Goal: Transaction & Acquisition: Download file/media

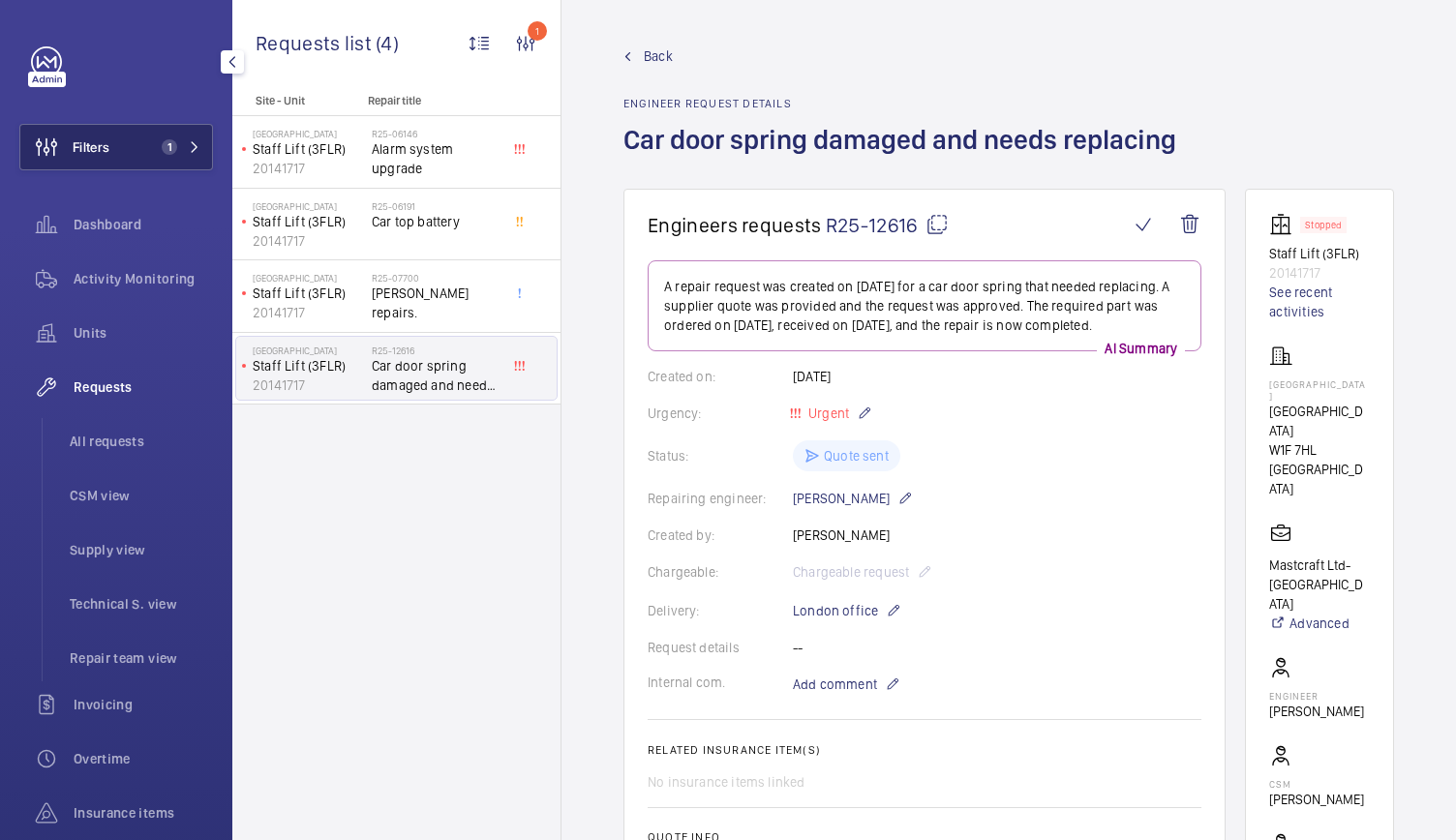
click at [189, 151] on mat-icon at bounding box center [195, 148] width 12 height 12
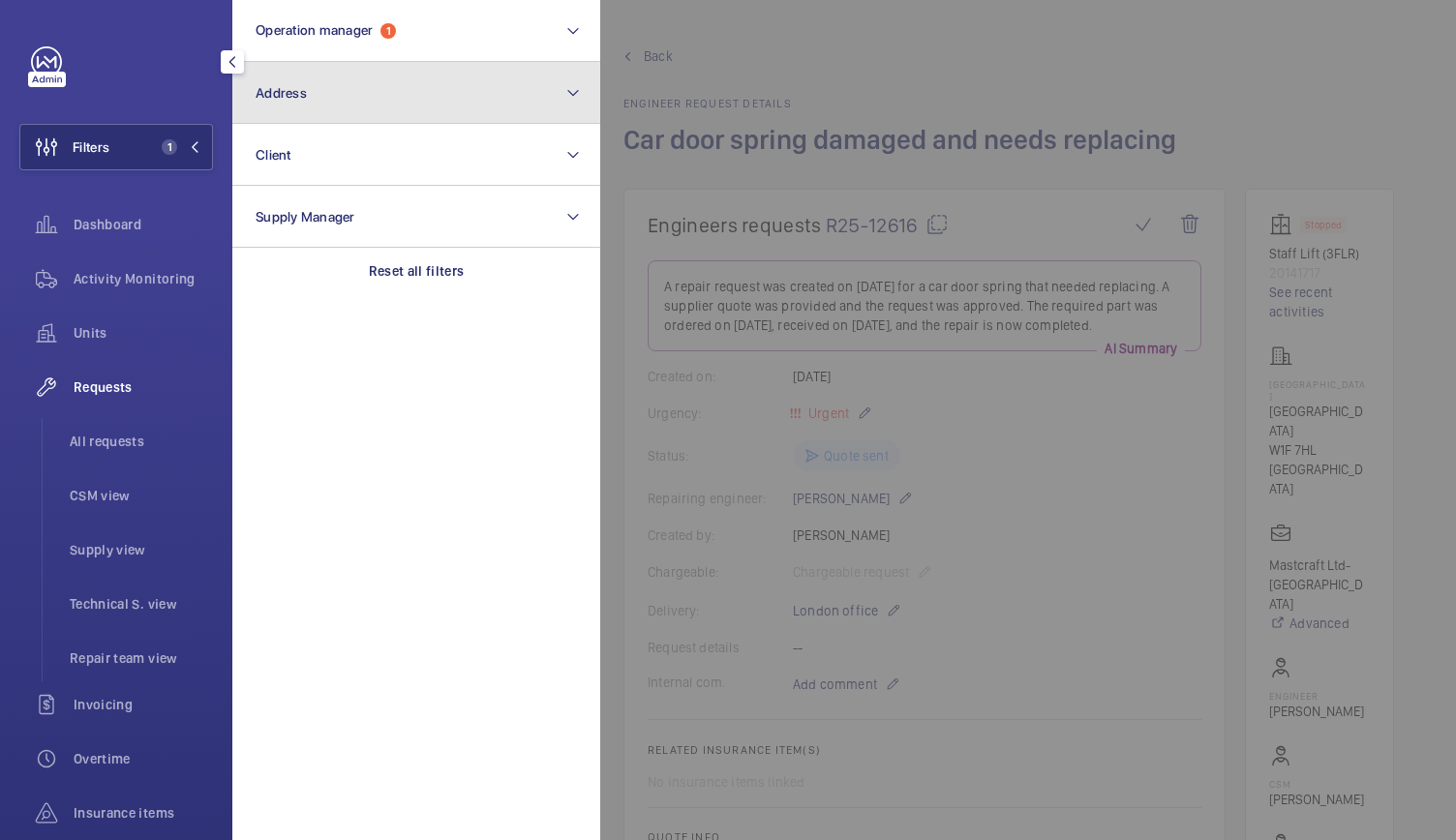
click at [339, 110] on button "Address" at bounding box center [416, 93] width 367 height 62
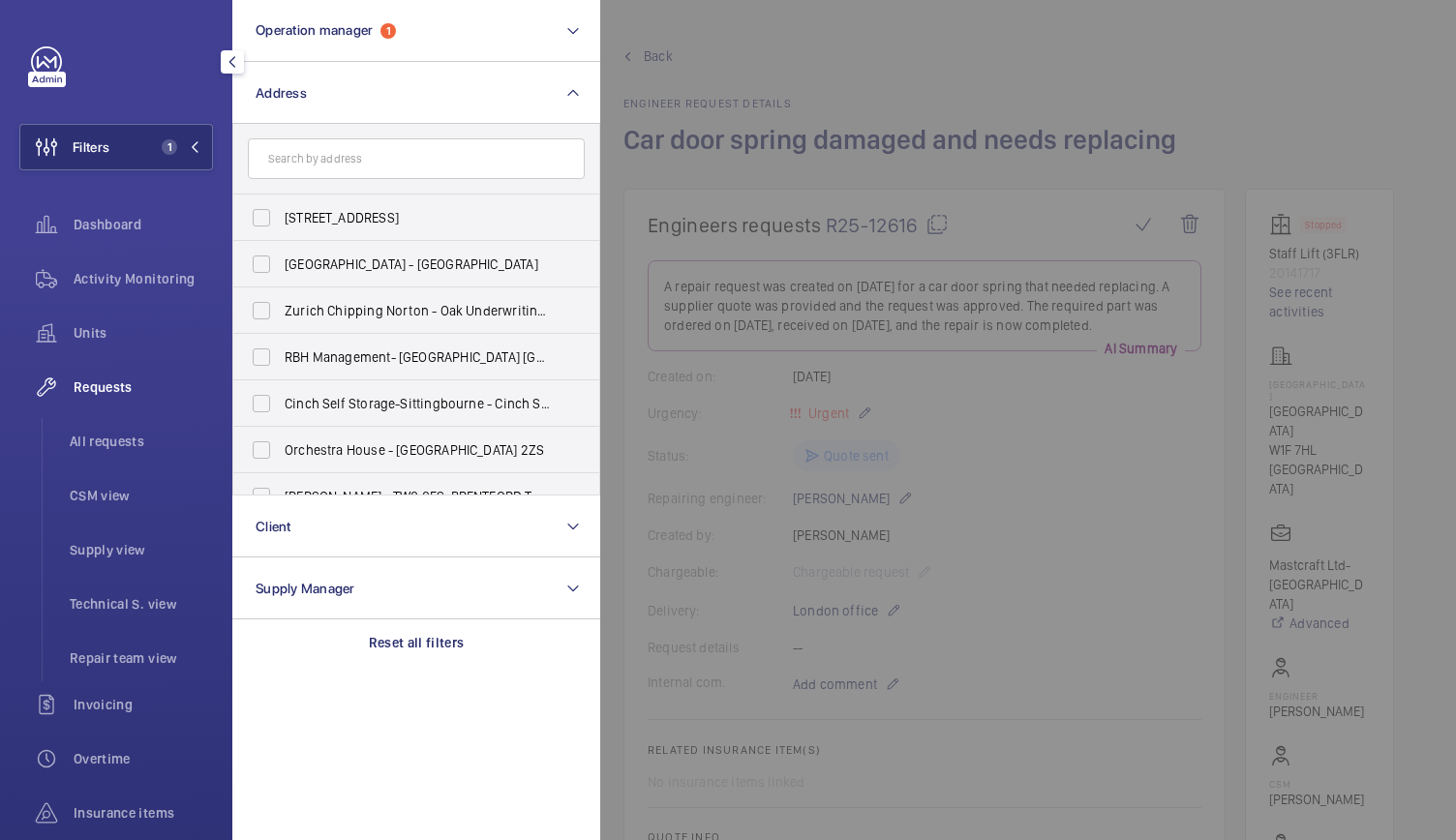
click at [309, 160] on input "text" at bounding box center [415, 159] width 337 height 41
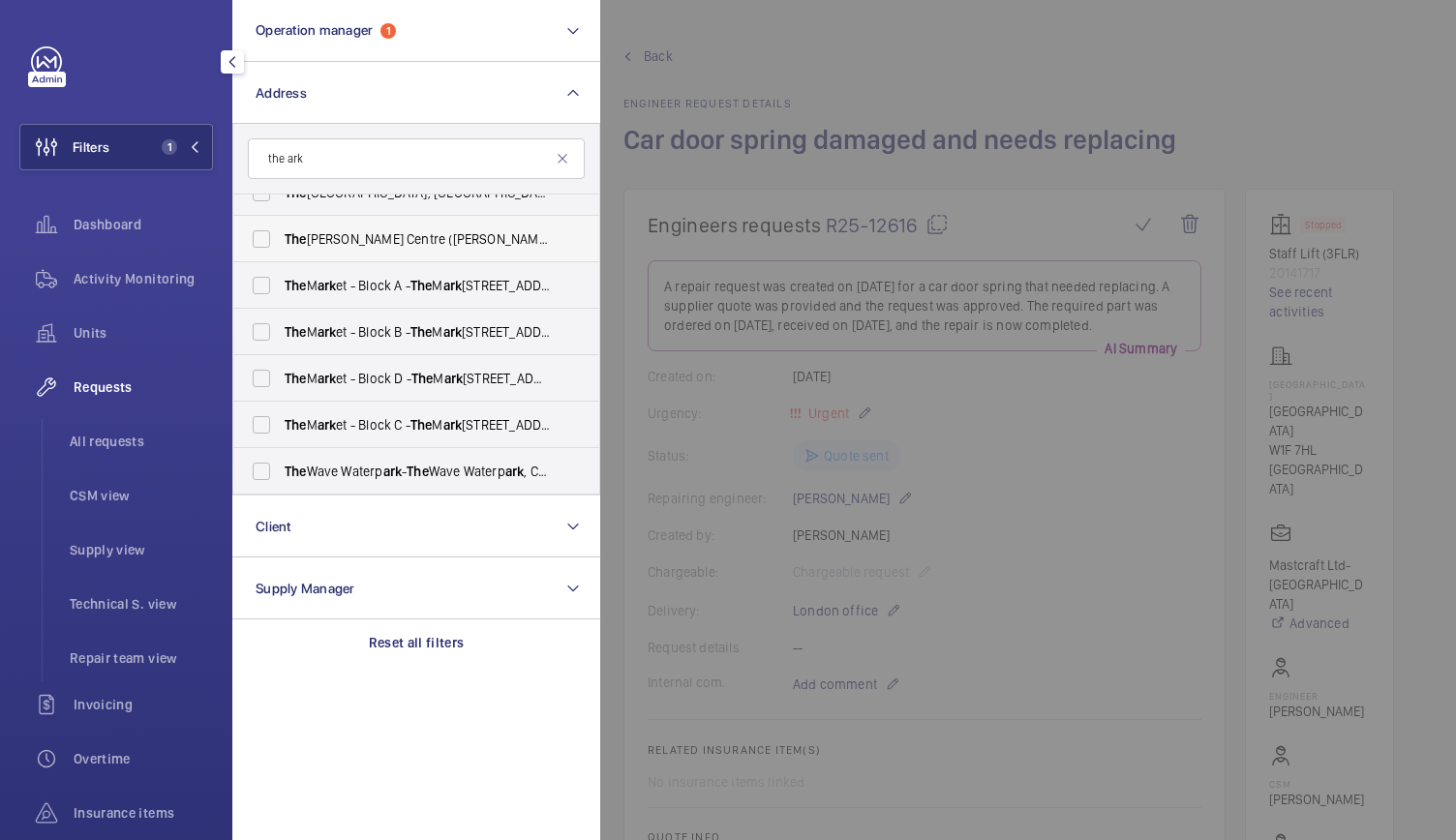
scroll to position [260, 0]
type input "the ark"
click at [352, 461] on span "The Ark - [STREET_ADDRESS]" at bounding box center [417, 468] width 267 height 19
click at [281, 461] on input "The Ark - [STREET_ADDRESS]" at bounding box center [261, 469] width 39 height 39
checkbox input "true"
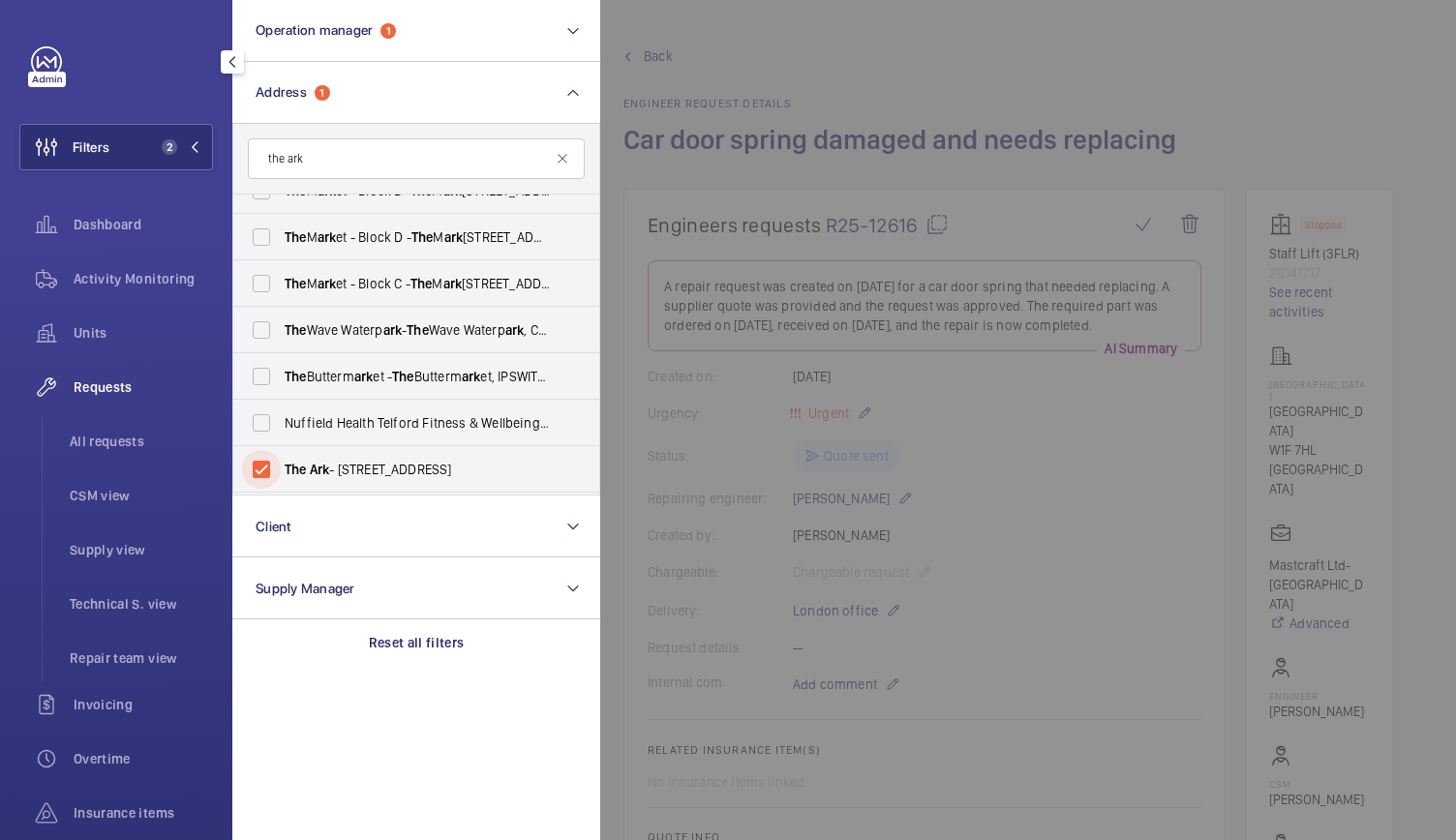
scroll to position [133, 0]
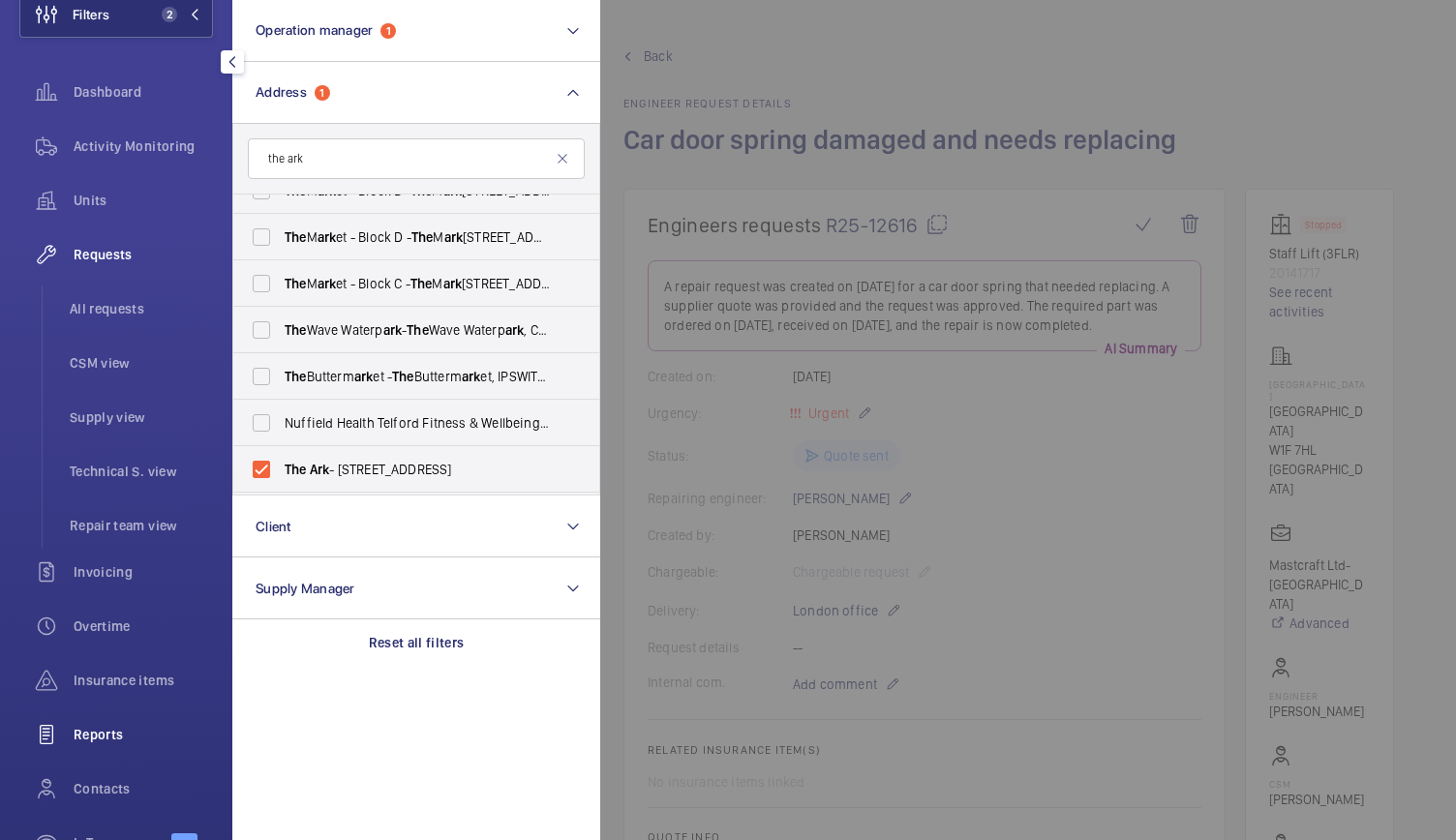
click at [120, 749] on div "Reports" at bounding box center [116, 734] width 194 height 47
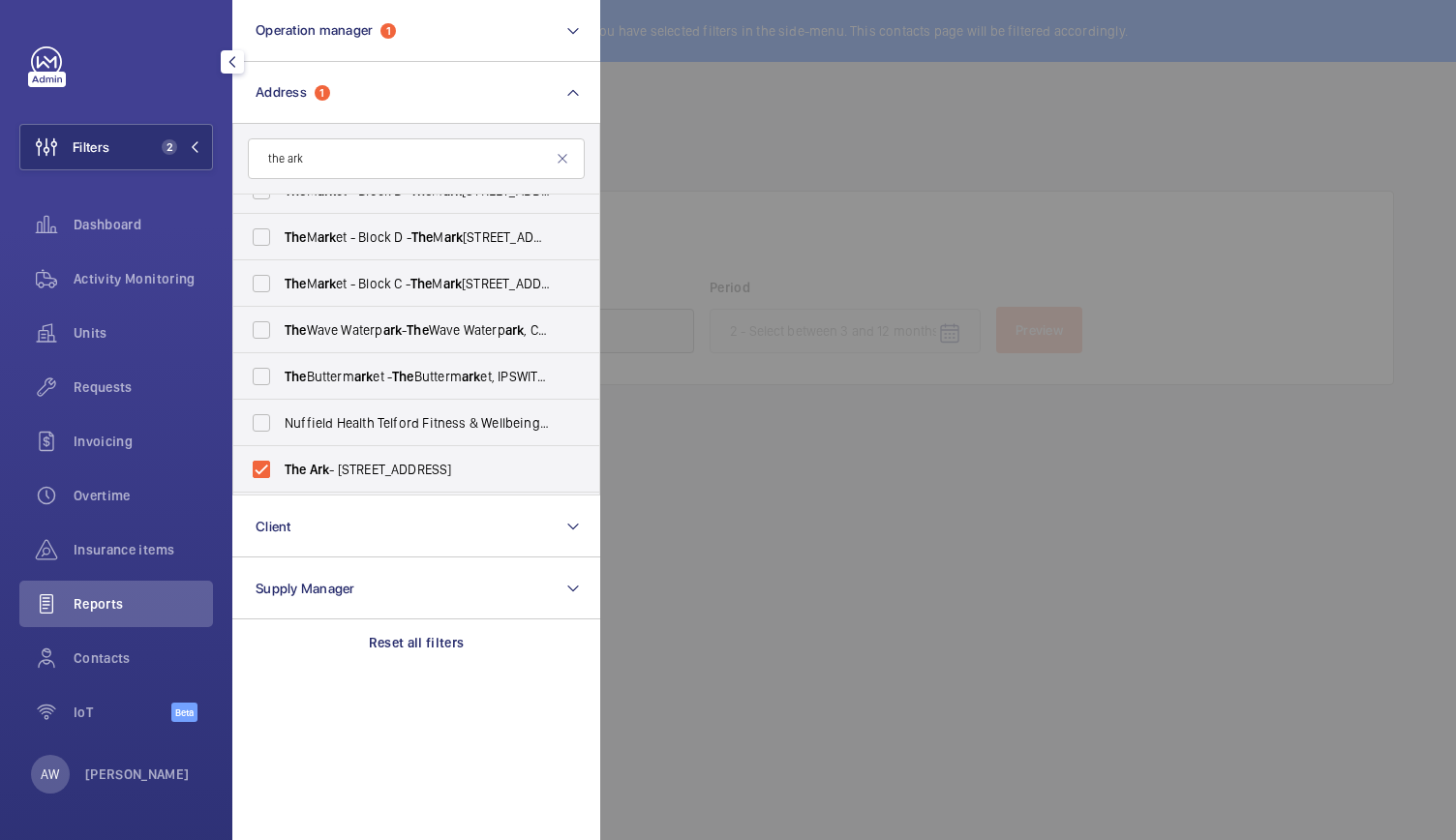
click at [811, 193] on div at bounding box center [1328, 420] width 1456 height 840
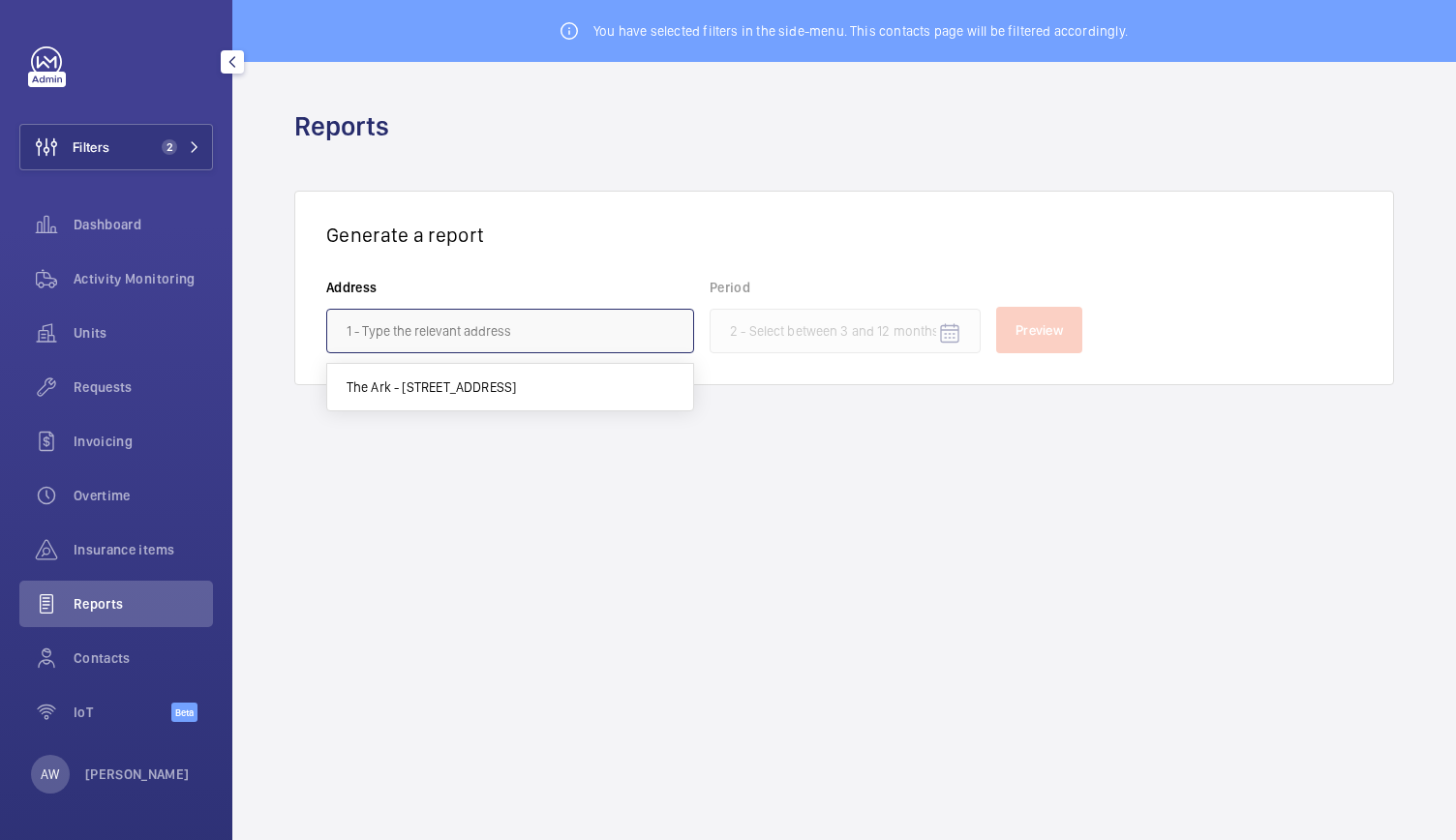
click at [458, 335] on input "text" at bounding box center [510, 331] width 367 height 45
click at [454, 389] on span "The Ark - [STREET_ADDRESS]" at bounding box center [431, 387] width 171 height 19
type input "The Ark - [STREET_ADDRESS]"
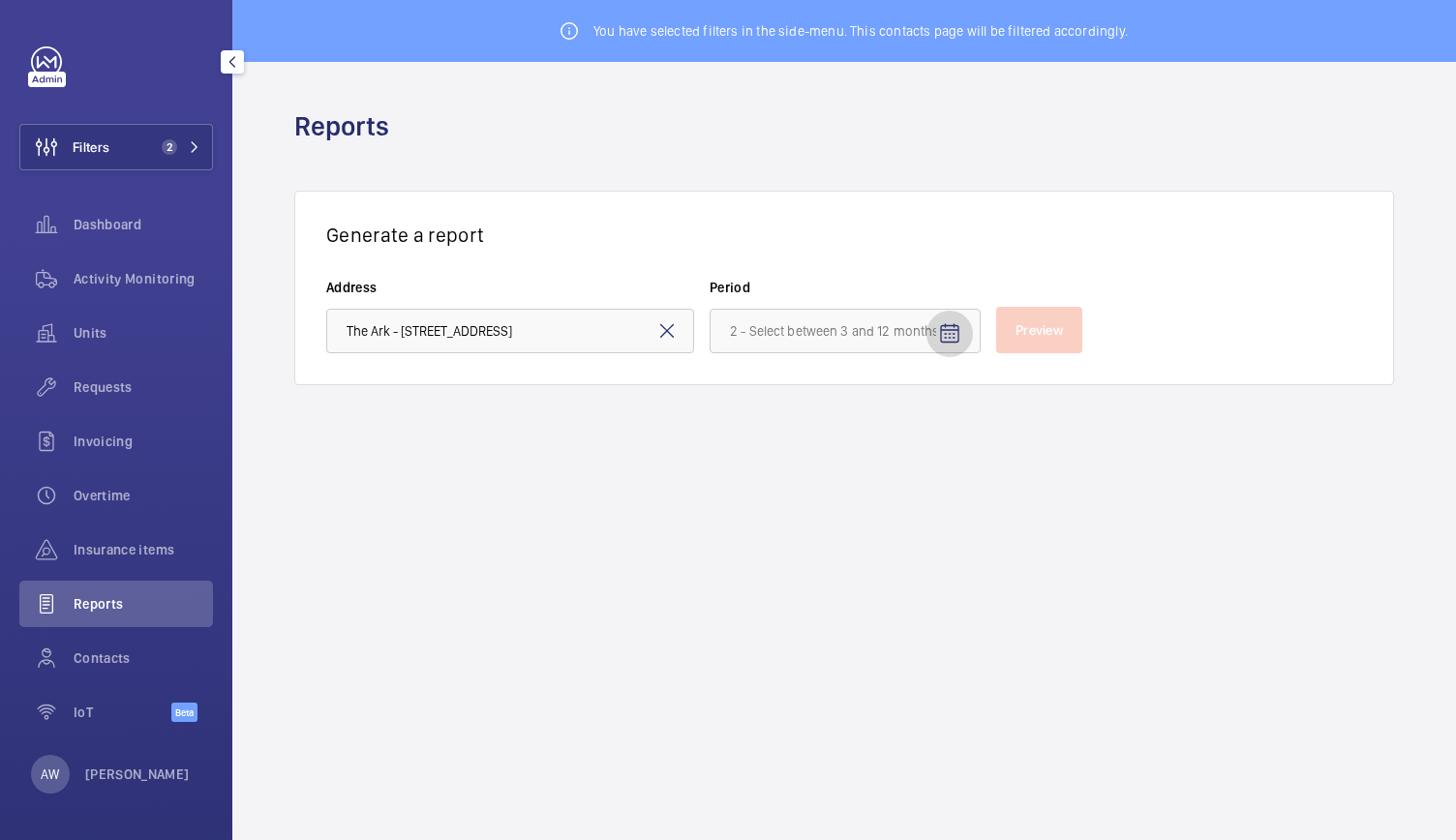
click at [938, 333] on mat-icon "Open calendar" at bounding box center [949, 334] width 23 height 23
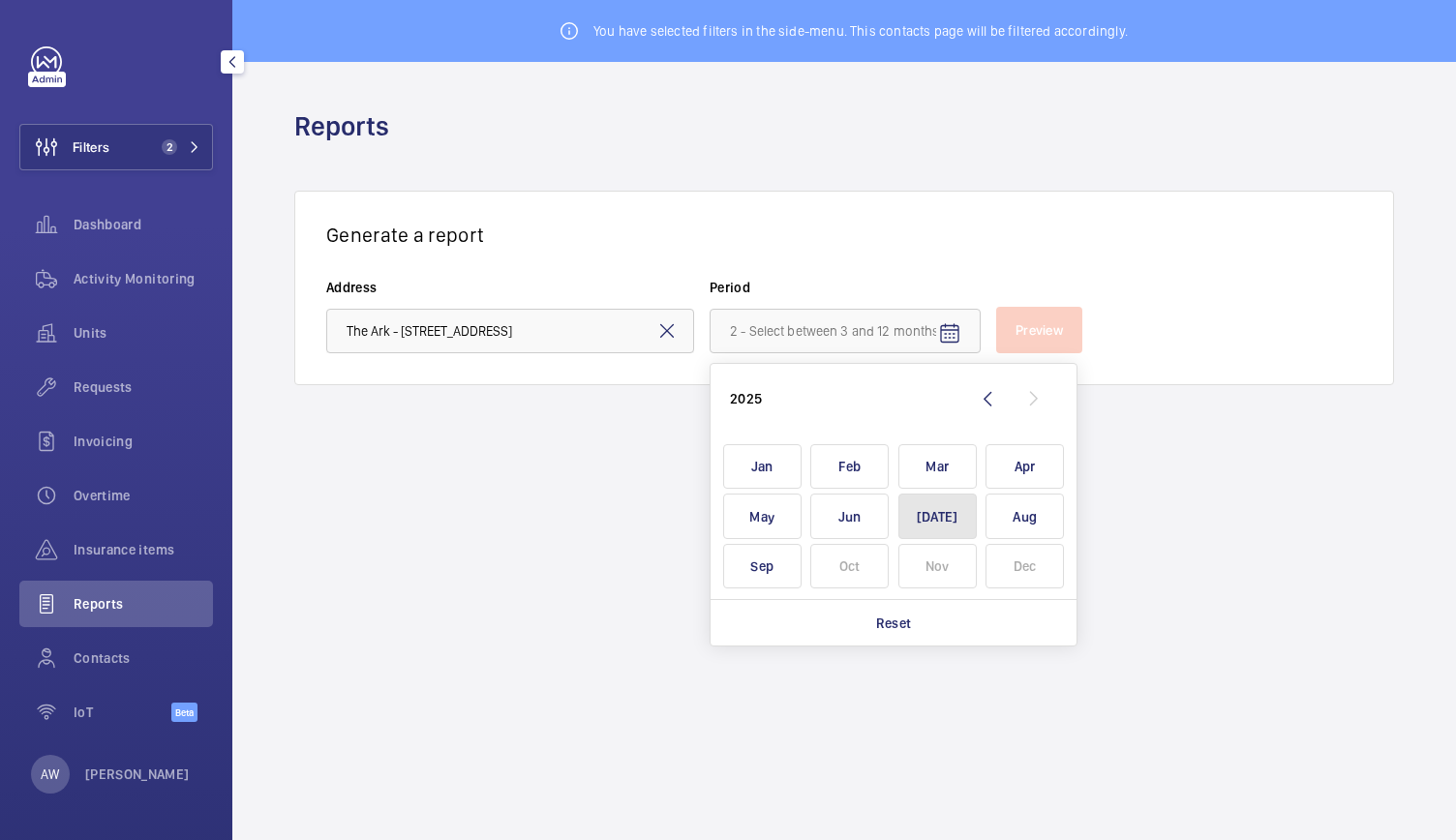
click at [968, 514] on span "[DATE]" at bounding box center [938, 516] width 79 height 46
click at [769, 566] on span "Sep" at bounding box center [762, 567] width 79 height 46
type input "[DATE] - [DATE]"
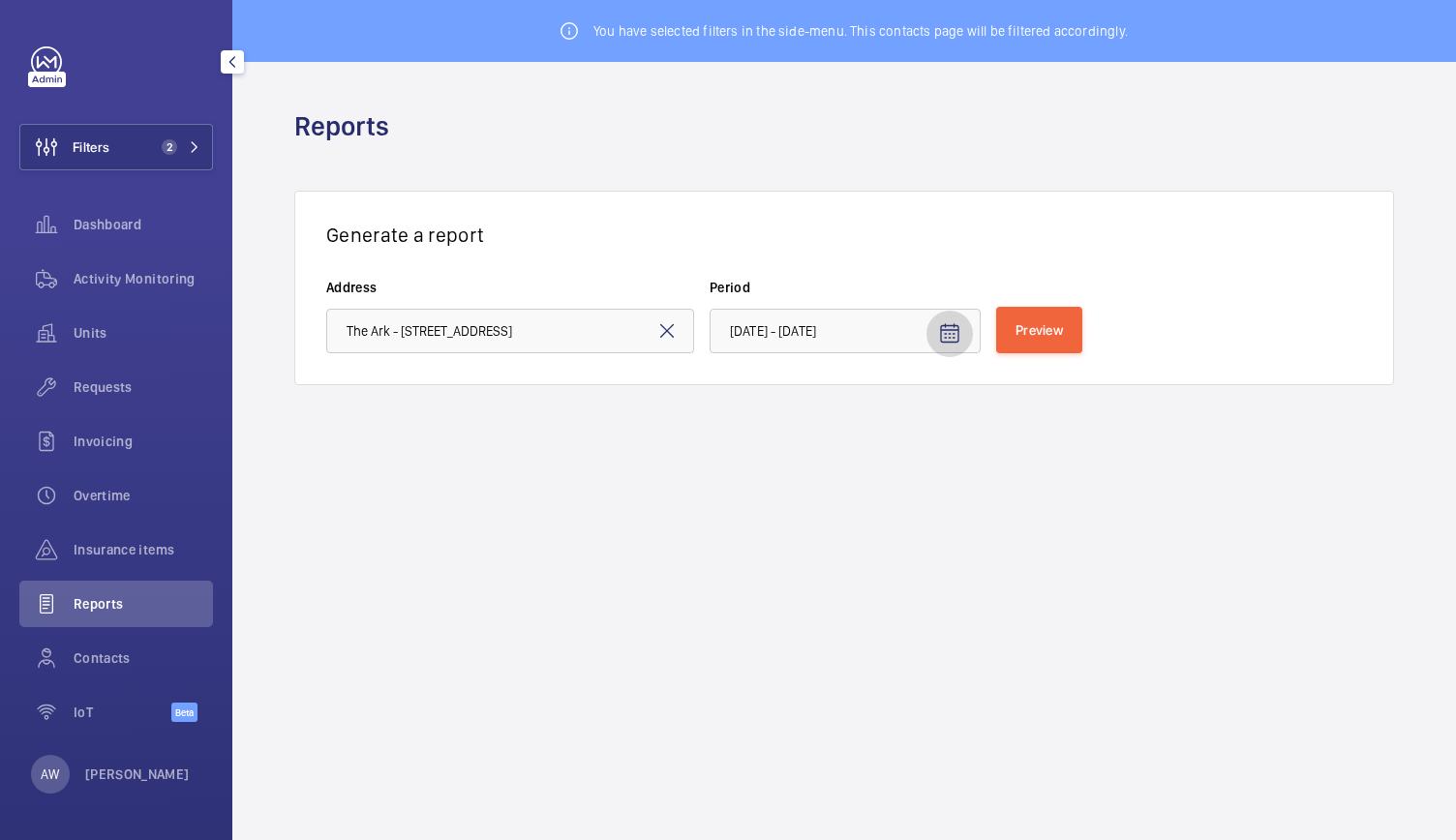
click at [953, 327] on mat-icon "Open calendar" at bounding box center [949, 334] width 23 height 23
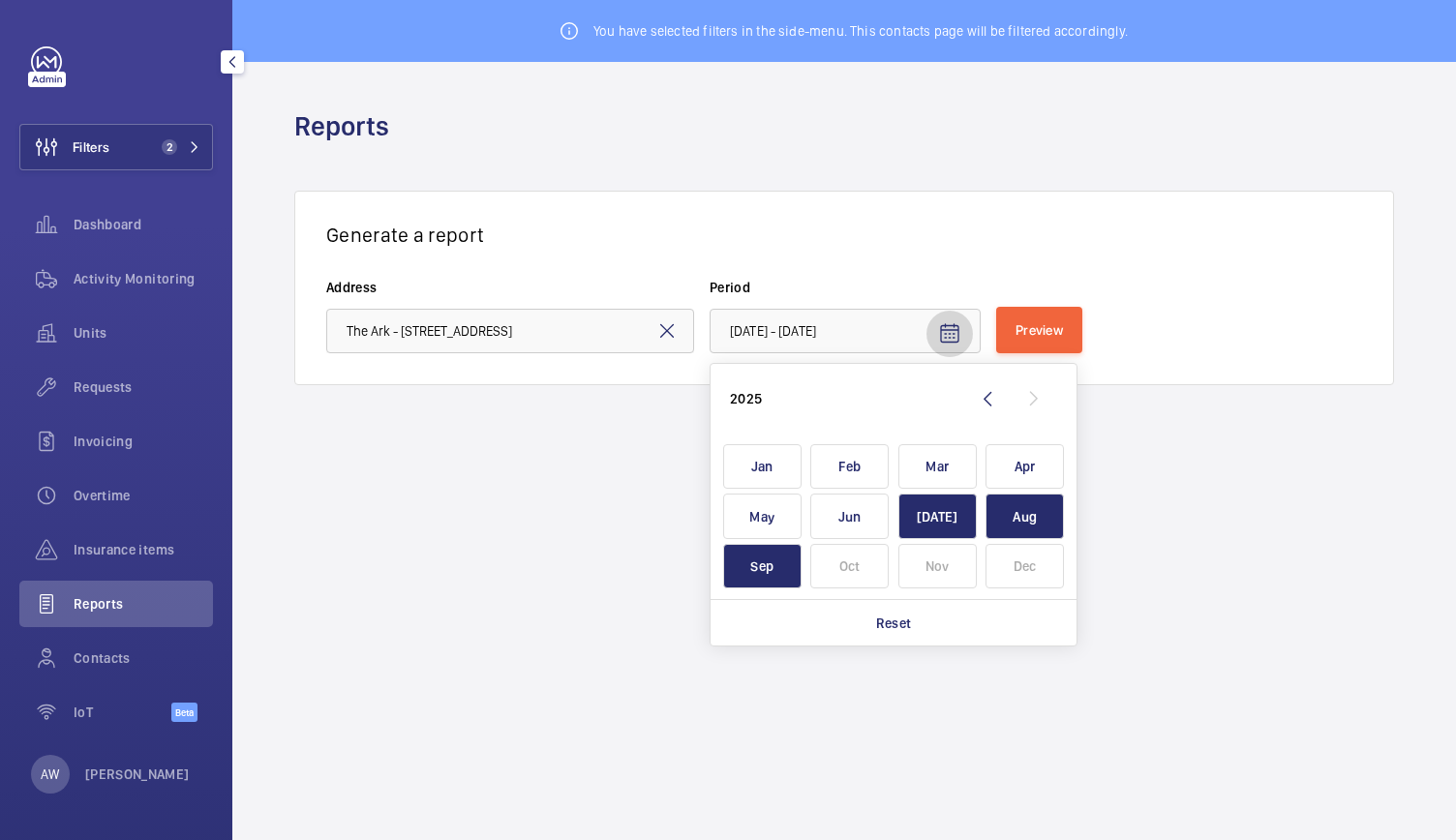
click at [953, 327] on mat-icon "Open calendar" at bounding box center [949, 334] width 23 height 23
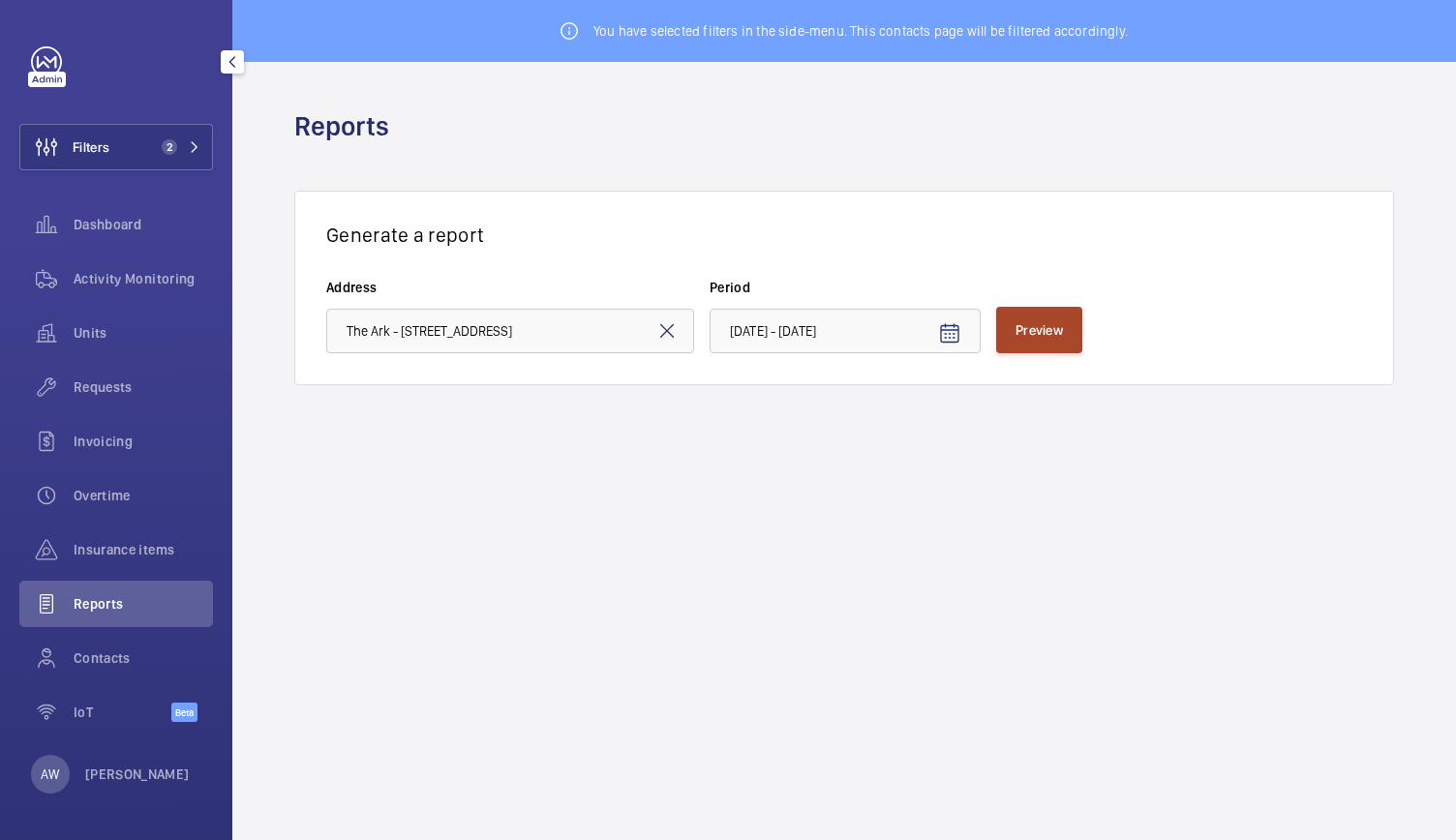
click at [1048, 327] on span "Preview" at bounding box center [1039, 331] width 47 height 16
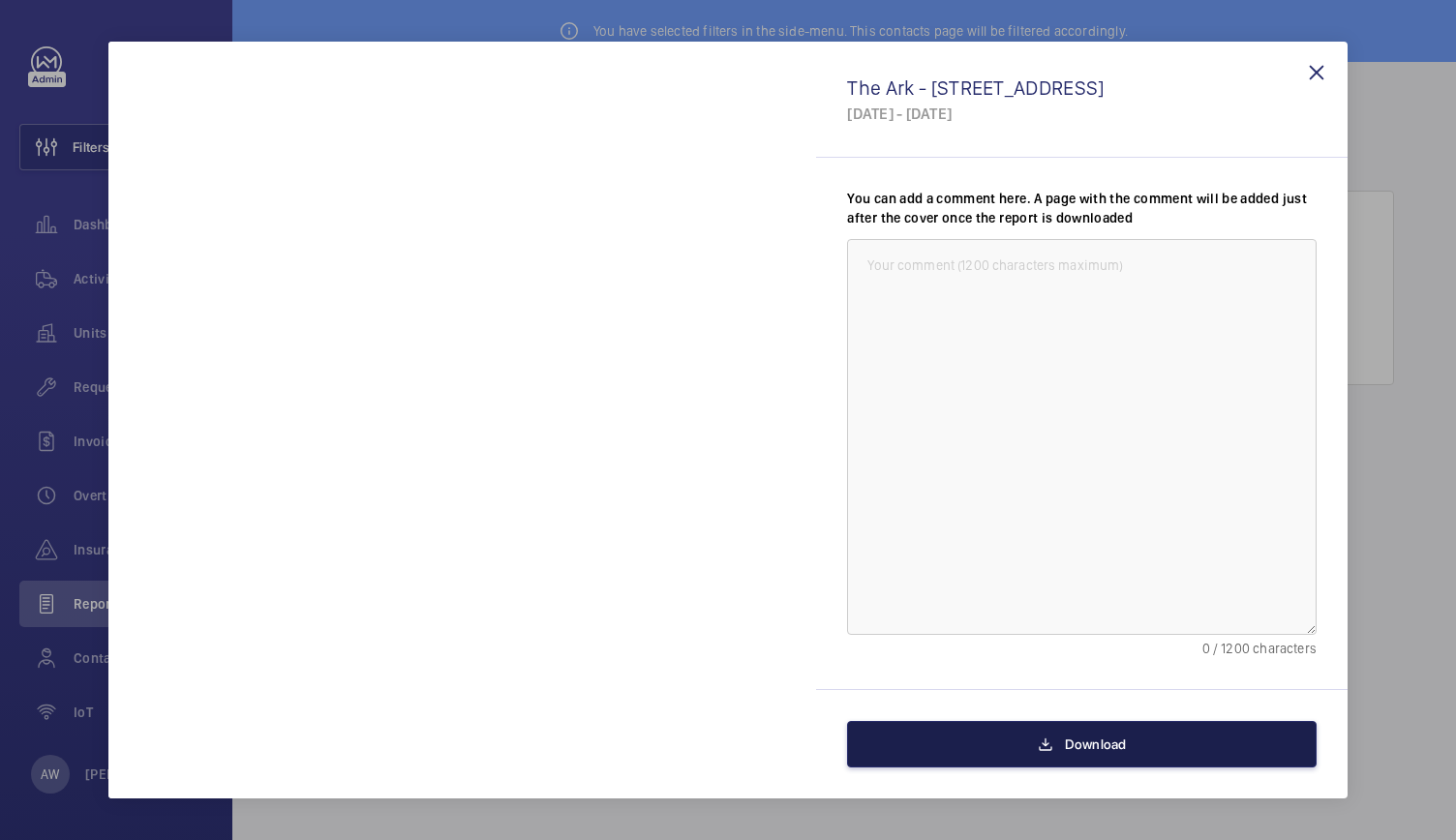
click at [1010, 749] on button "Download" at bounding box center [1082, 744] width 469 height 47
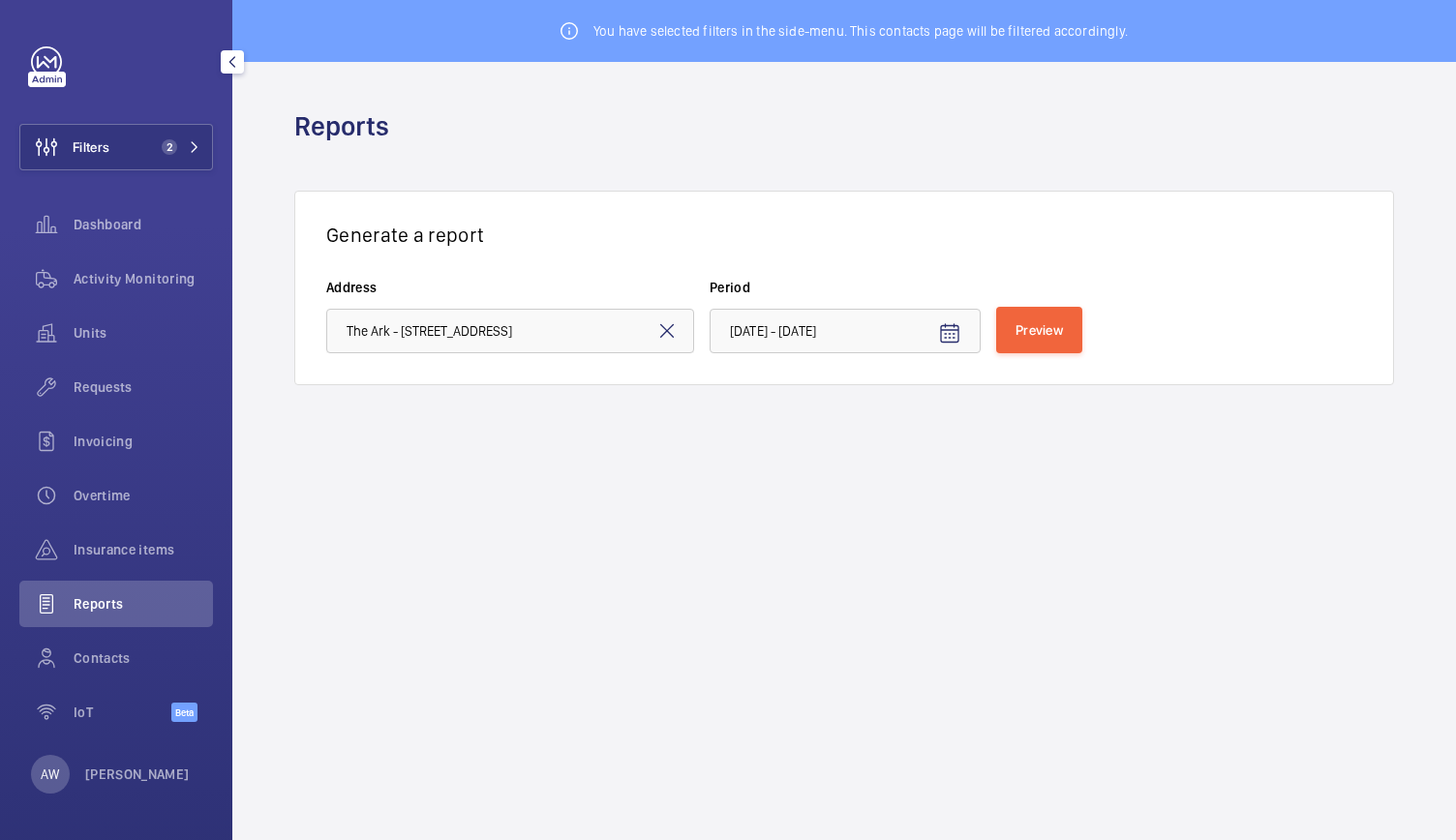
click at [173, 305] on div "Activity Monitoring" at bounding box center [116, 283] width 194 height 54
click at [184, 276] on span "Activity Monitoring" at bounding box center [144, 278] width 140 height 19
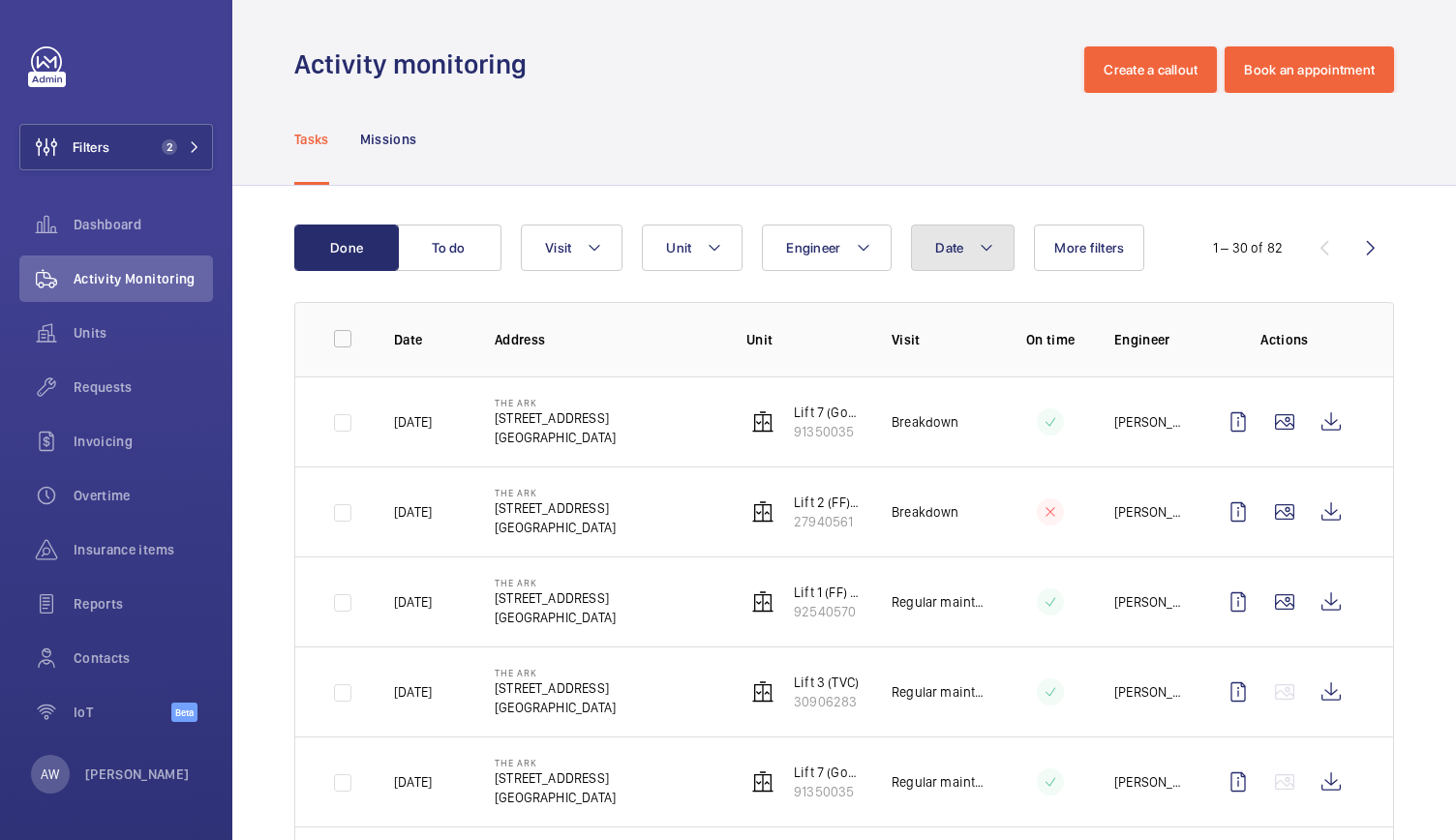
click at [955, 249] on span "Date" at bounding box center [949, 248] width 28 height 16
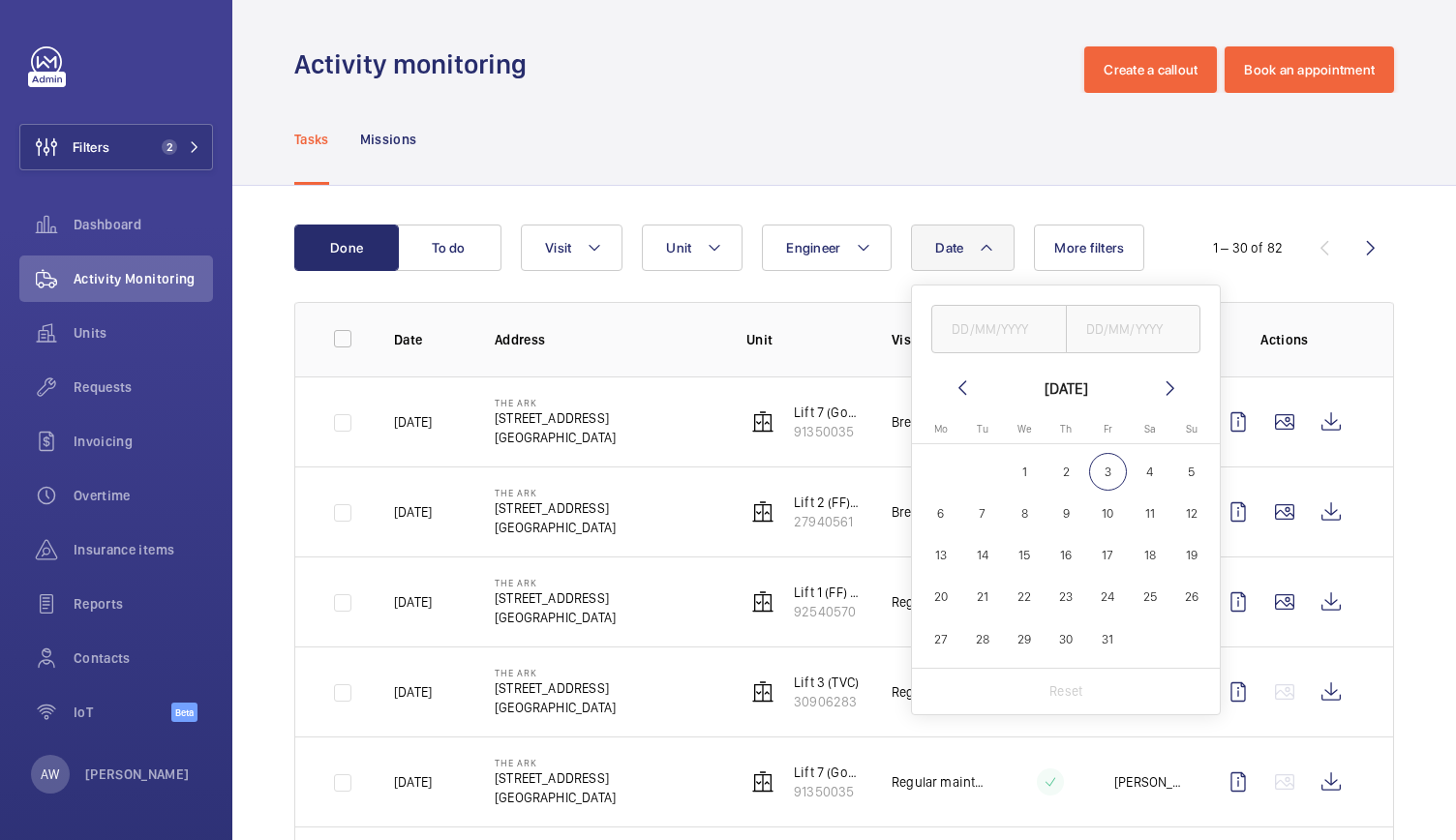
click at [962, 392] on mat-icon at bounding box center [962, 388] width 23 height 23
click at [941, 479] on span "1" at bounding box center [941, 472] width 38 height 38
type input "[DATE]"
click at [982, 632] on span "30" at bounding box center [983, 639] width 38 height 38
type input "[DATE]"
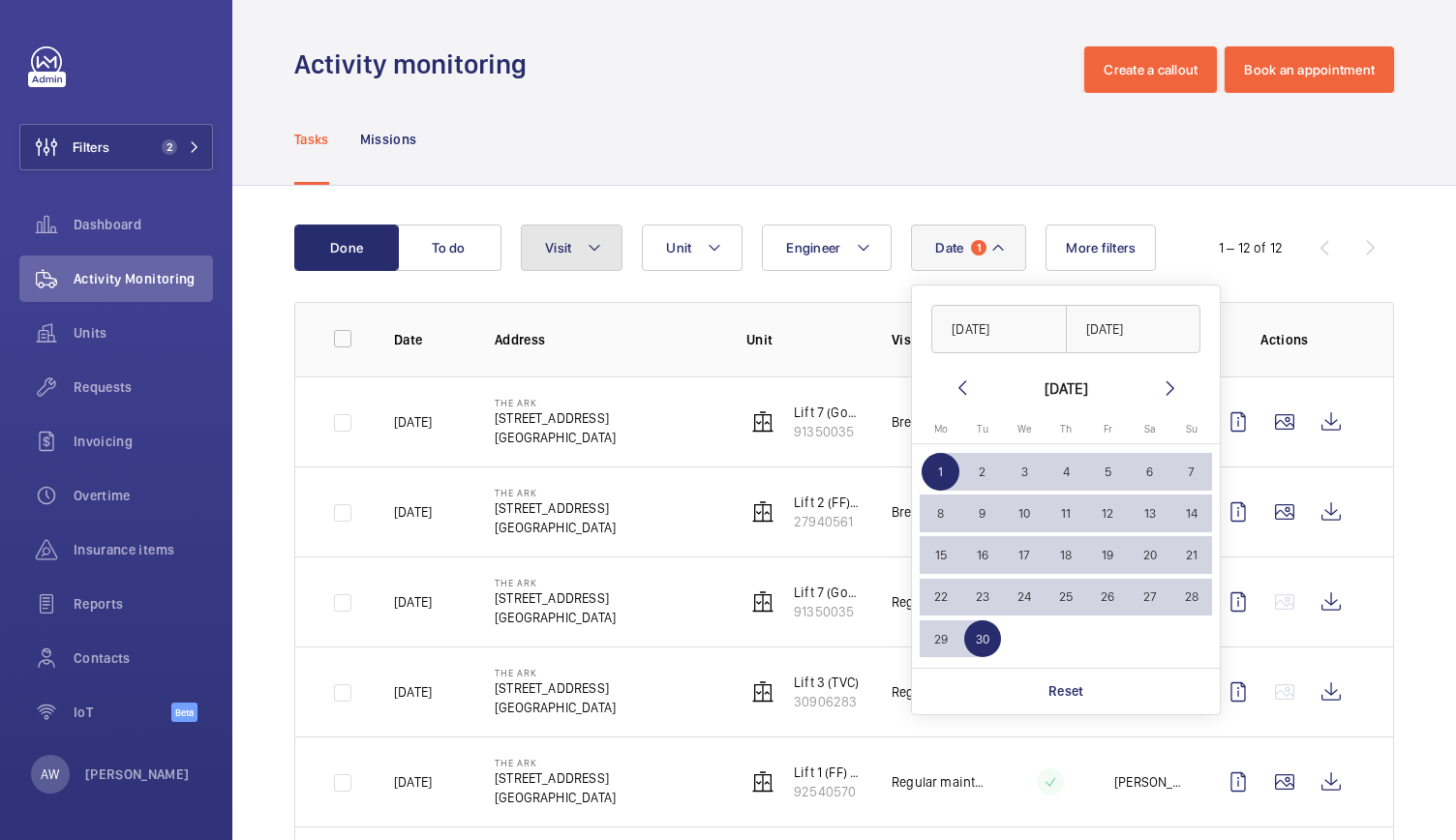
click at [602, 261] on button "Visit" at bounding box center [571, 248] width 102 height 47
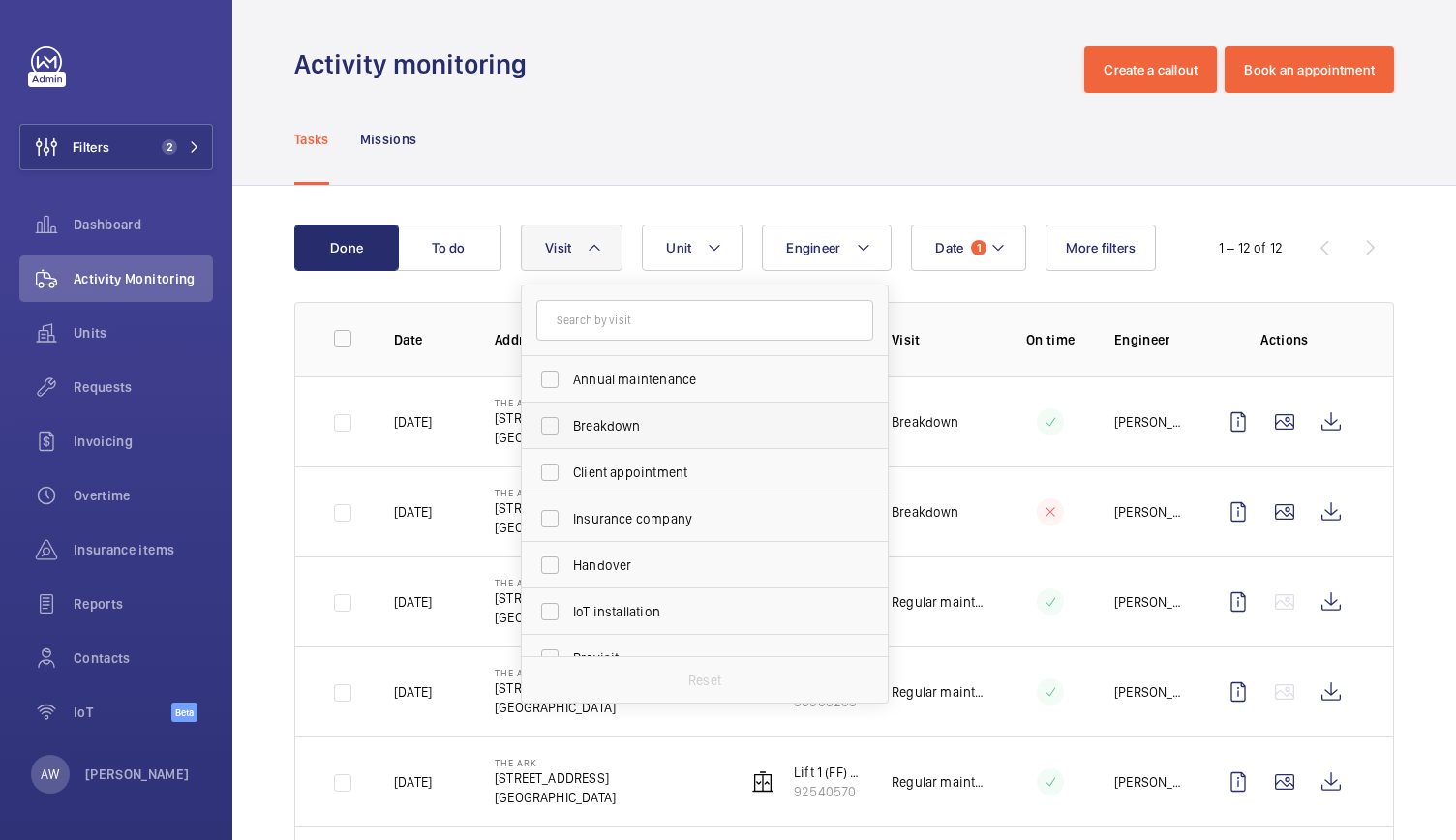
click at [655, 425] on span "Breakdown" at bounding box center [706, 425] width 267 height 19
click at [569, 425] on input "Breakdown" at bounding box center [549, 425] width 39 height 39
checkbox input "true"
click at [641, 110] on div "Tasks Missions" at bounding box center [844, 139] width 1099 height 92
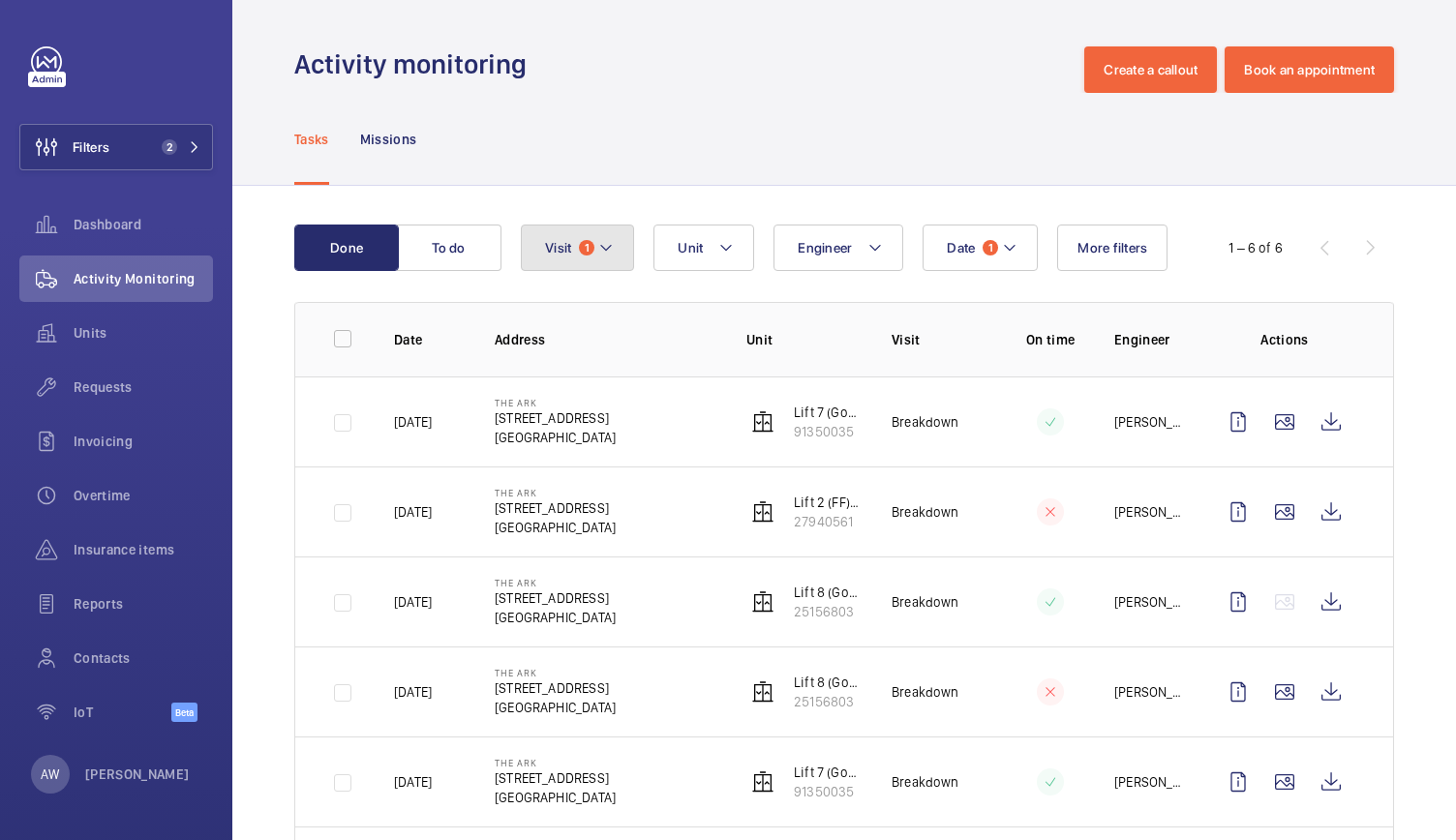
click at [614, 252] on button "Visit 1" at bounding box center [576, 248] width 113 height 47
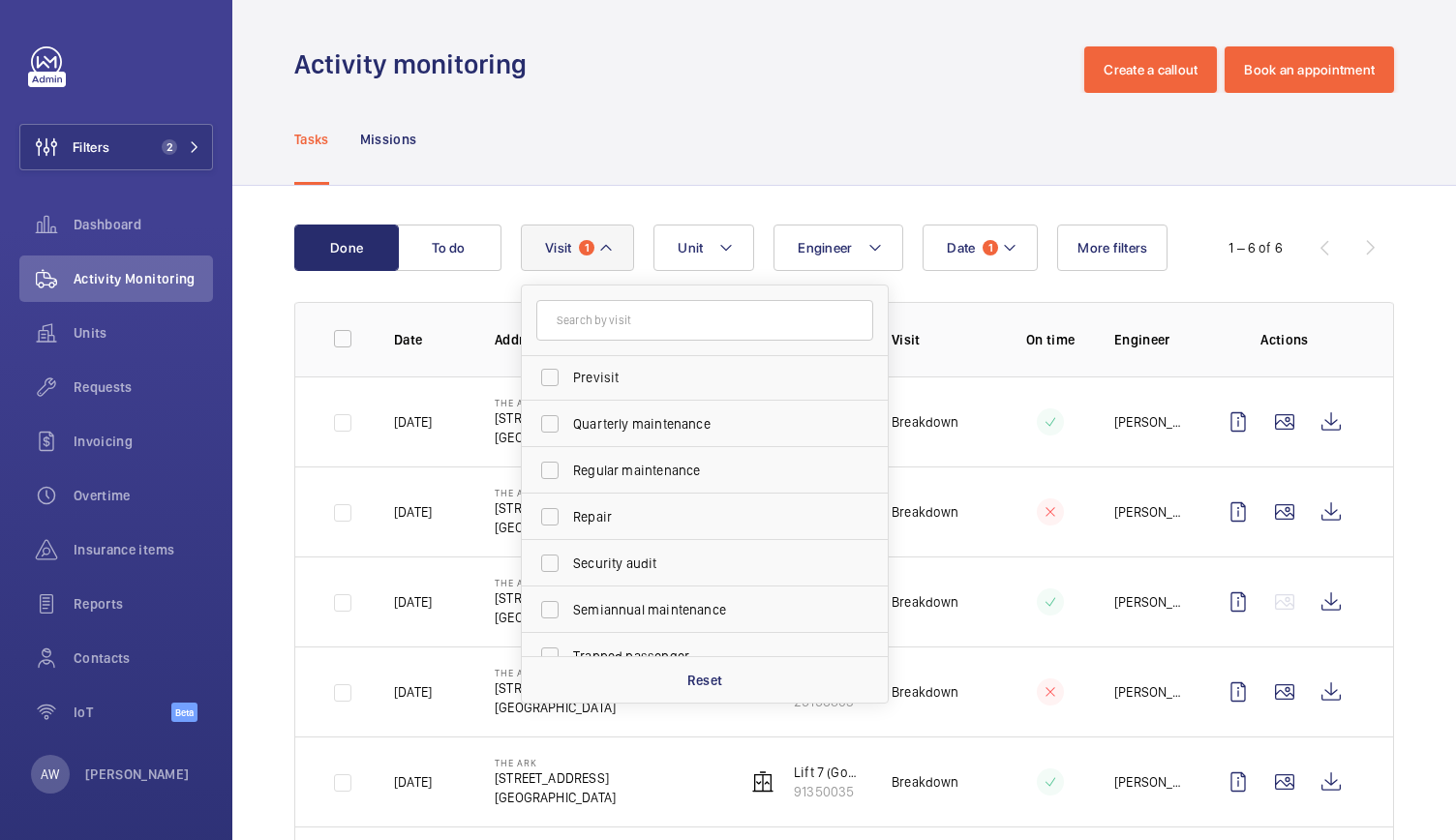
scroll to position [304, 0]
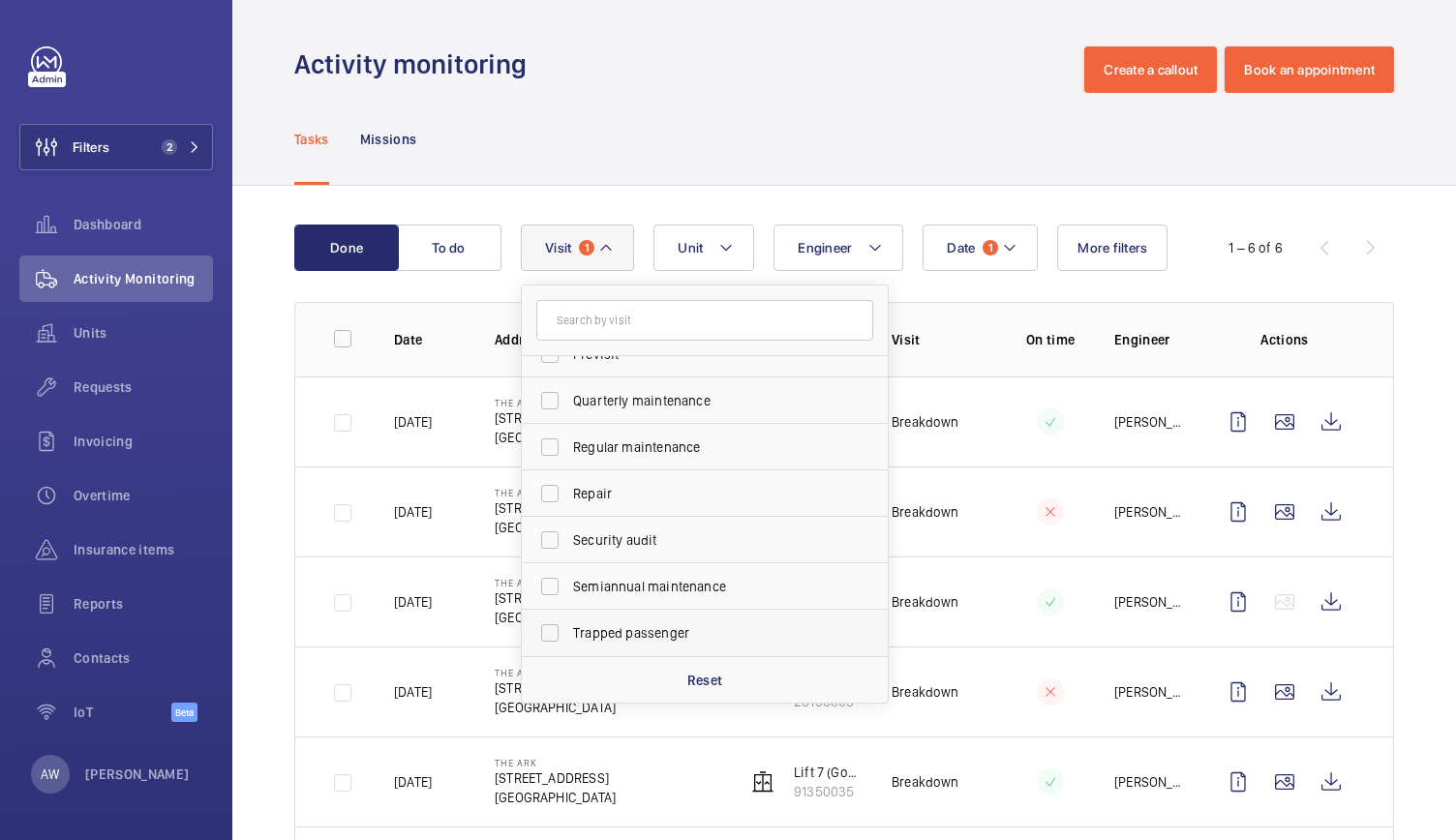
click at [576, 640] on span "Trapped passenger" at bounding box center [706, 632] width 267 height 19
click at [569, 640] on input "Trapped passenger" at bounding box center [549, 633] width 39 height 39
checkbox input "true"
click at [766, 158] on div "Tasks Missions" at bounding box center [844, 139] width 1099 height 92
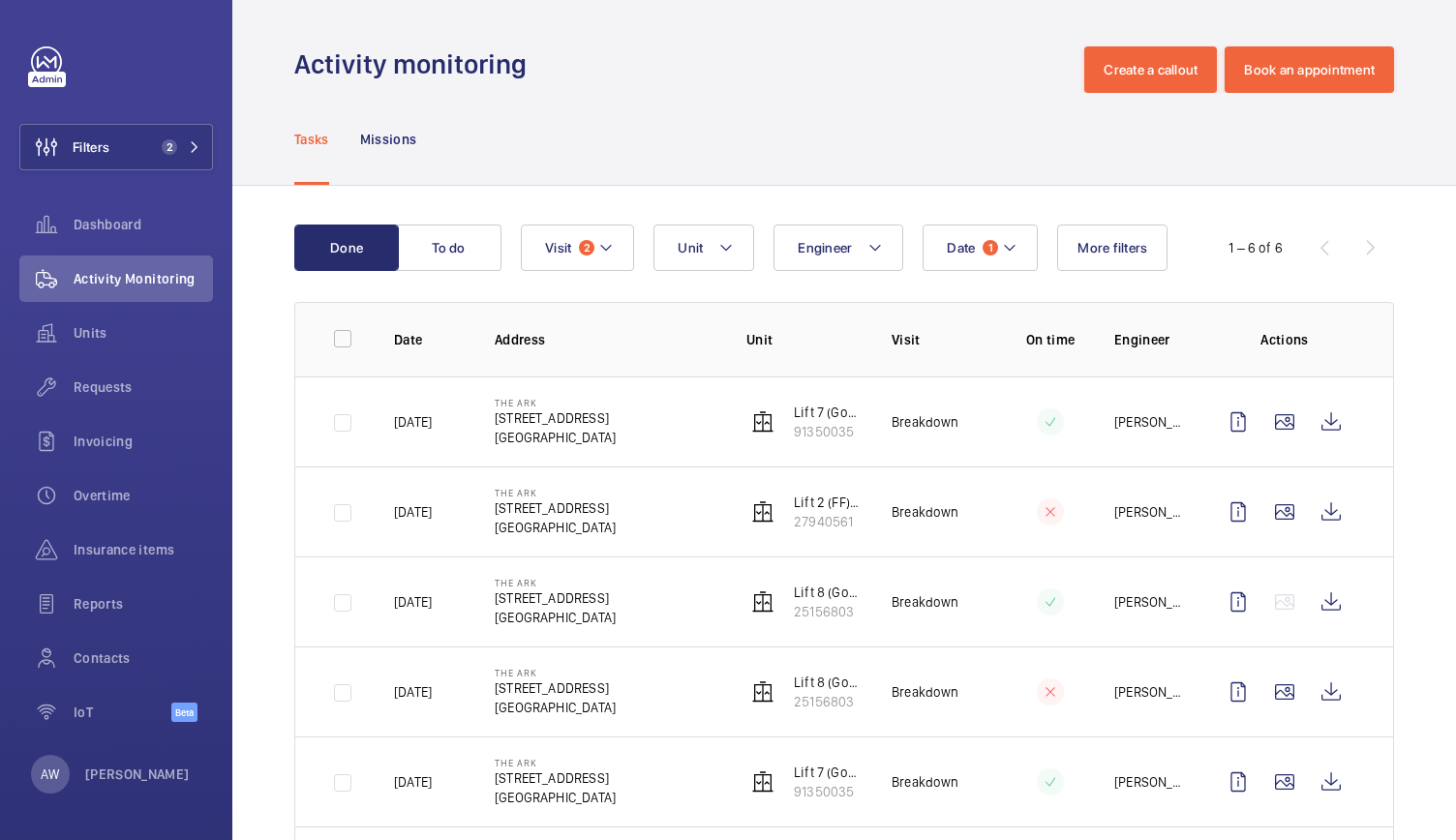
scroll to position [121, 0]
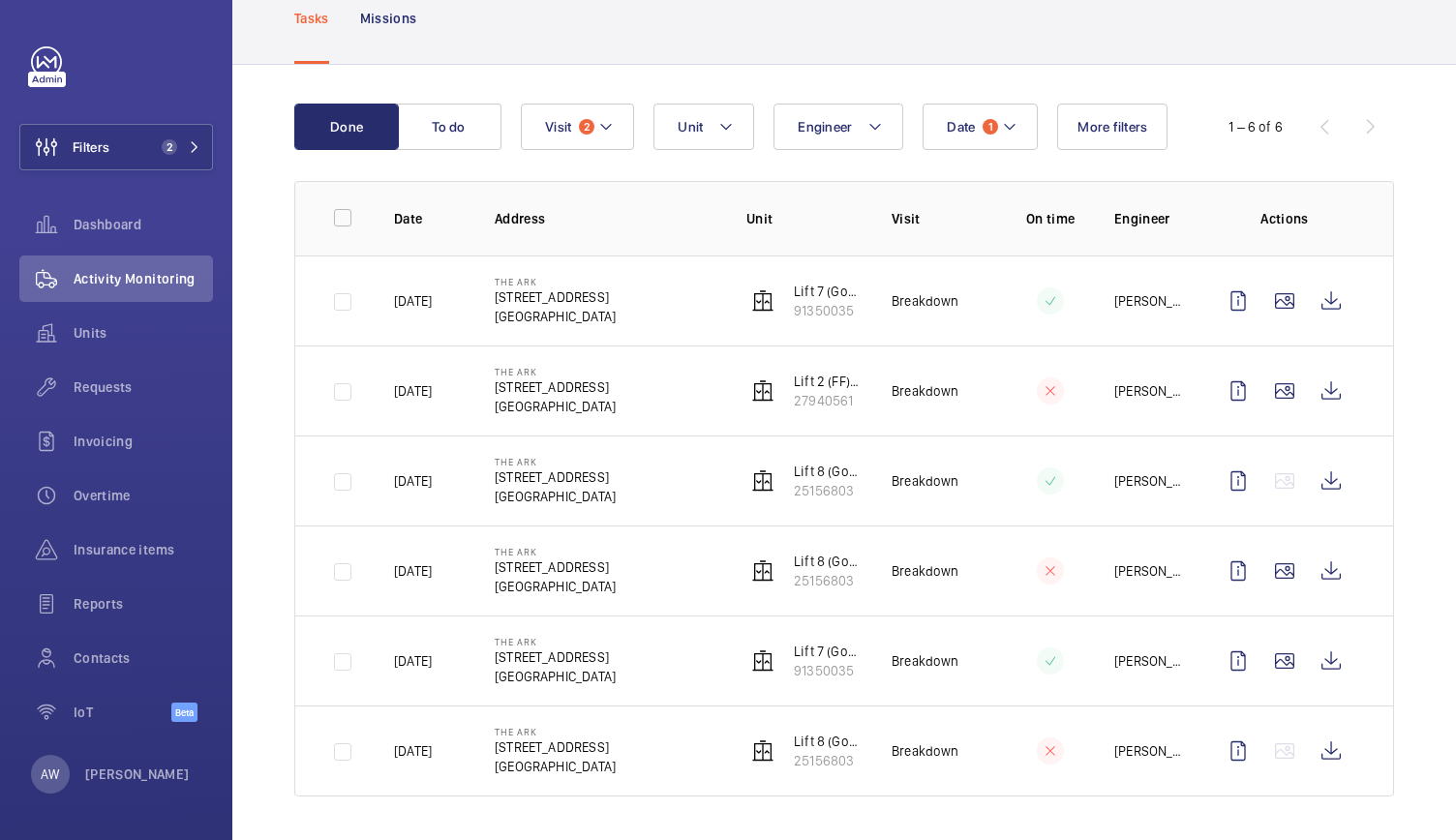
click at [697, 196] on th "Address" at bounding box center [589, 218] width 252 height 75
click at [165, 129] on button "Filters 2" at bounding box center [116, 147] width 194 height 47
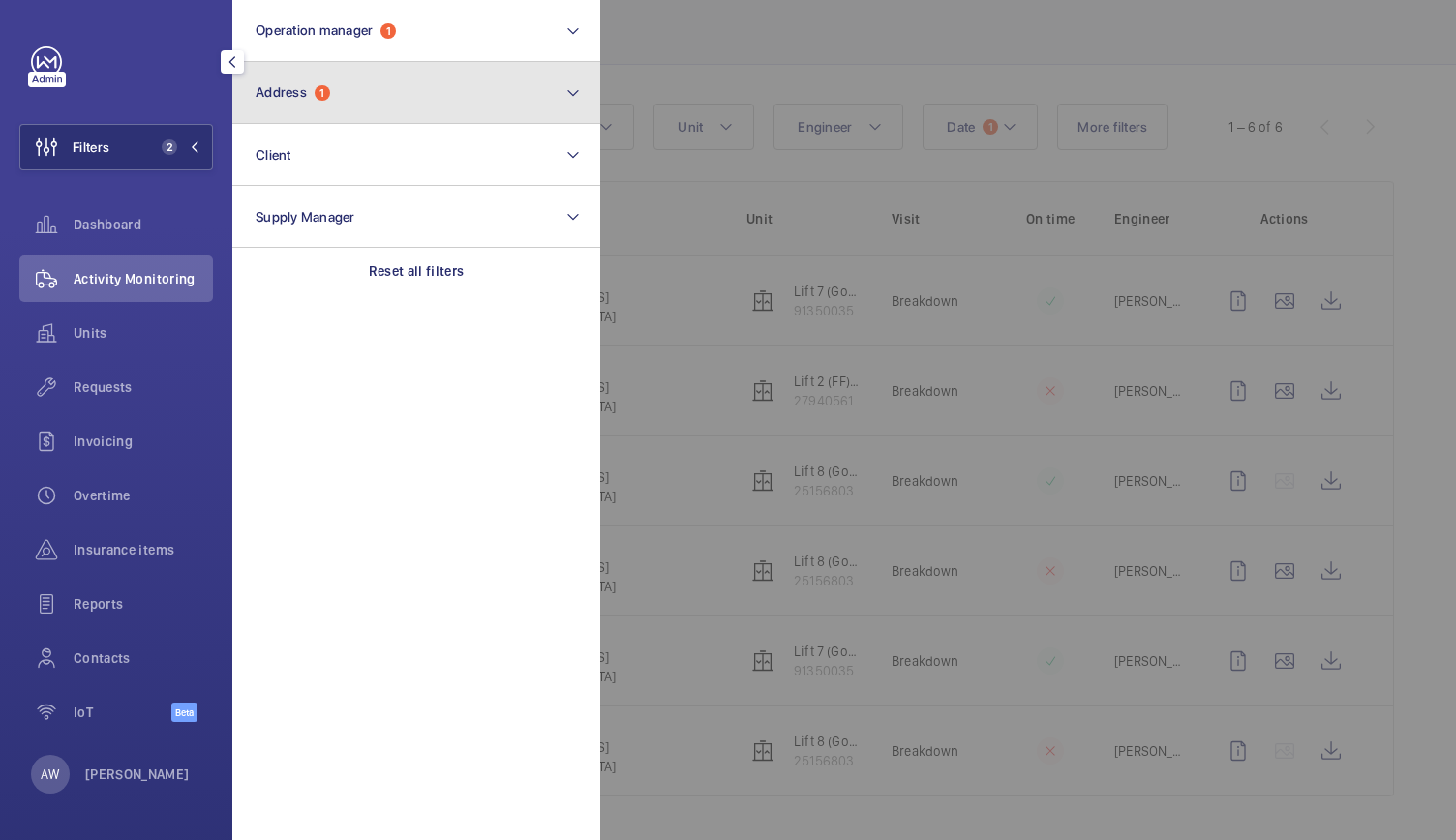
click at [325, 111] on button "Address 1" at bounding box center [416, 93] width 367 height 62
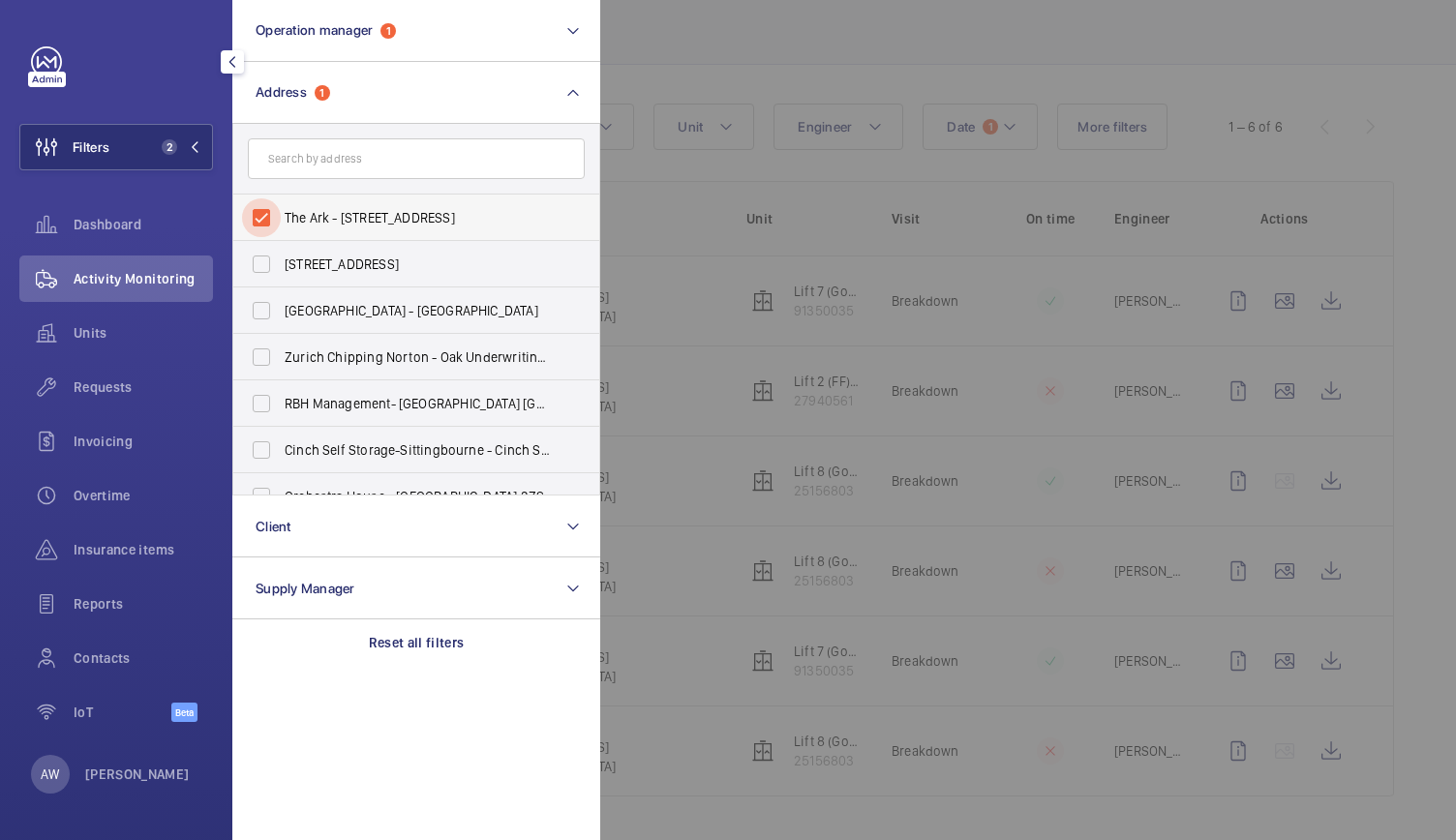
click at [266, 215] on input "The Ark - [STREET_ADDRESS]" at bounding box center [261, 218] width 39 height 39
checkbox input "false"
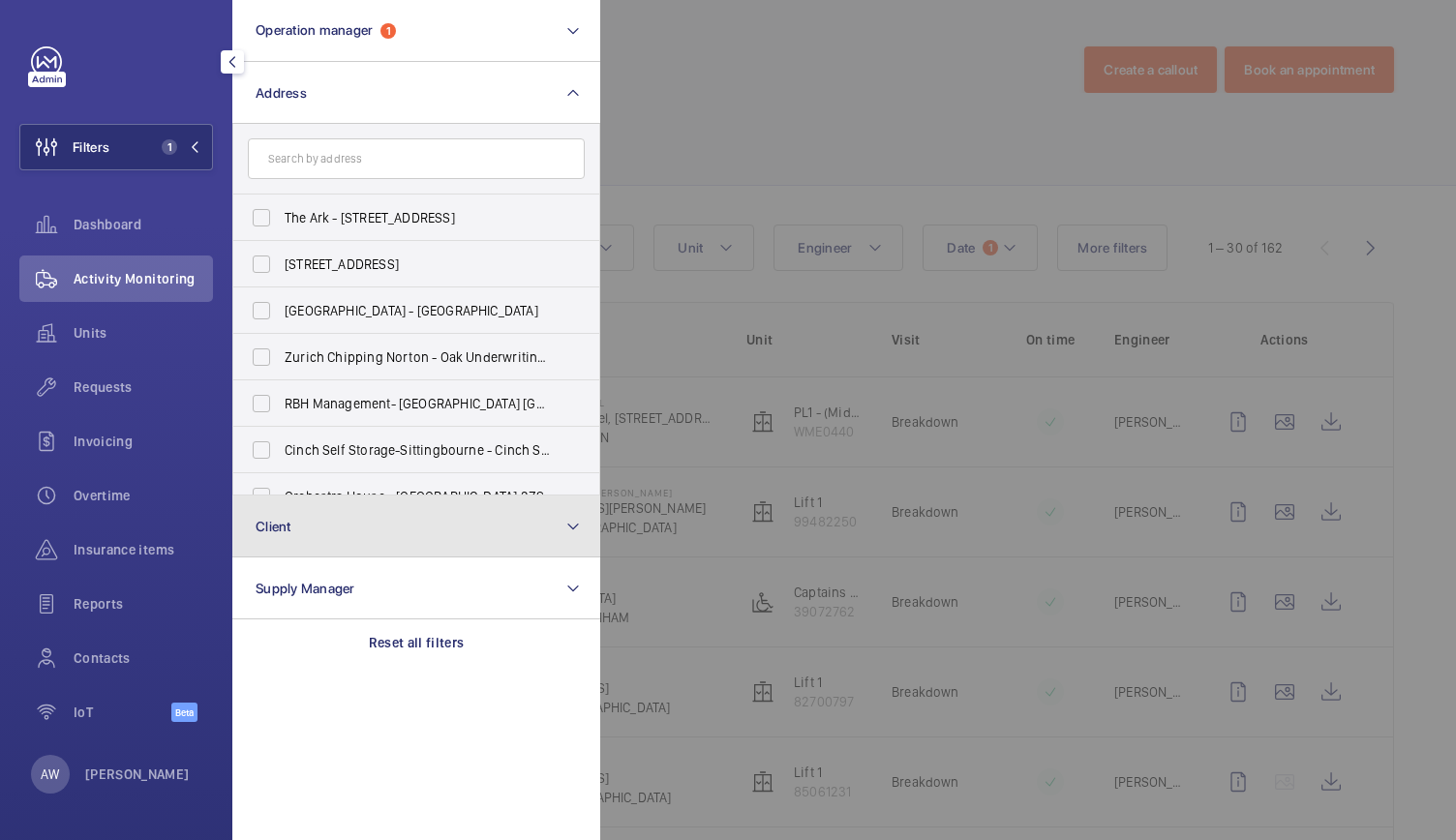
click at [281, 523] on span "Client" at bounding box center [274, 527] width 36 height 16
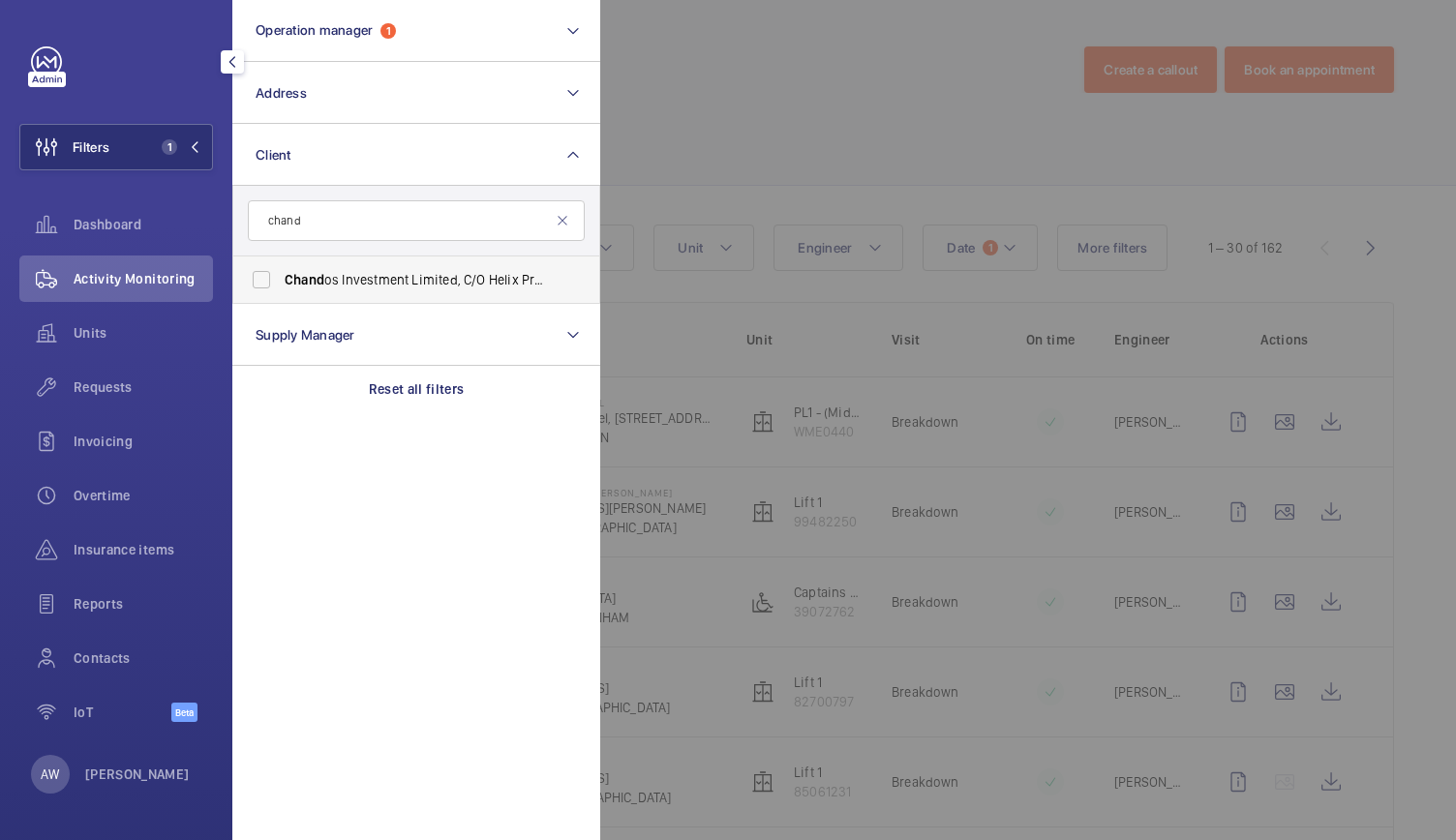
type input "chand"
click at [307, 287] on span "Chand" at bounding box center [305, 280] width 40 height 16
click at [281, 287] on input "Chand os Investment Limited, C/O Helix Property Advisors Limited" at bounding box center [261, 280] width 39 height 39
checkbox input "true"
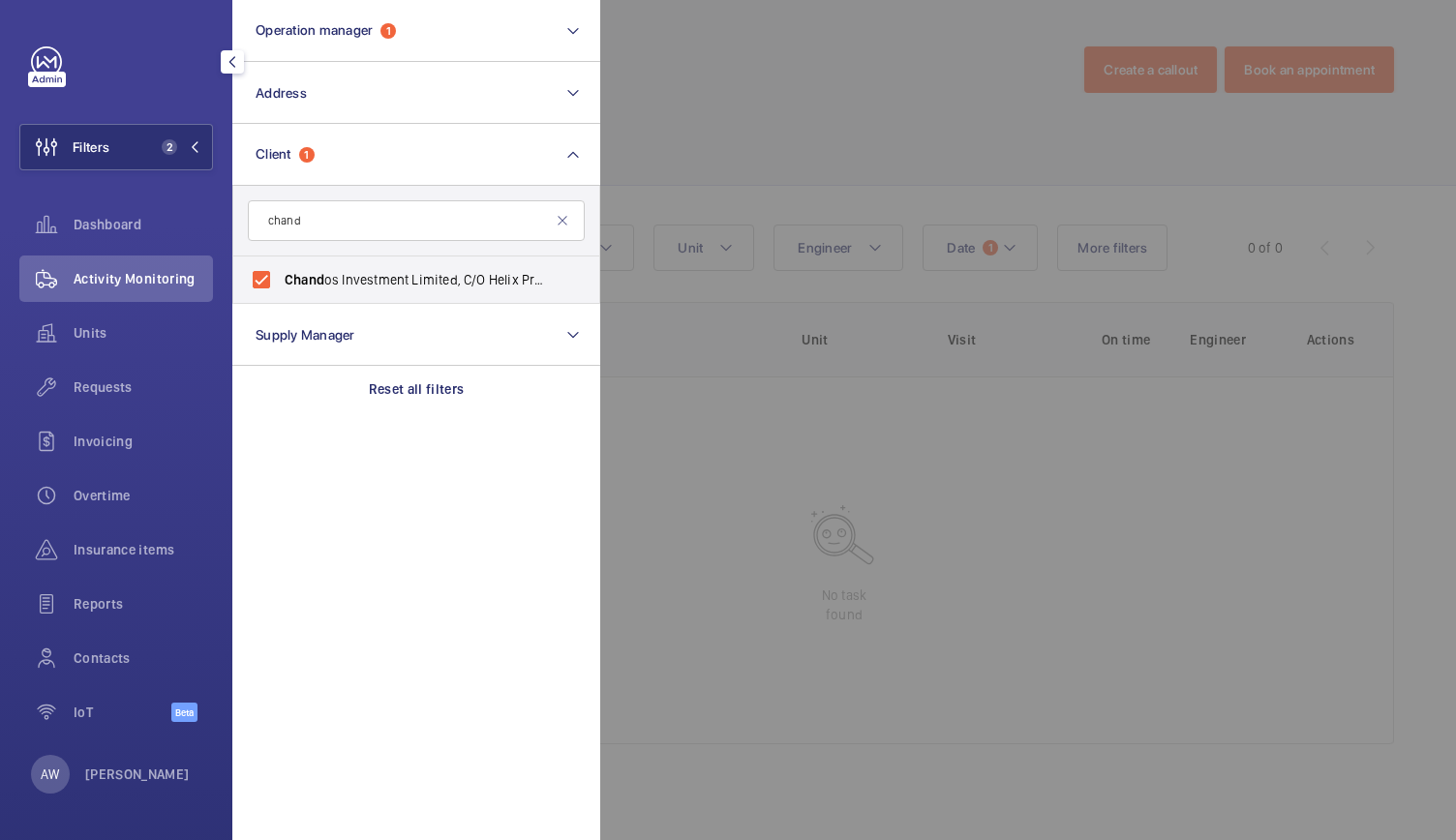
click at [885, 186] on div at bounding box center [1328, 420] width 1456 height 840
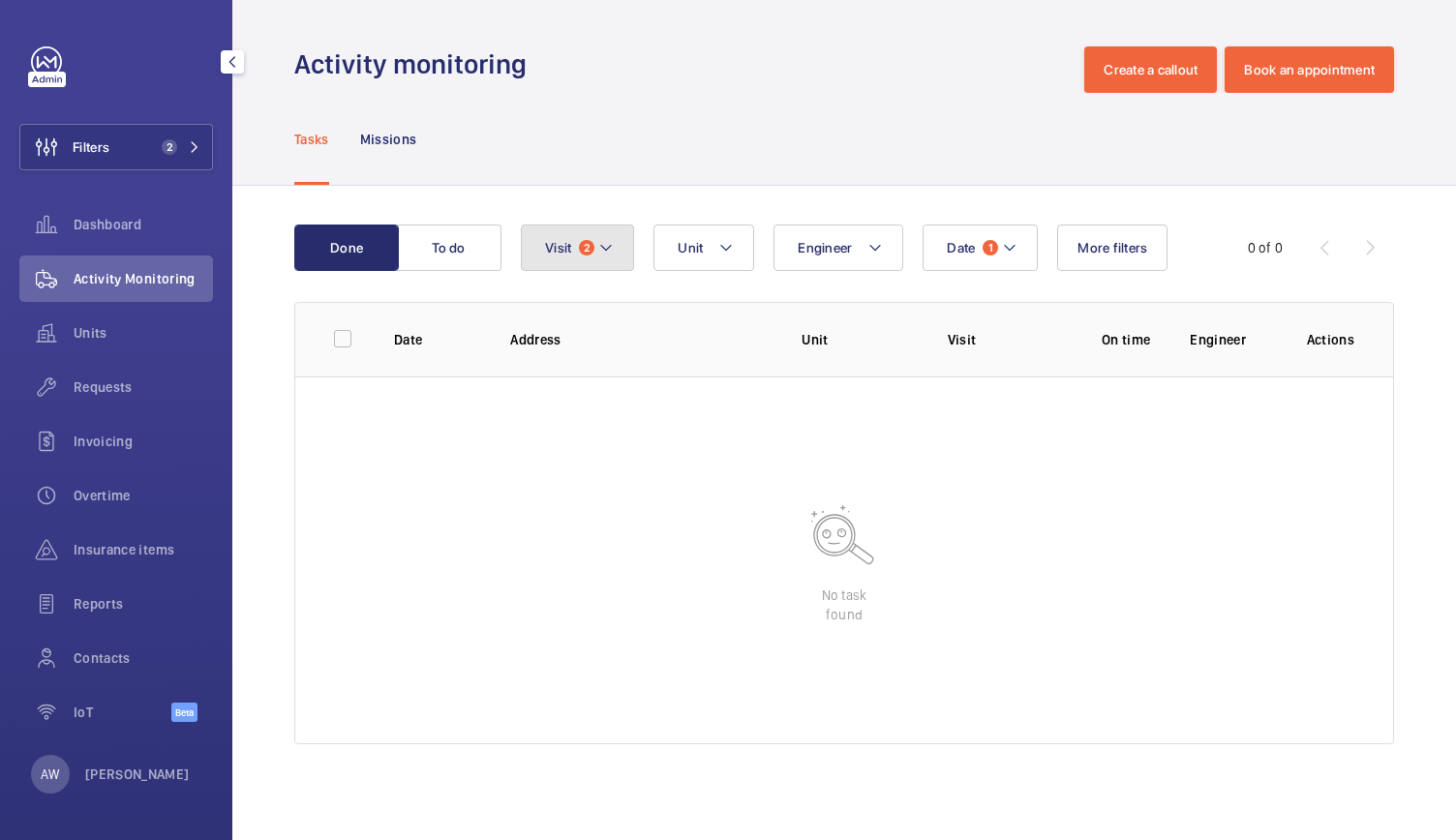
click at [584, 253] on span "2" at bounding box center [587, 248] width 16 height 16
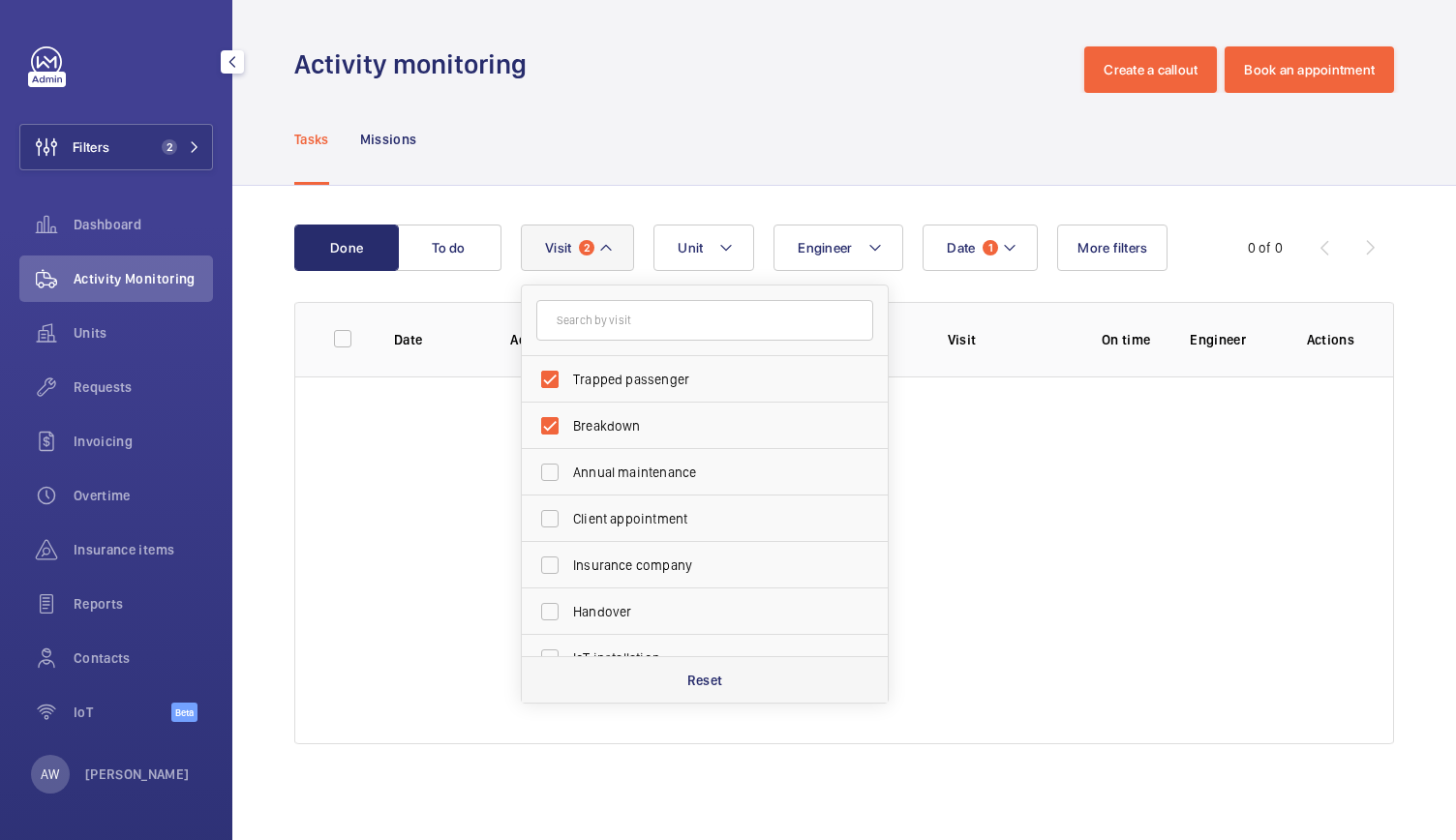
click at [689, 695] on div "Reset" at bounding box center [704, 679] width 365 height 47
checkbox input "false"
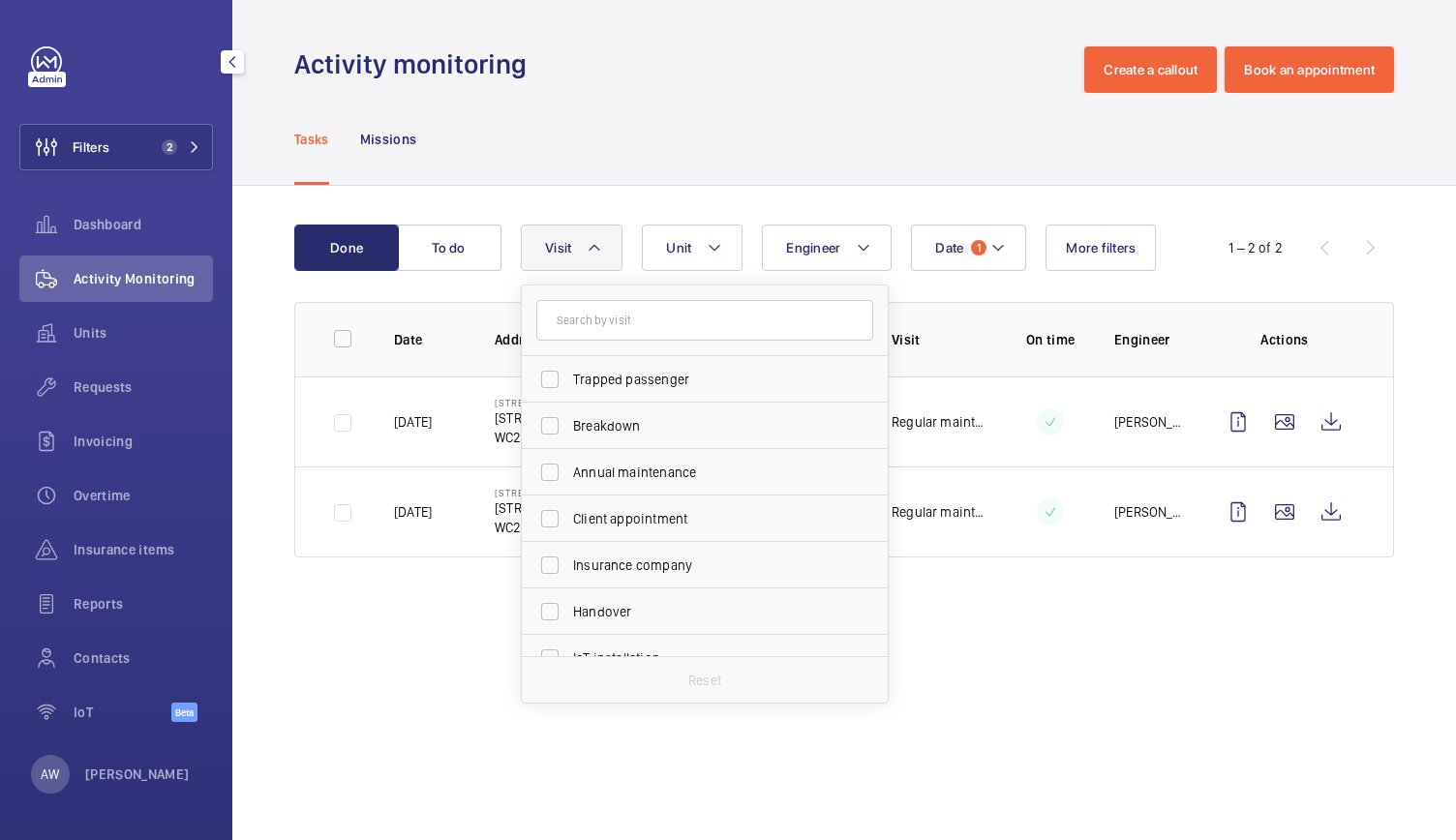
click at [776, 135] on div "Tasks Missions" at bounding box center [844, 139] width 1099 height 92
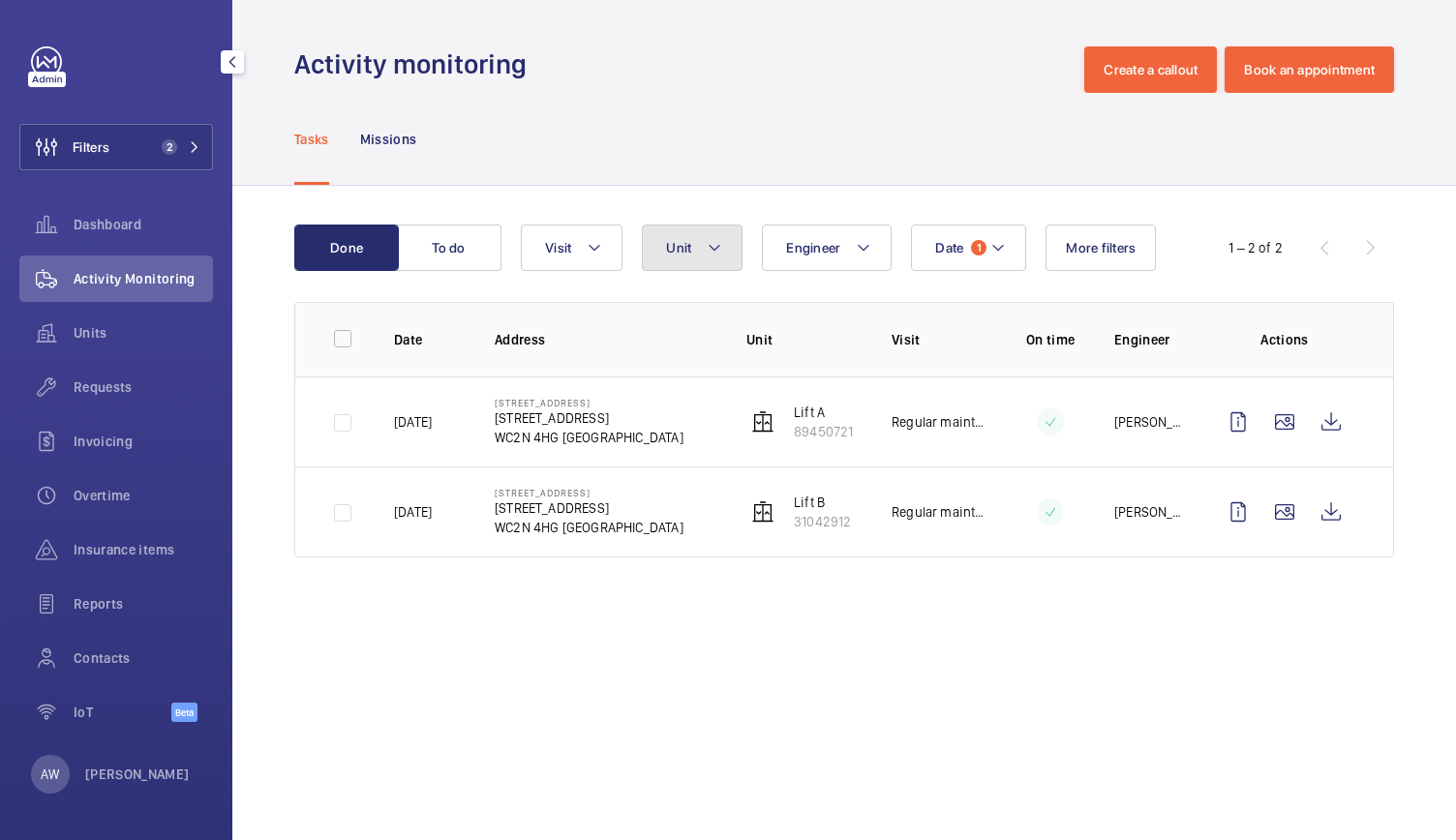
click at [674, 236] on button "Unit" at bounding box center [692, 248] width 101 height 47
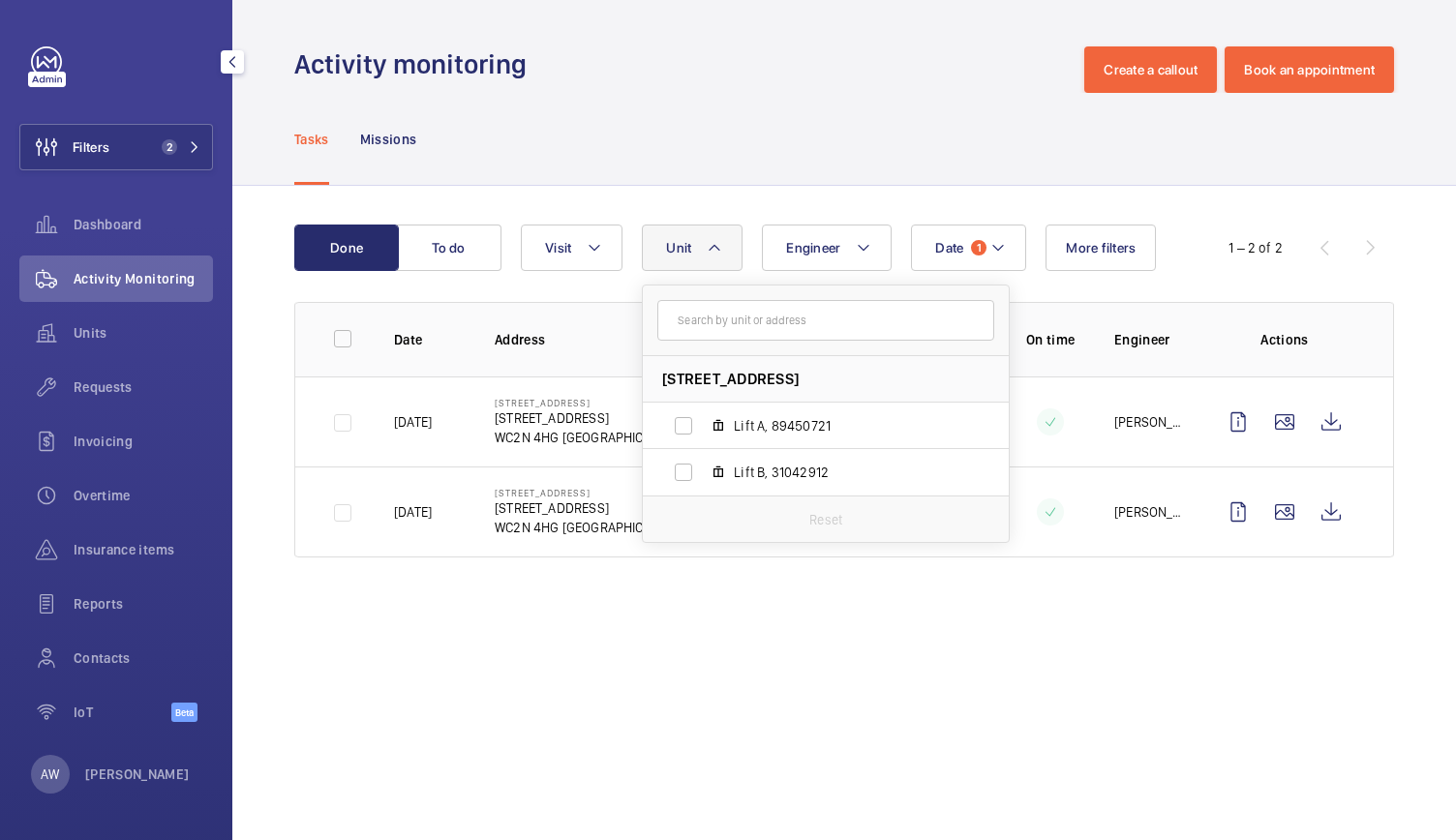
click at [674, 236] on button "Unit" at bounding box center [692, 248] width 101 height 47
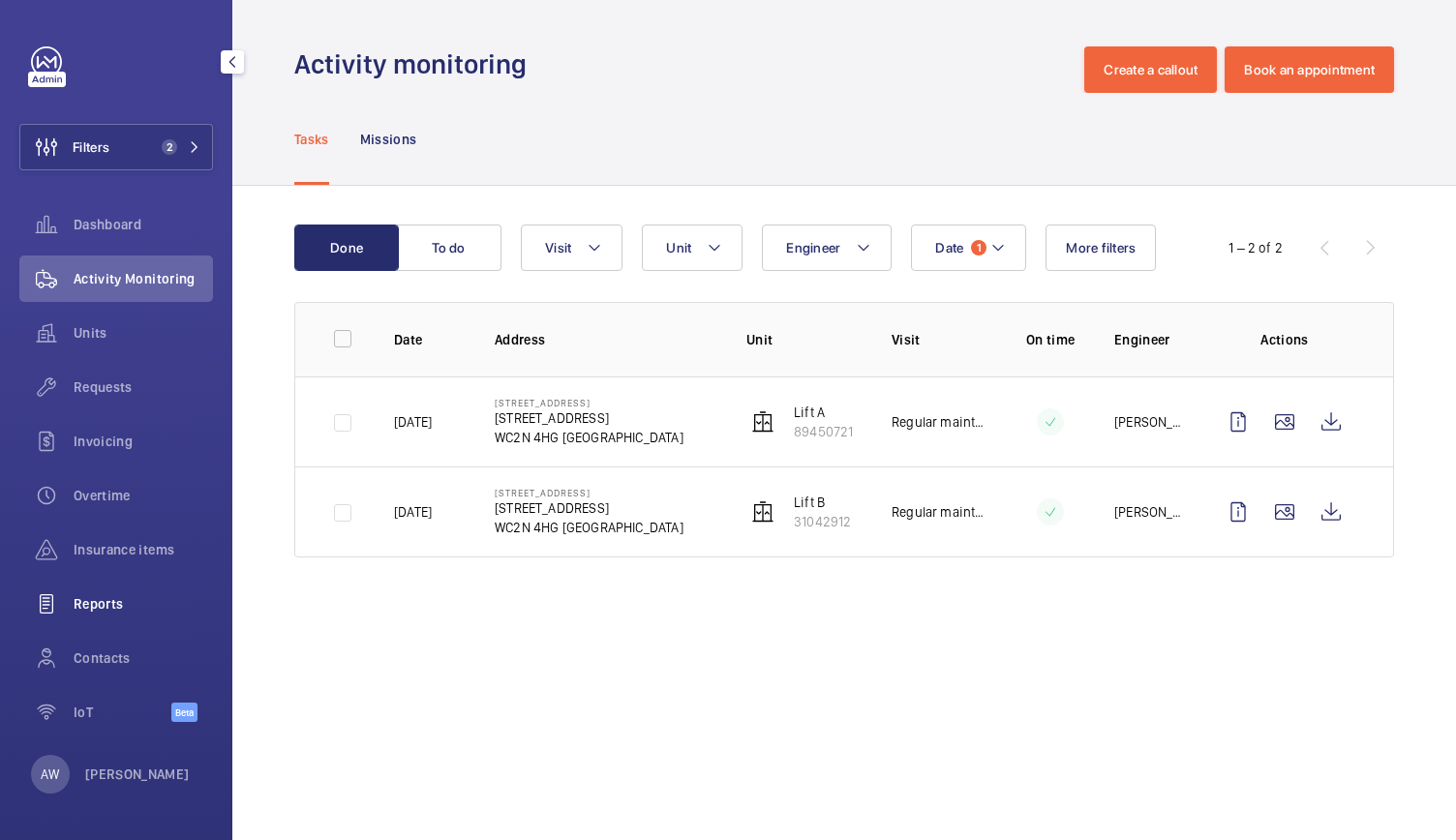
click at [112, 603] on span "Reports" at bounding box center [144, 603] width 140 height 19
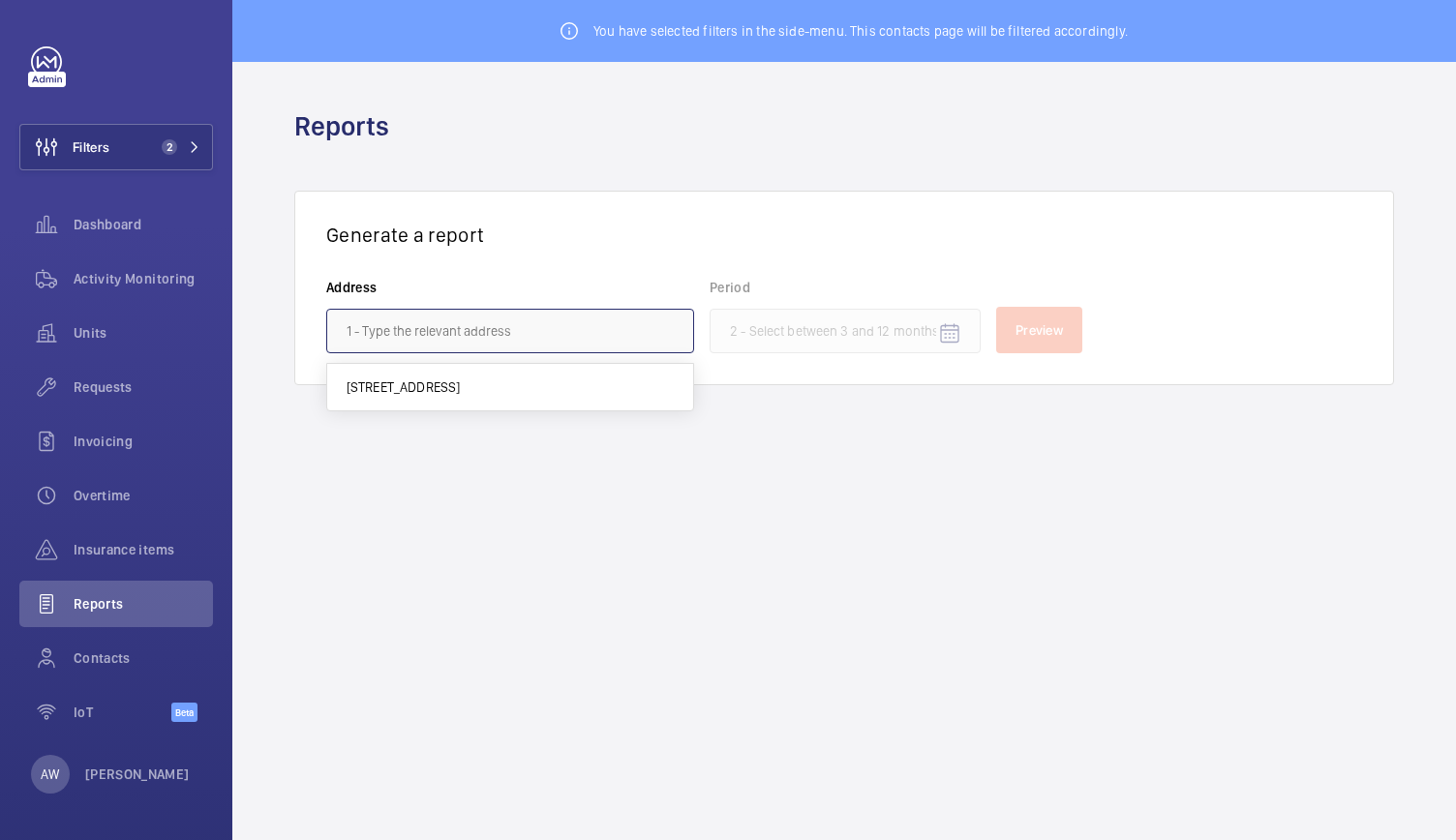
click at [478, 327] on input "text" at bounding box center [510, 331] width 367 height 45
click at [431, 391] on span "[STREET_ADDRESS]" at bounding box center [403, 387] width 114 height 19
type input "[STREET_ADDRESS]"
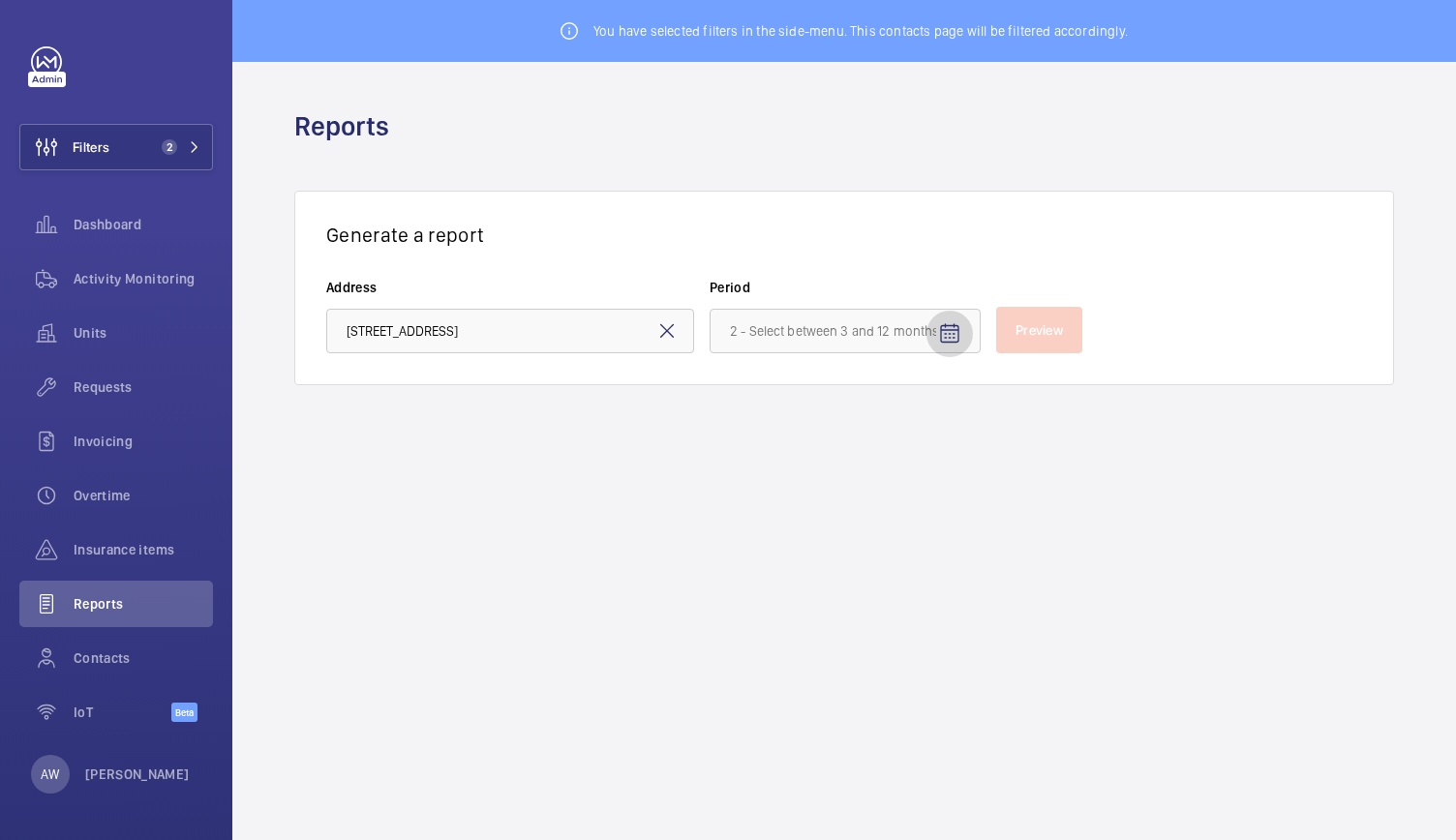
click at [946, 338] on mat-icon "Open calendar" at bounding box center [949, 334] width 23 height 23
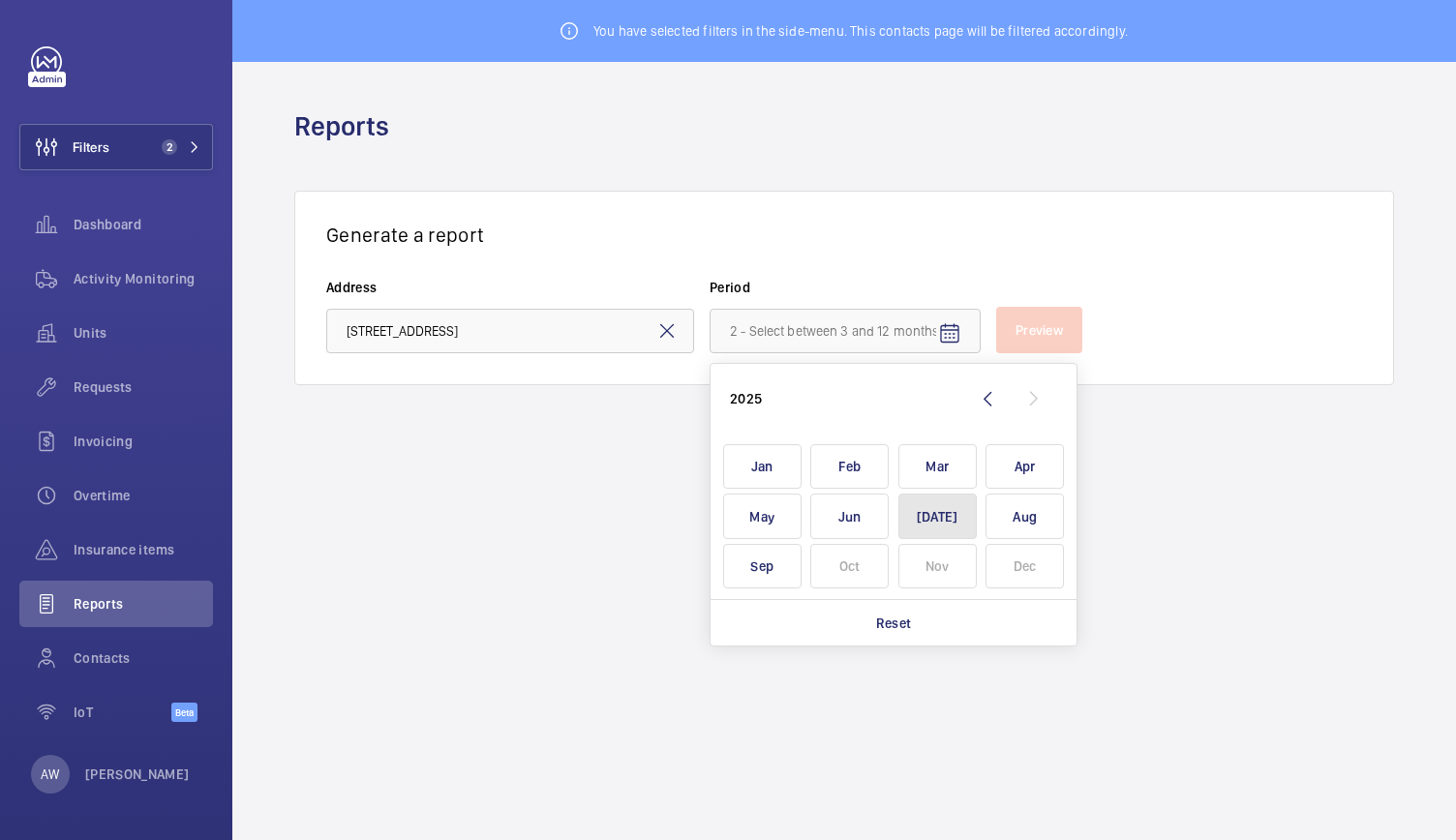
click at [955, 520] on span "[DATE]" at bounding box center [938, 516] width 79 height 46
click at [759, 573] on span "Sep" at bounding box center [762, 567] width 79 height 46
type input "[DATE] - [DATE]"
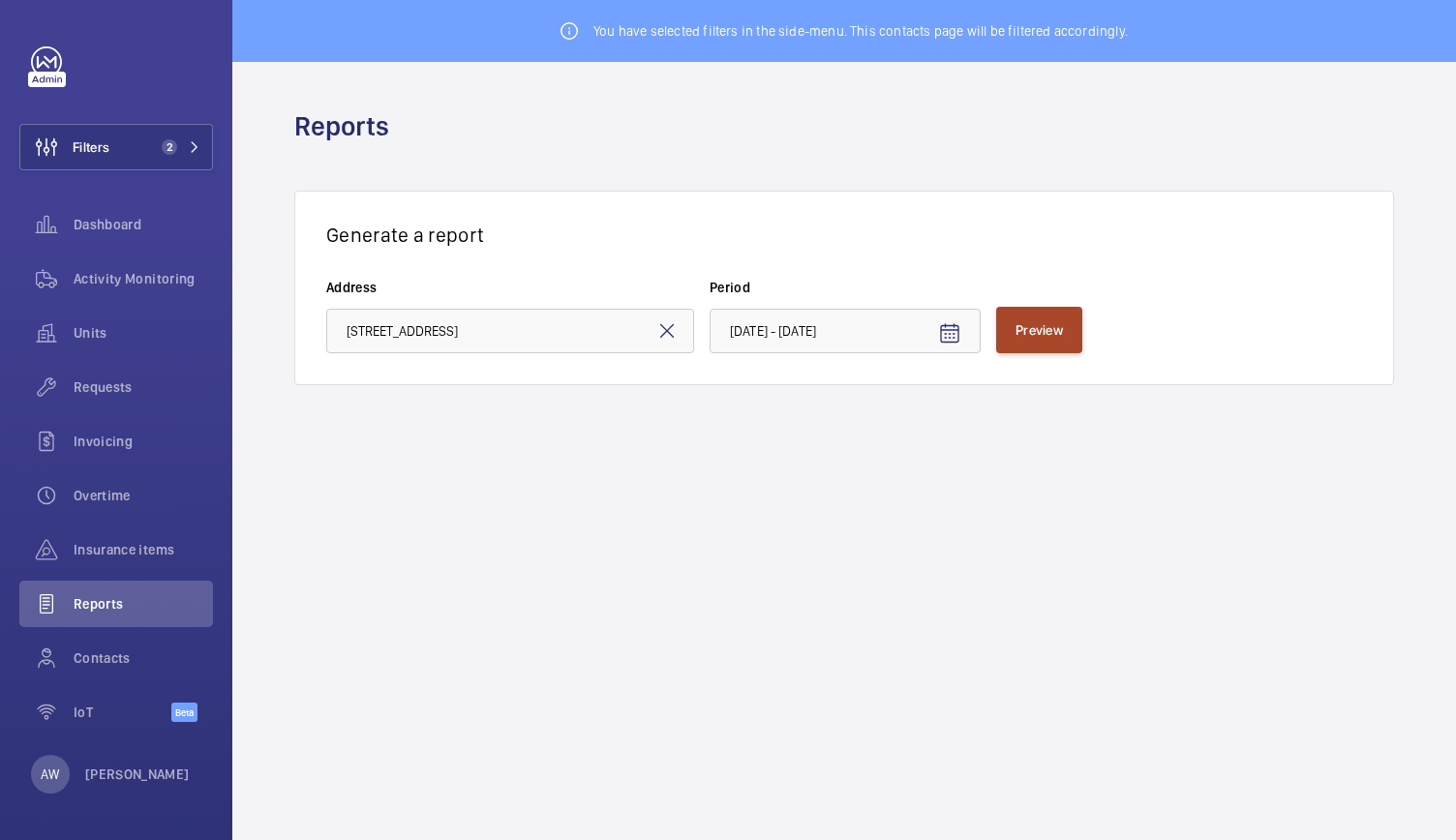
click at [1044, 342] on button "Preview" at bounding box center [1039, 330] width 86 height 47
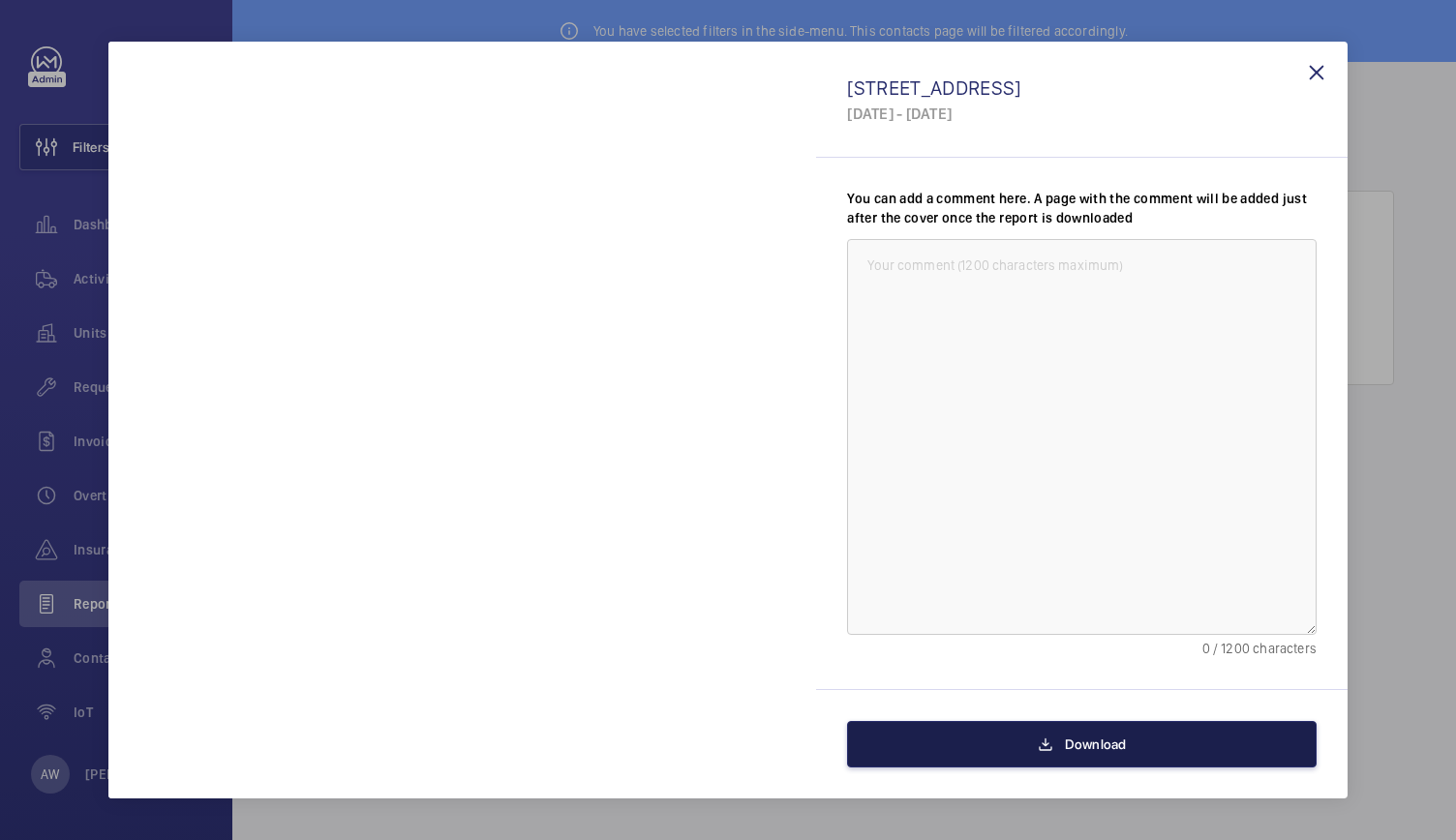
click at [980, 738] on button "Download" at bounding box center [1082, 744] width 469 height 47
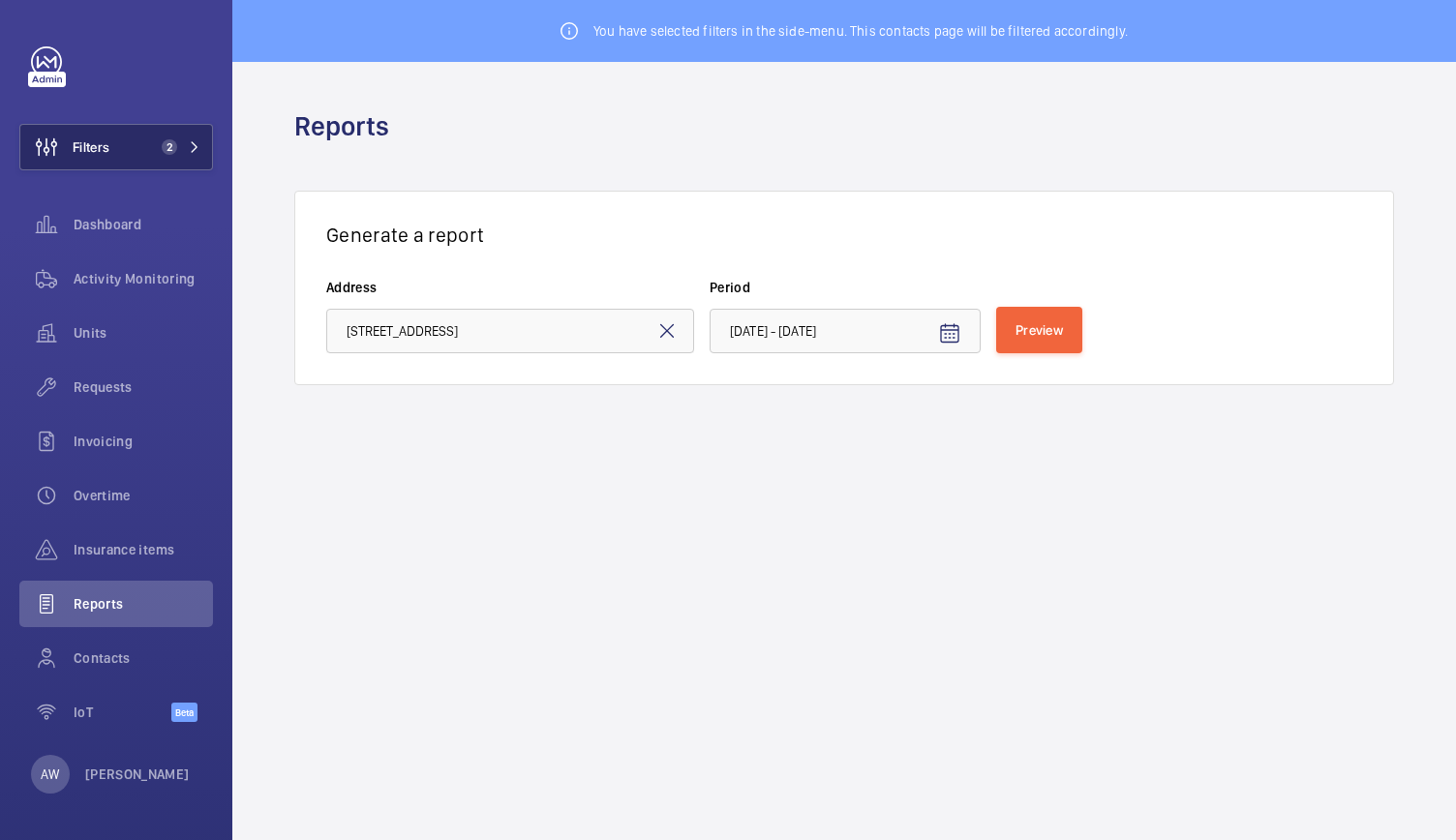
click at [199, 148] on mat-icon at bounding box center [195, 148] width 12 height 12
click at [110, 137] on button "Filters 2" at bounding box center [116, 147] width 194 height 47
click at [670, 329] on mat-icon at bounding box center [666, 331] width 23 height 23
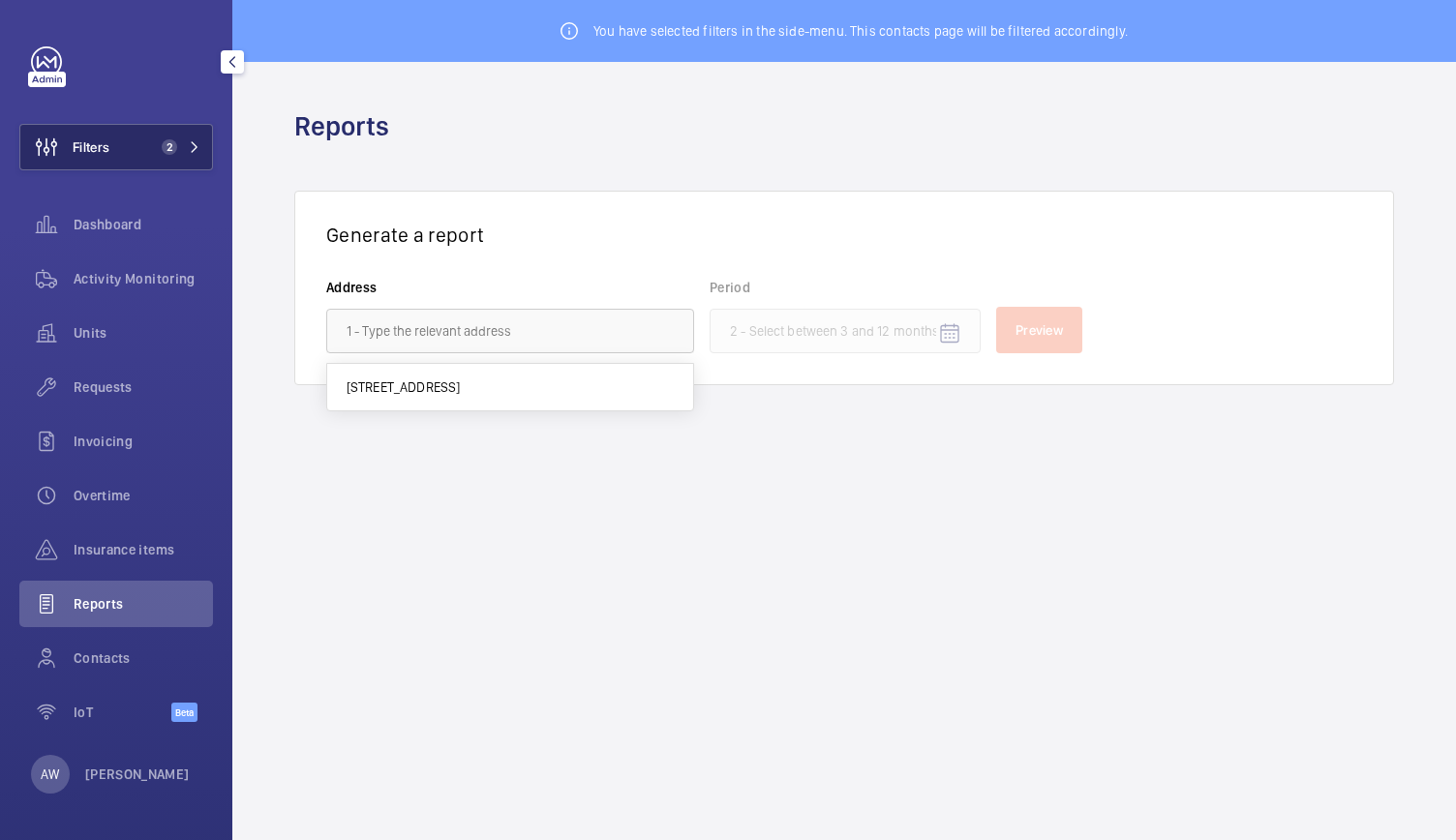
click at [172, 133] on button "Filters 2" at bounding box center [116, 147] width 194 height 47
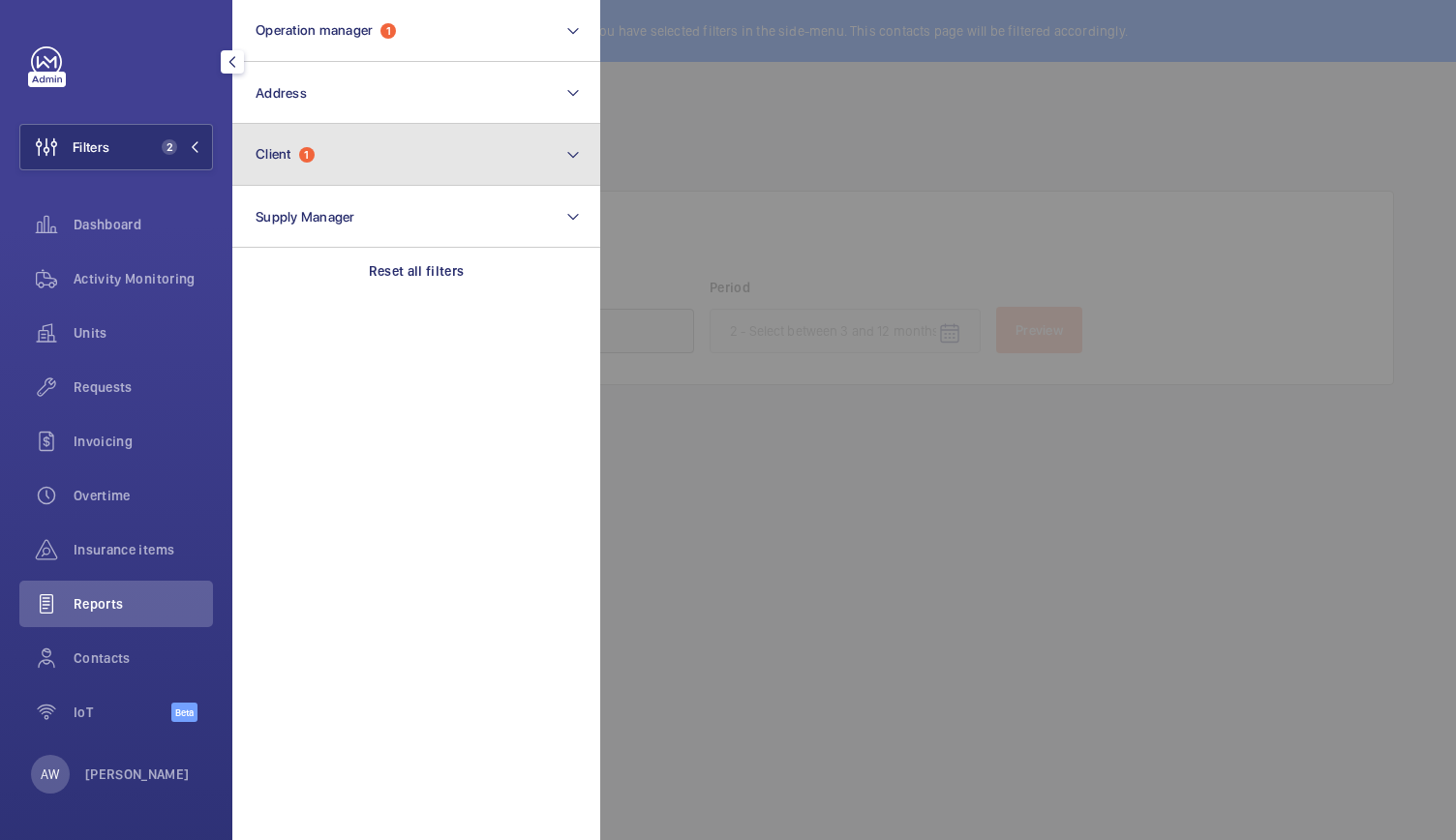
click at [285, 140] on button "Client 1" at bounding box center [416, 155] width 367 height 62
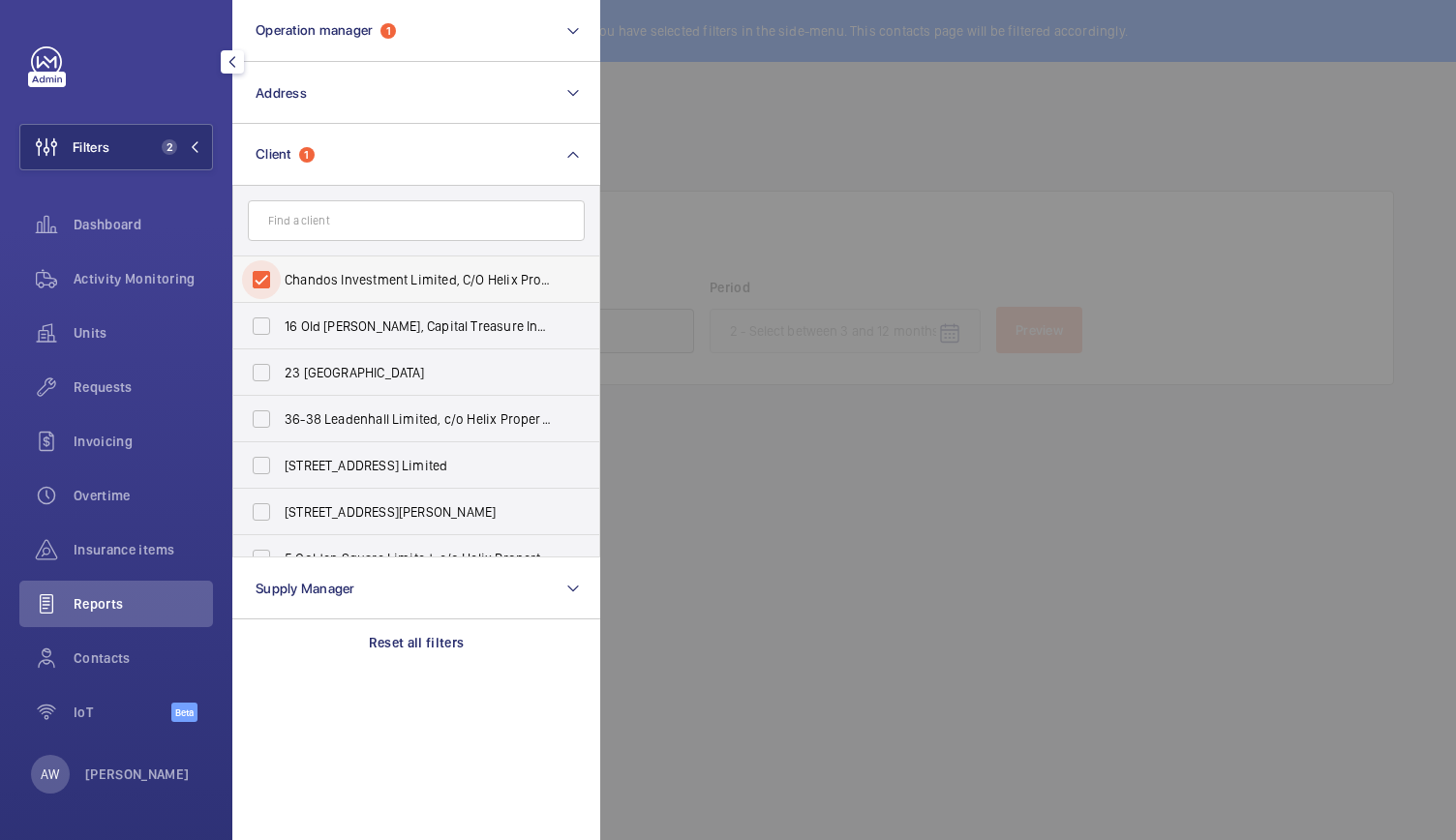
click at [266, 278] on input "Chandos Investment Limited, C/O Helix Property Advisors Limited" at bounding box center [261, 280] width 39 height 39
checkbox input "false"
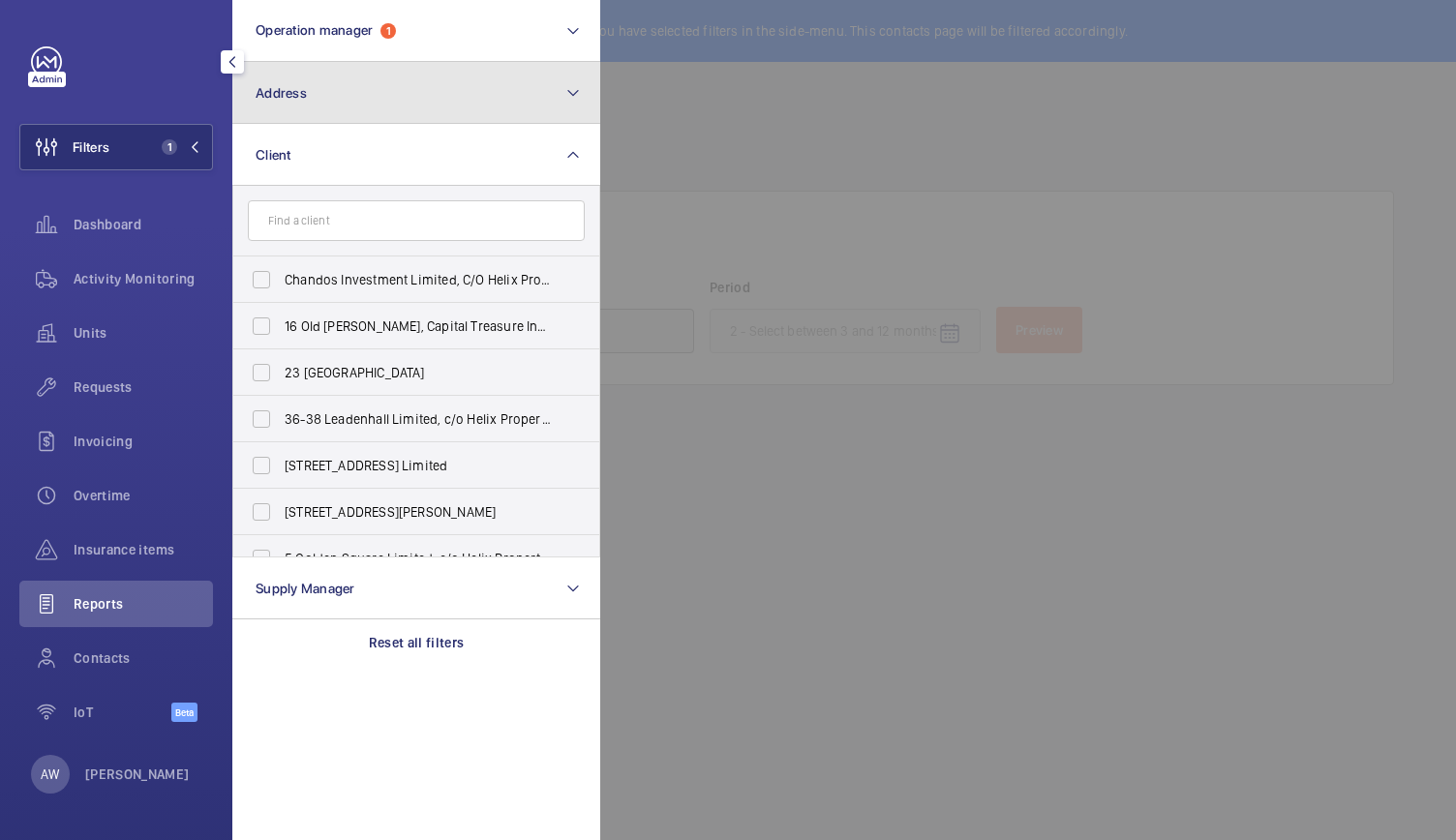
click at [356, 115] on button "Address" at bounding box center [416, 93] width 367 height 62
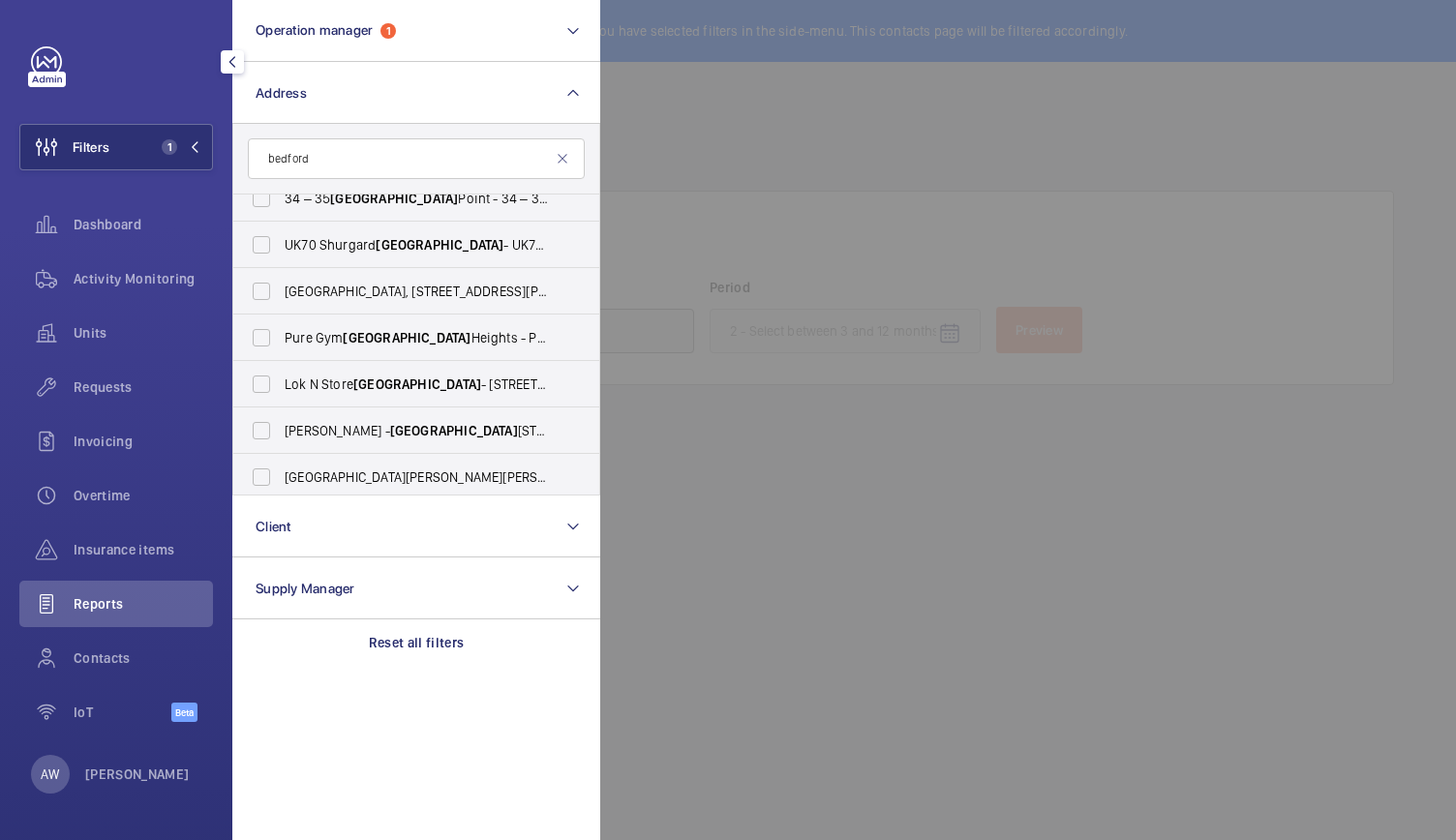
scroll to position [304, 0]
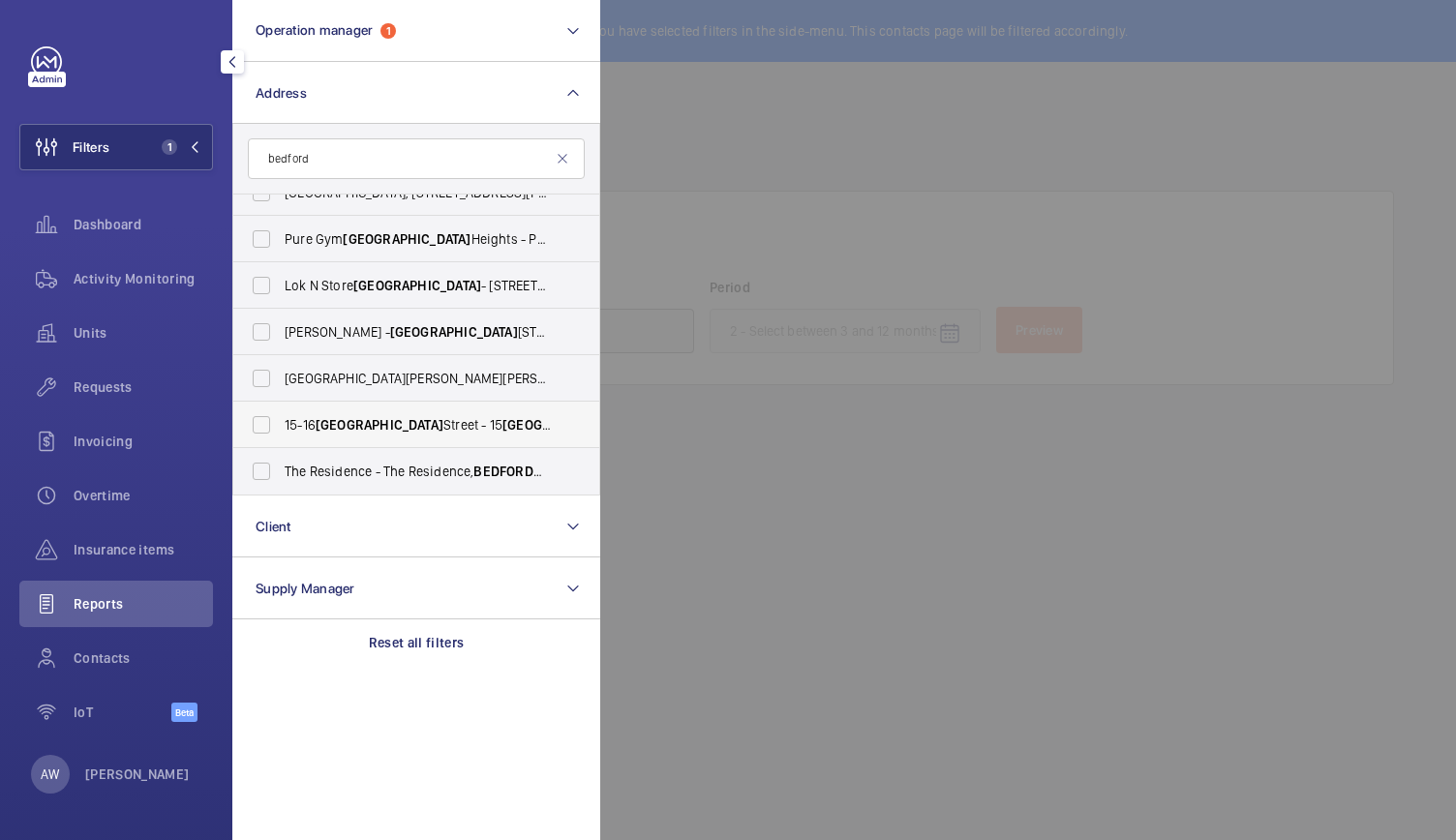
type input "bedford"
click at [329, 416] on span "[STREET_ADDRESS]" at bounding box center [417, 424] width 267 height 19
click at [281, 415] on input "[STREET_ADDRESS]" at bounding box center [261, 424] width 39 height 39
checkbox input "true"
click at [762, 222] on div at bounding box center [1328, 420] width 1456 height 840
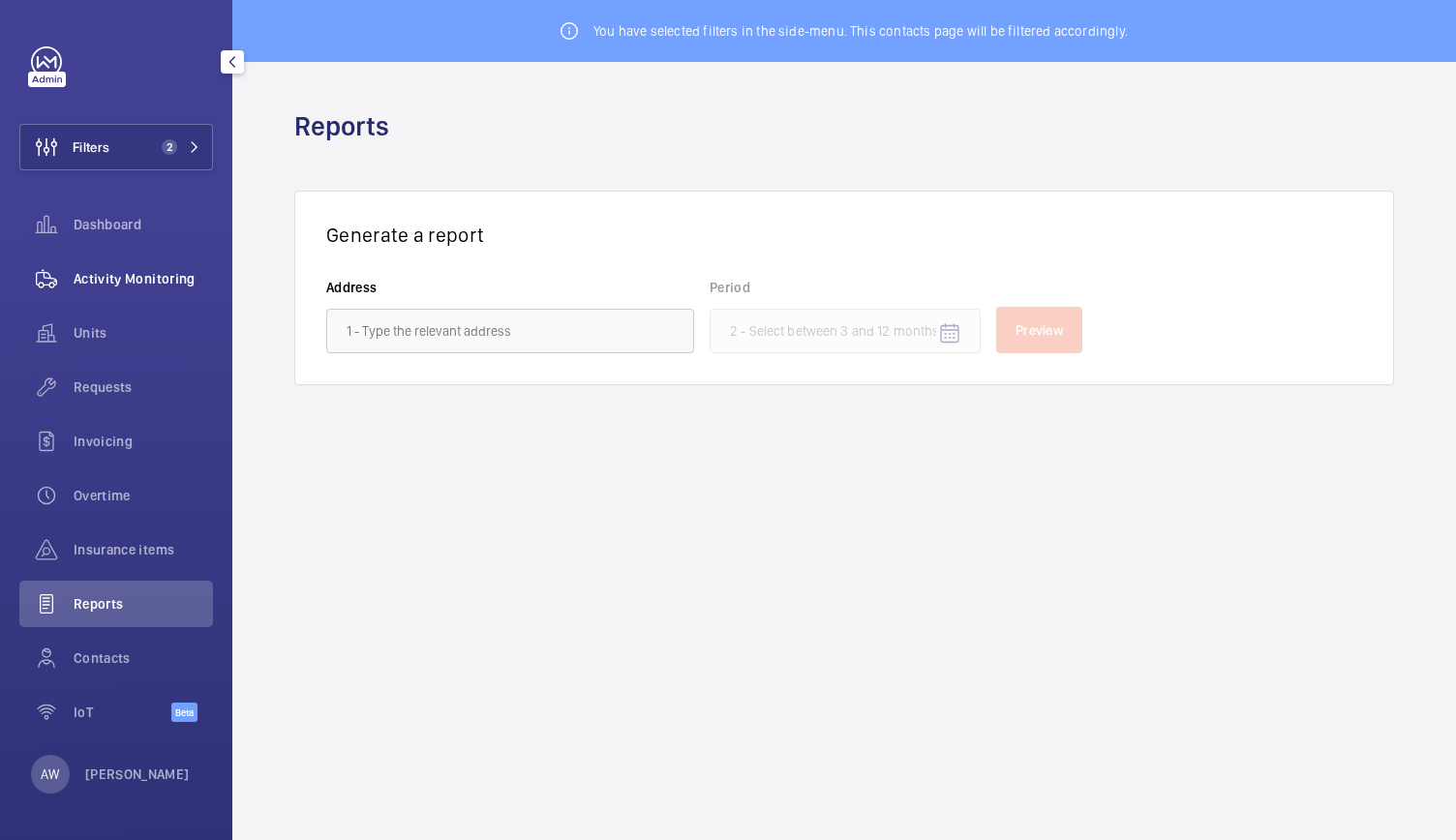
click at [106, 269] on span "Activity Monitoring" at bounding box center [144, 278] width 140 height 19
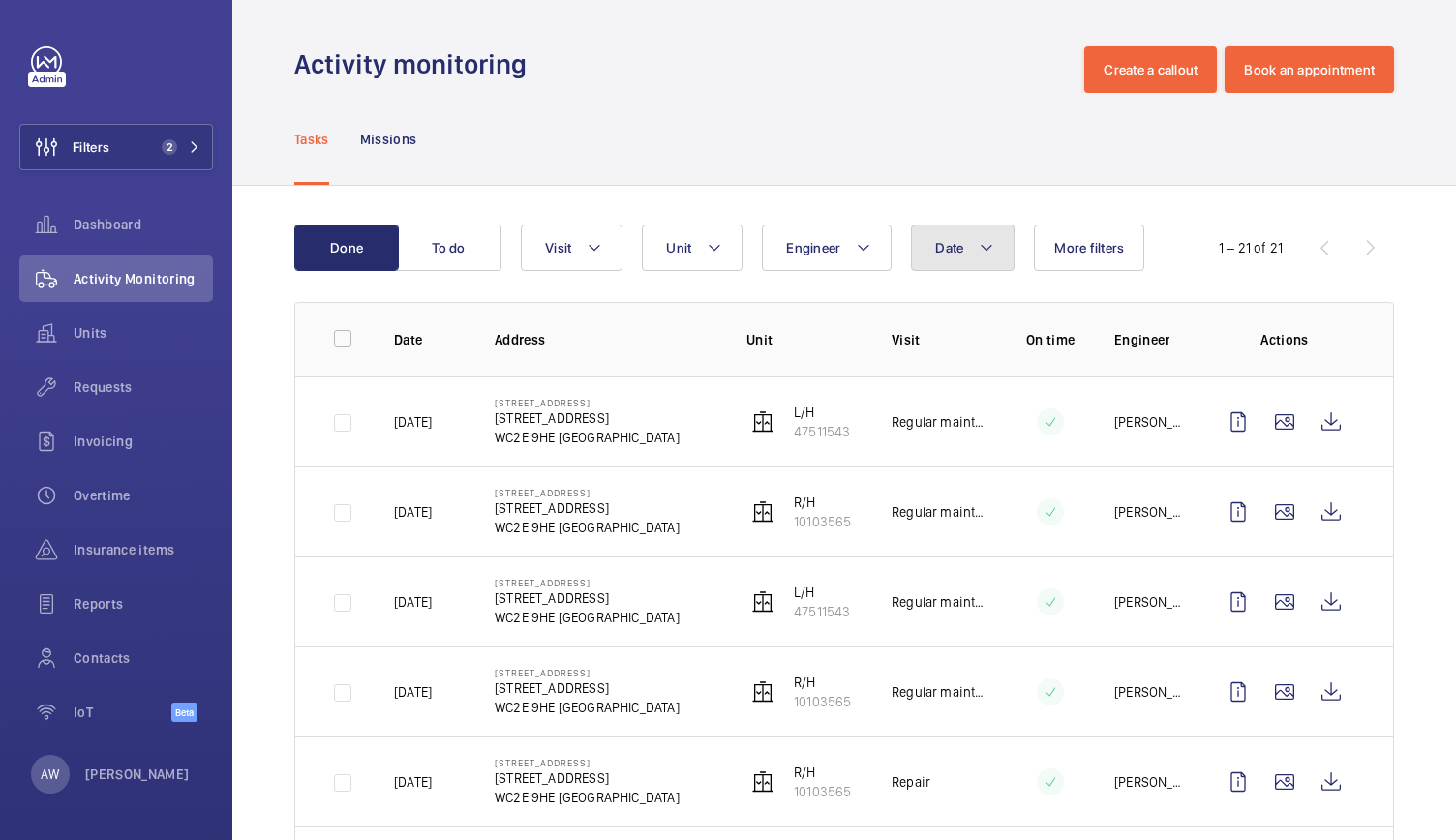
click at [984, 259] on mat-icon at bounding box center [987, 248] width 16 height 23
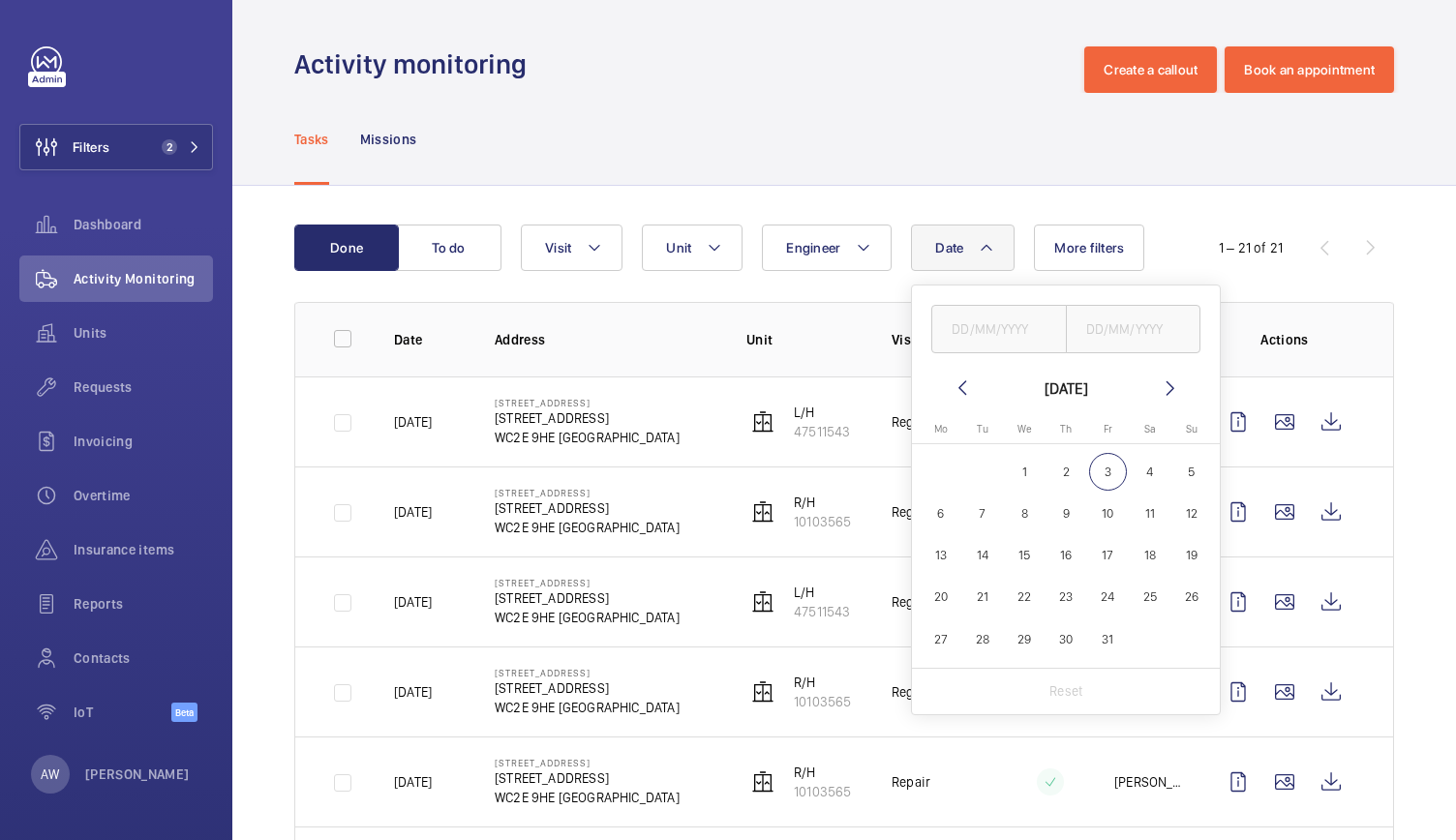
click at [960, 385] on mat-icon at bounding box center [962, 388] width 23 height 23
click at [935, 466] on span "1" at bounding box center [941, 472] width 38 height 38
type input "[DATE]"
click at [987, 641] on span "30" at bounding box center [983, 639] width 38 height 38
type input "[DATE]"
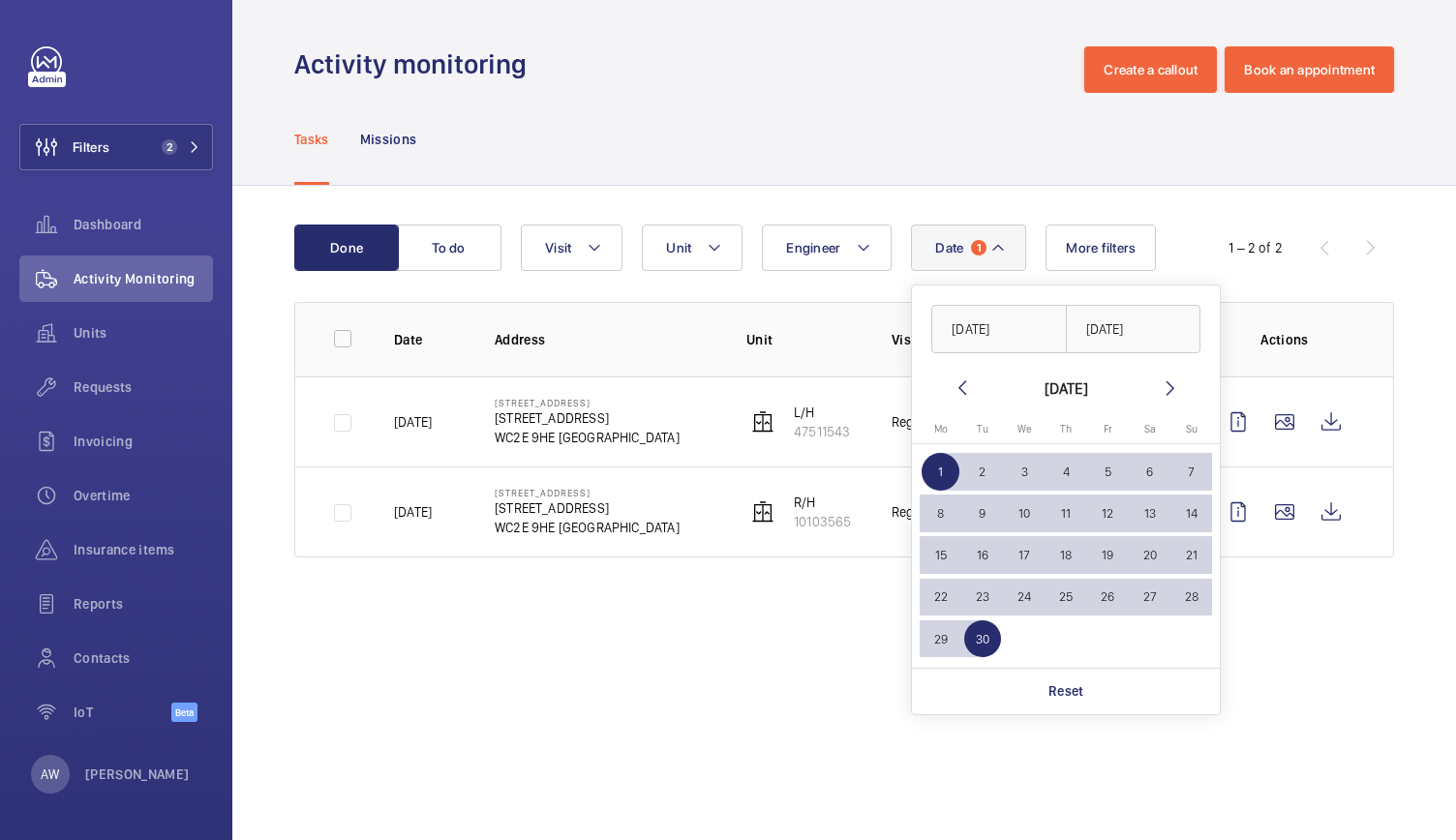
click at [844, 170] on div "Tasks Missions" at bounding box center [844, 139] width 1099 height 92
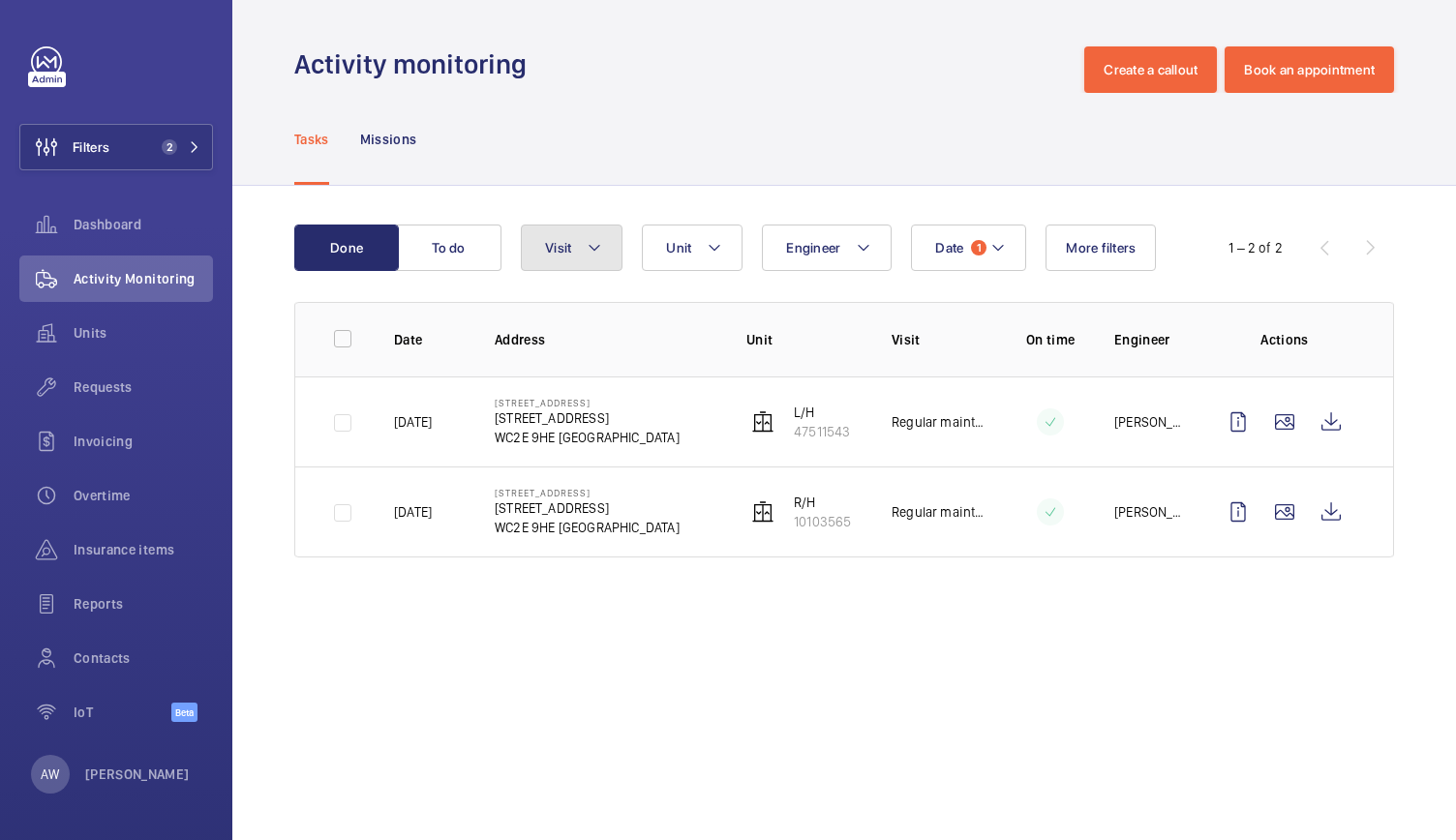
click at [585, 241] on button "Visit" at bounding box center [571, 248] width 102 height 47
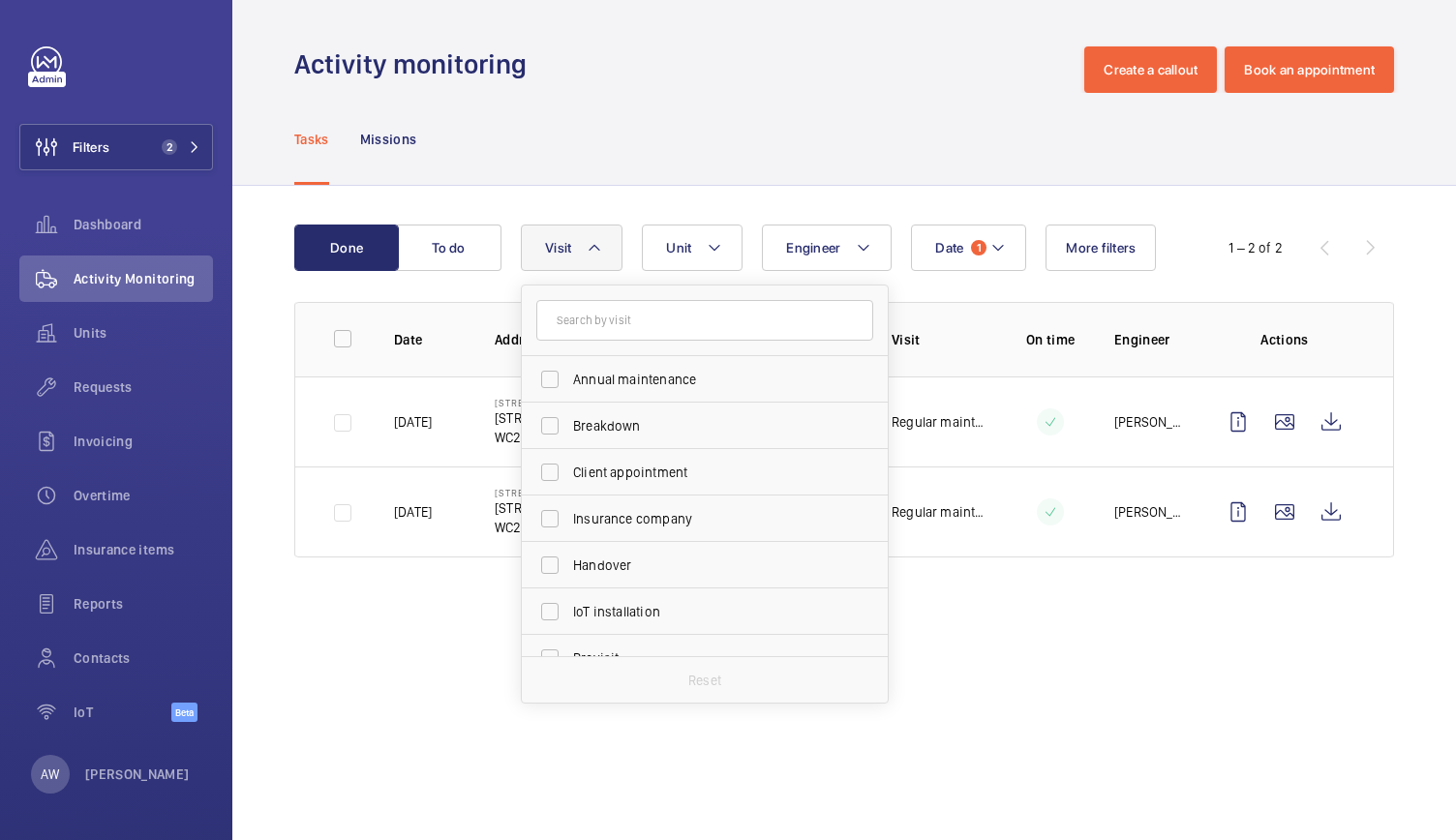
click at [603, 111] on div "Tasks Missions" at bounding box center [844, 139] width 1099 height 92
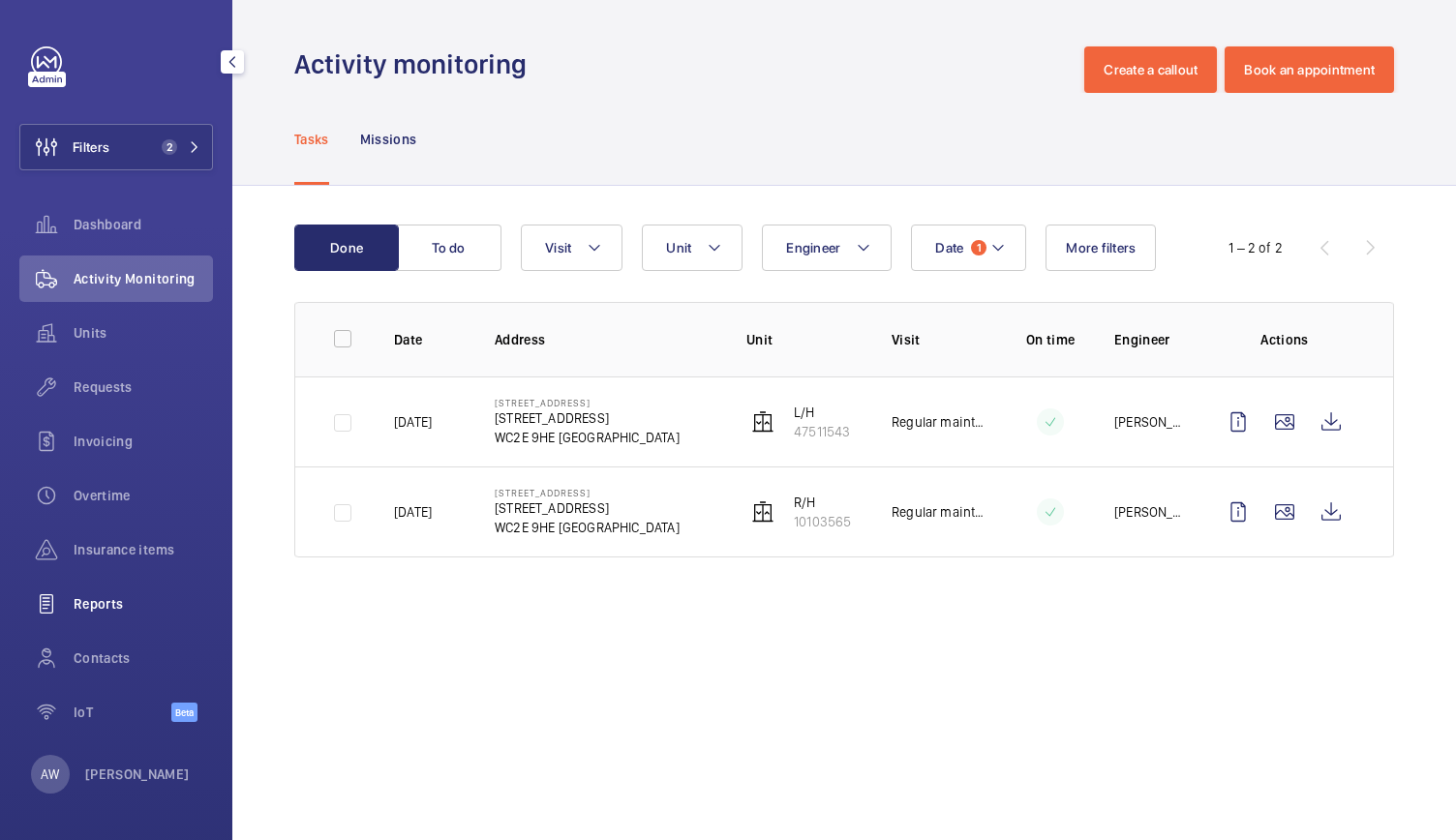
click at [95, 620] on div "Reports" at bounding box center [116, 604] width 194 height 47
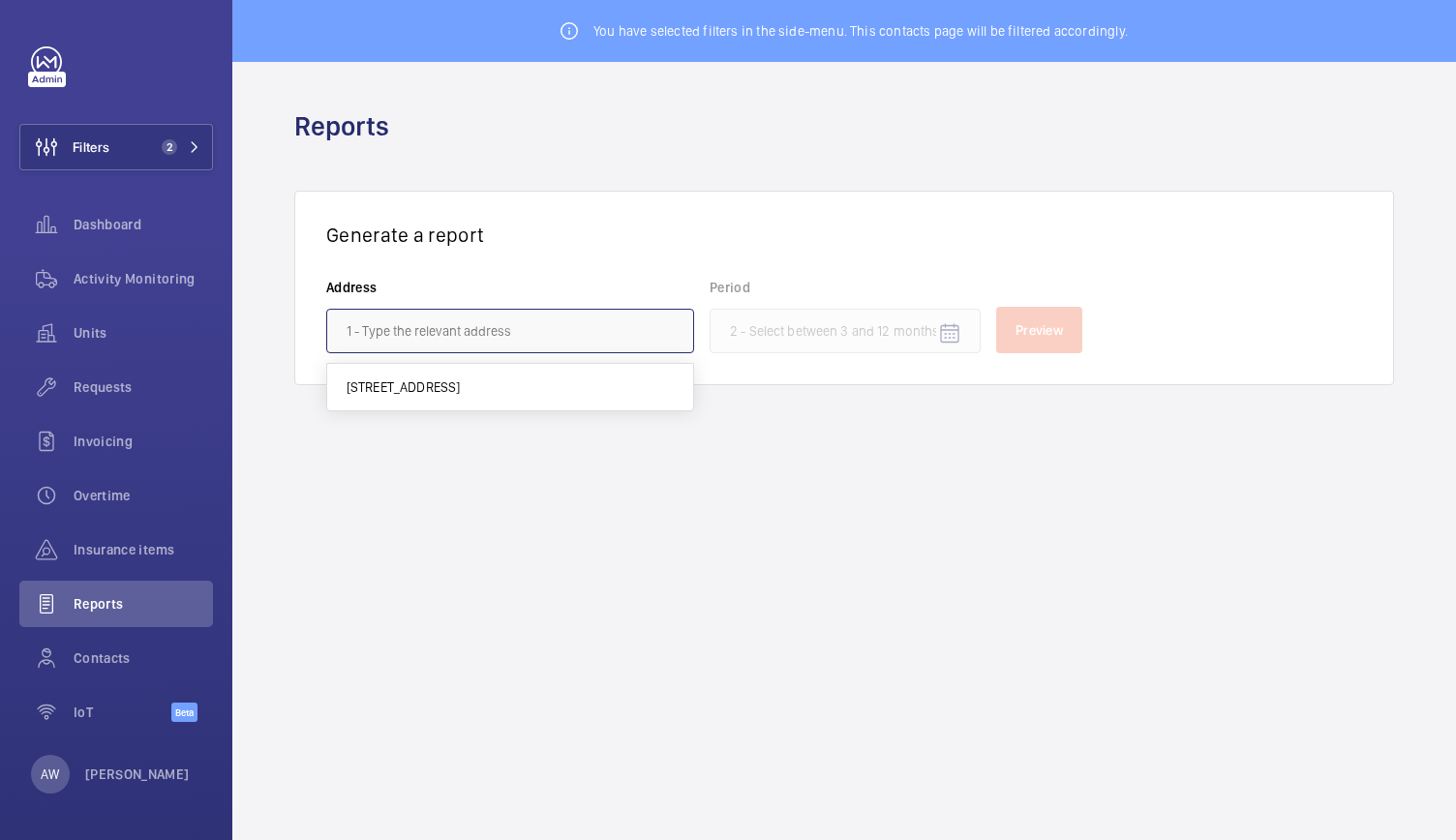
click at [605, 344] on input "text" at bounding box center [510, 331] width 367 height 45
click at [460, 379] on span "[STREET_ADDRESS]" at bounding box center [403, 387] width 114 height 19
type input "[STREET_ADDRESS]"
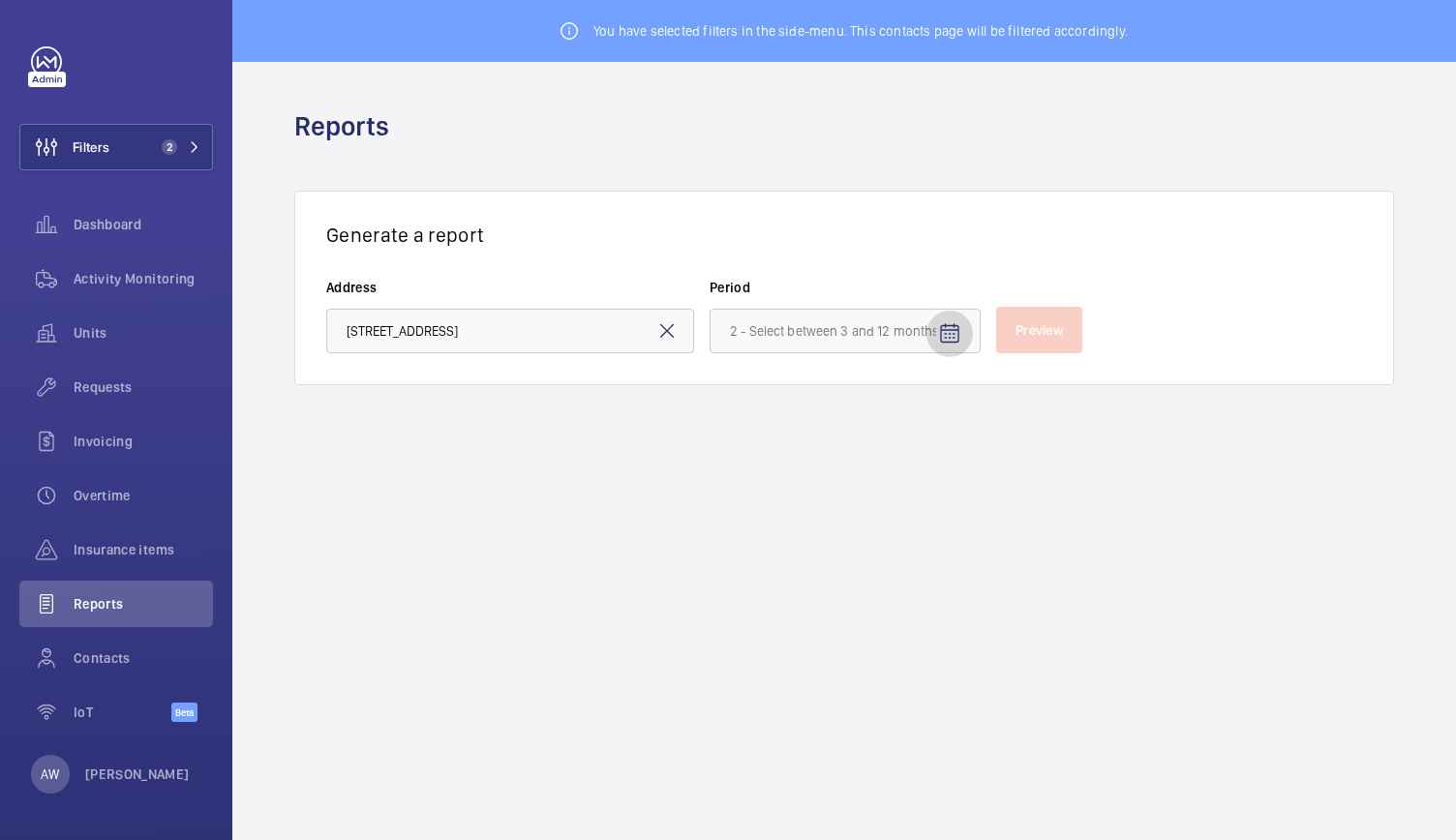
click at [956, 323] on mat-icon "Open calendar" at bounding box center [949, 334] width 23 height 23
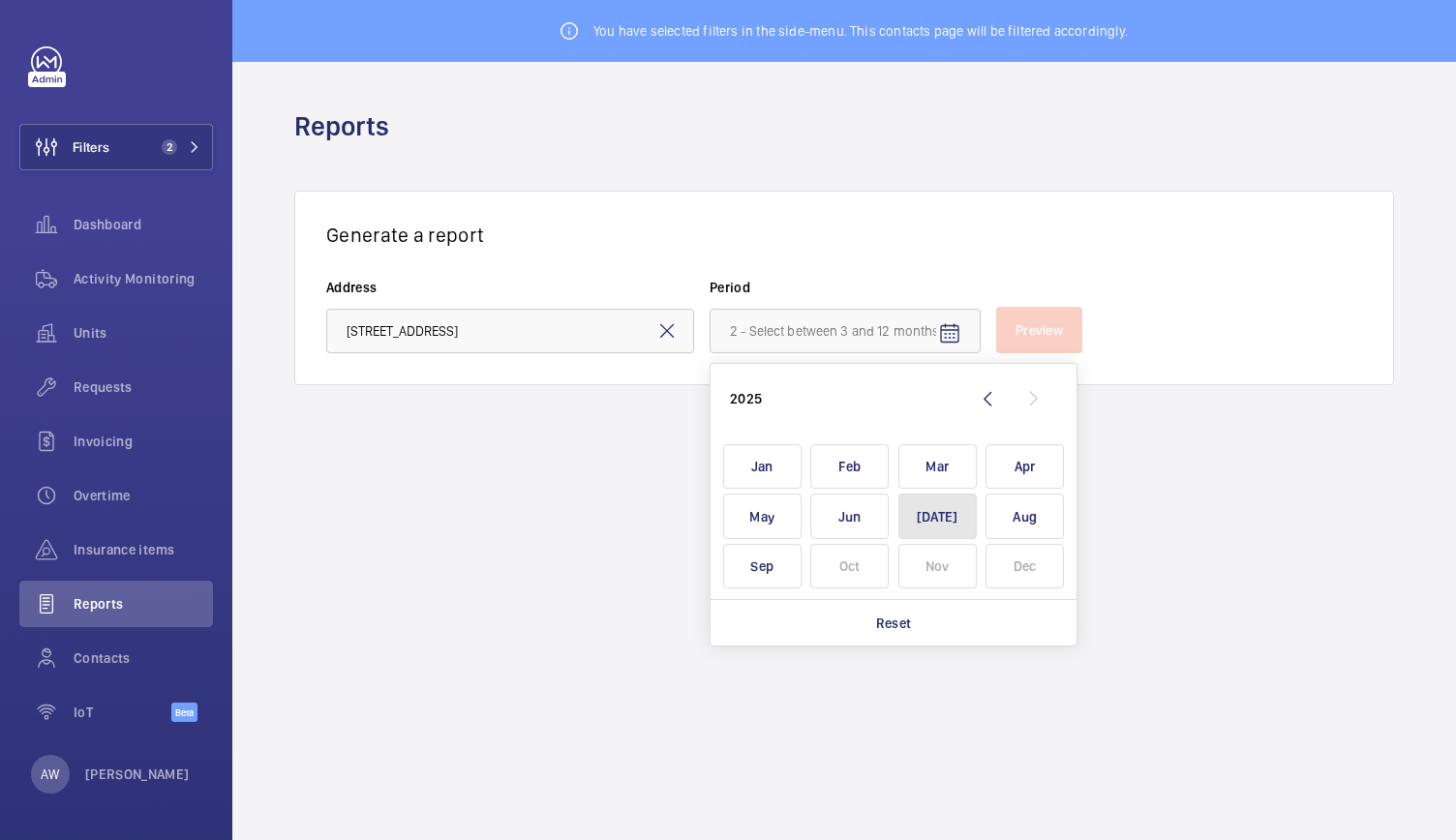
click at [963, 515] on span "[DATE]" at bounding box center [938, 516] width 79 height 46
click at [753, 572] on span "Sep" at bounding box center [762, 567] width 79 height 46
type input "[DATE] - [DATE]"
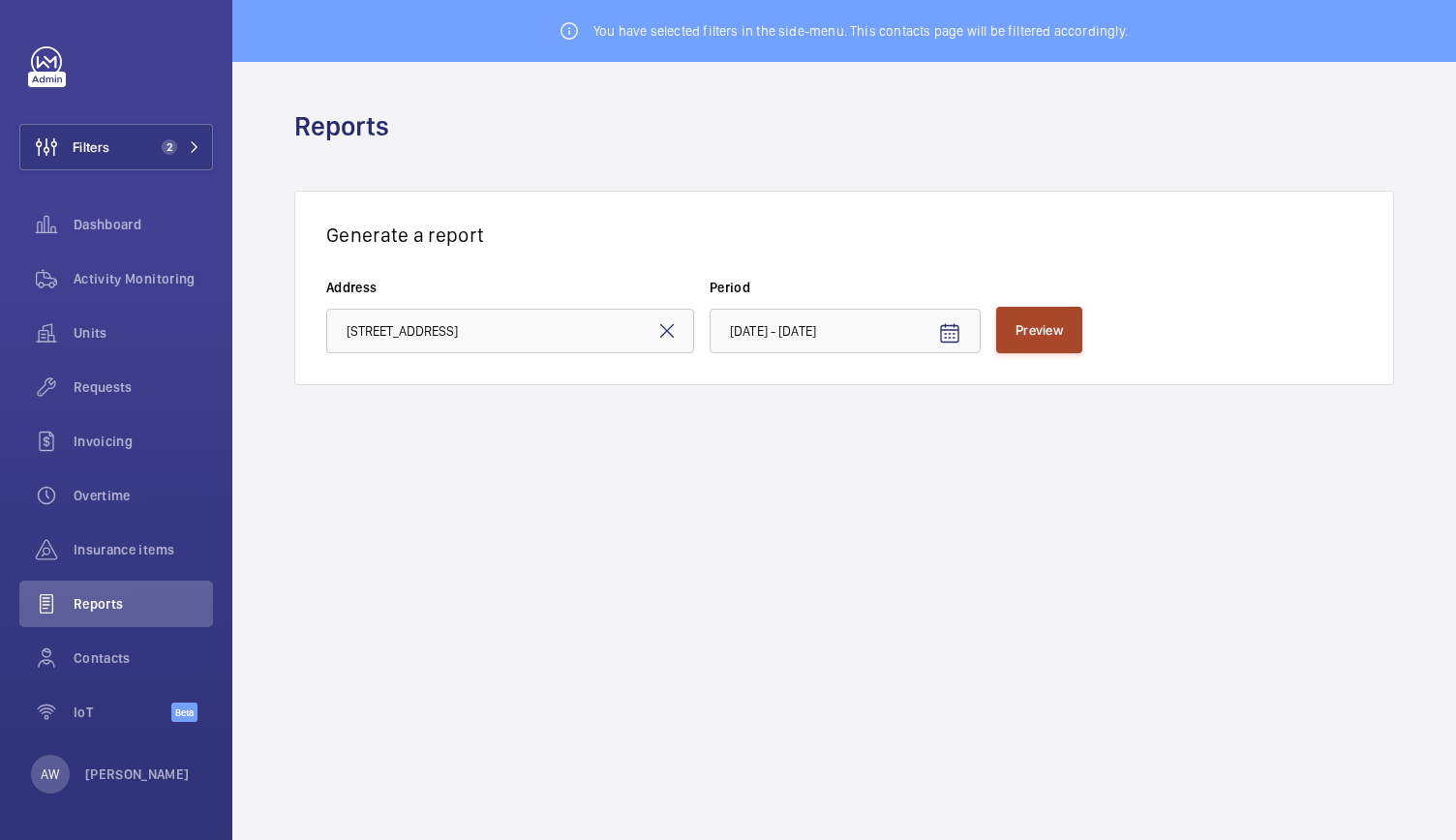
click at [1052, 337] on span "Preview" at bounding box center [1039, 331] width 47 height 16
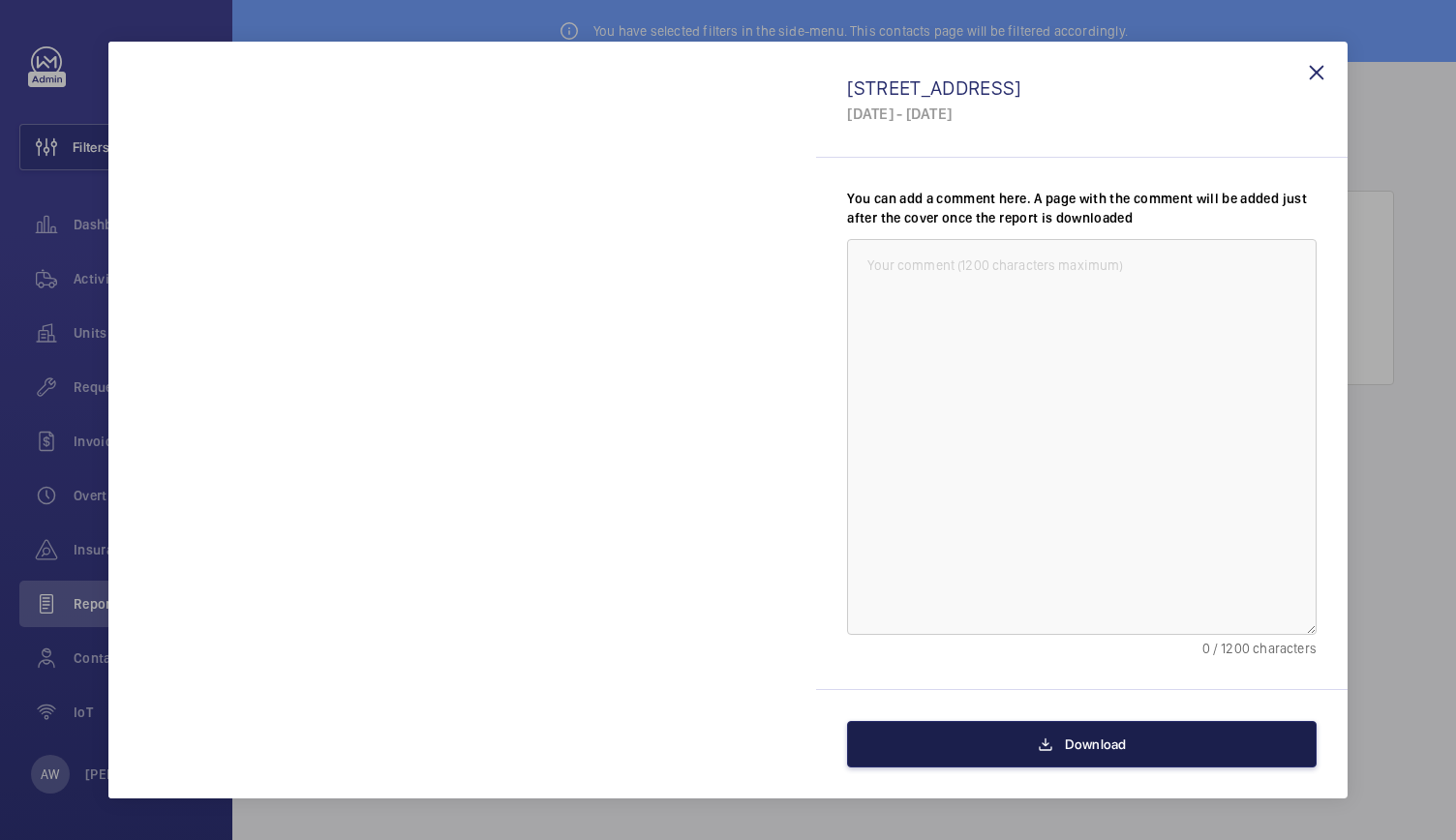
click at [976, 743] on button "Download" at bounding box center [1082, 744] width 469 height 47
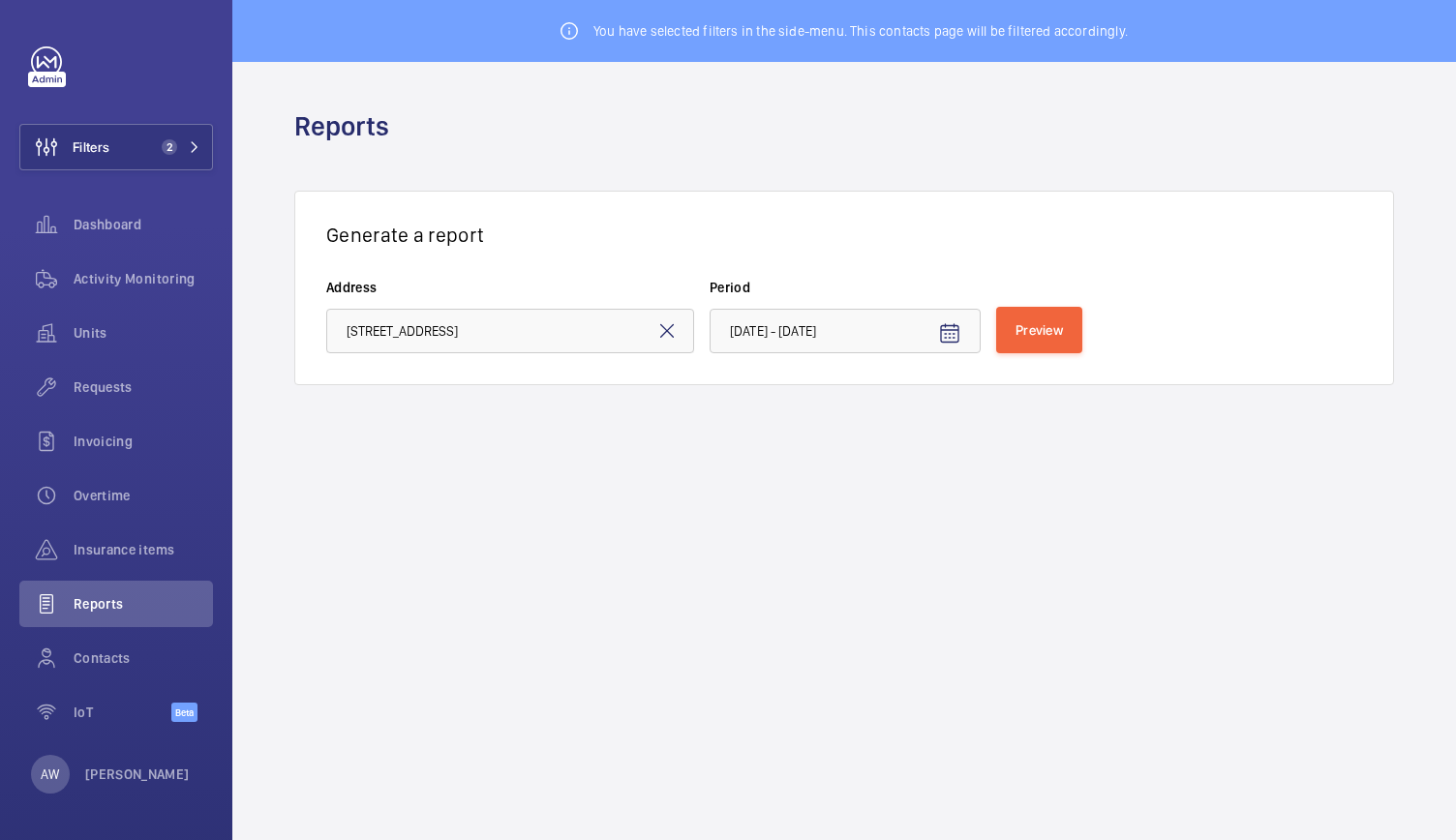
click at [672, 337] on mat-icon at bounding box center [666, 331] width 23 height 23
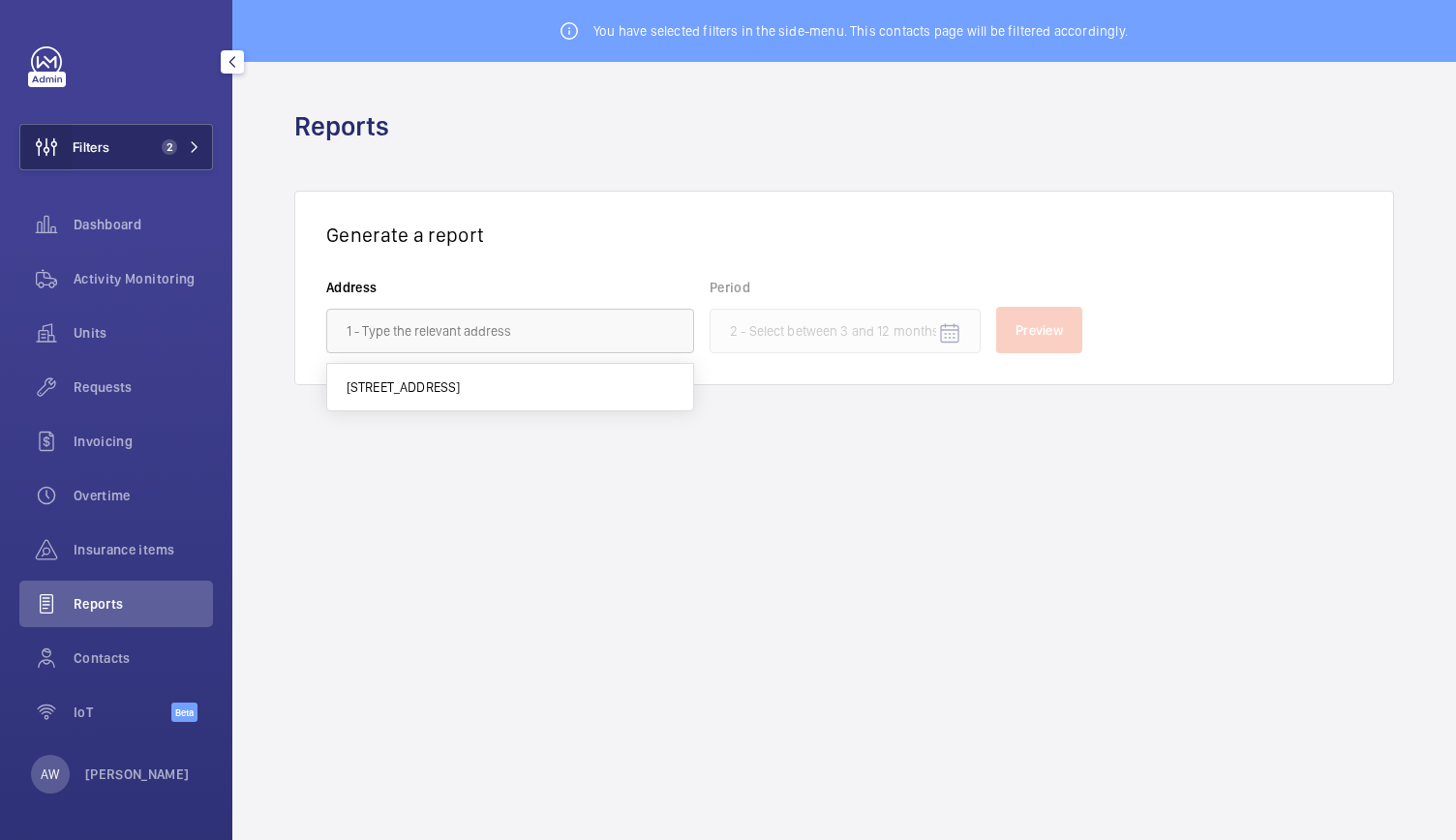
click at [59, 133] on wm-front-icon-button at bounding box center [46, 147] width 52 height 47
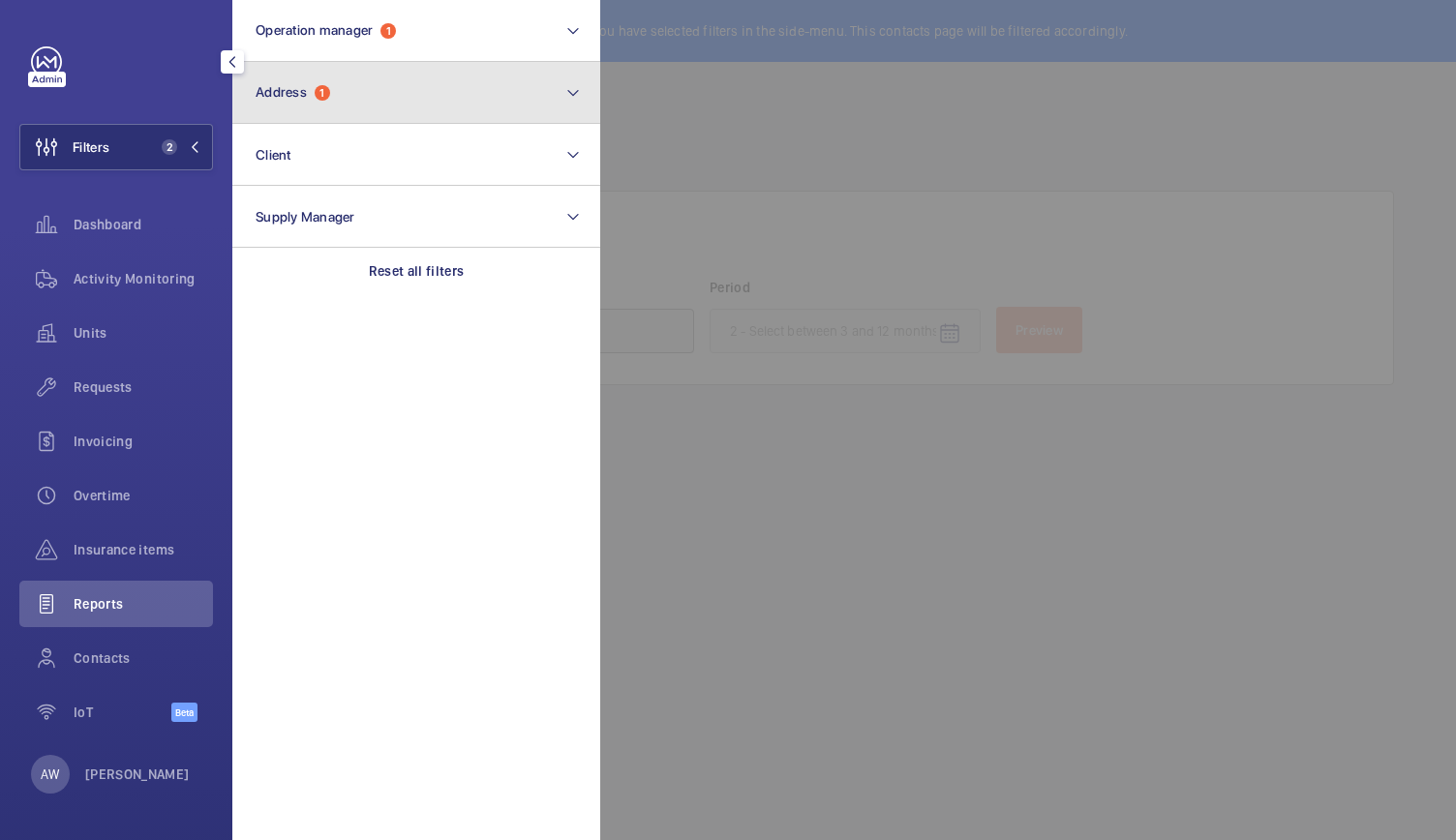
click at [272, 106] on button "Address 1" at bounding box center [416, 93] width 367 height 62
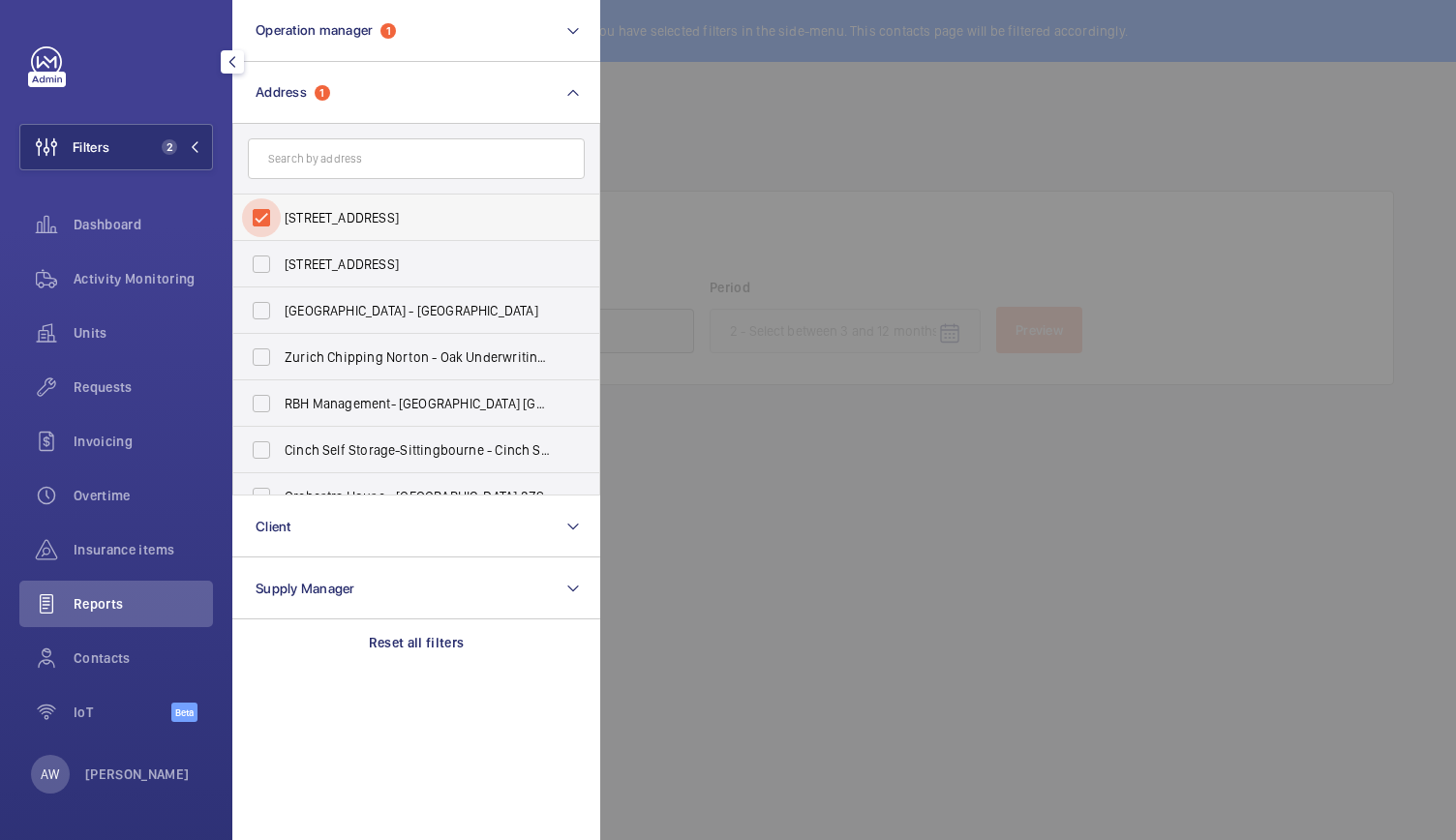
click at [264, 221] on input "[STREET_ADDRESS]" at bounding box center [261, 218] width 39 height 39
checkbox input "false"
click at [331, 162] on input "text" at bounding box center [415, 159] width 337 height 41
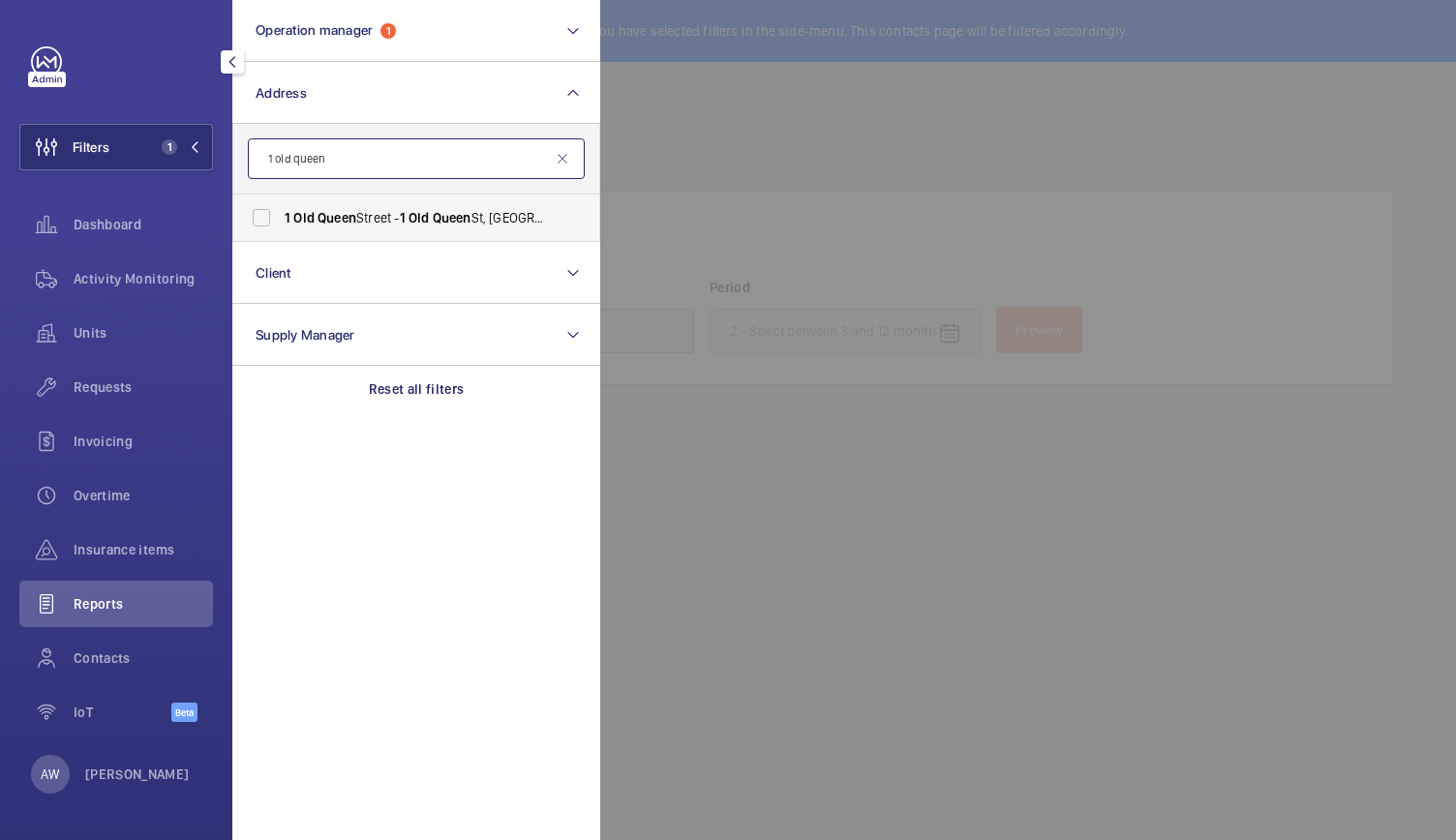
type input "1 old queen"
click at [344, 224] on span "Queen" at bounding box center [337, 218] width 39 height 16
click at [281, 224] on input "[STREET_ADDRESS]" at bounding box center [261, 218] width 39 height 39
checkbox input "true"
click at [786, 150] on div at bounding box center [1328, 420] width 1456 height 840
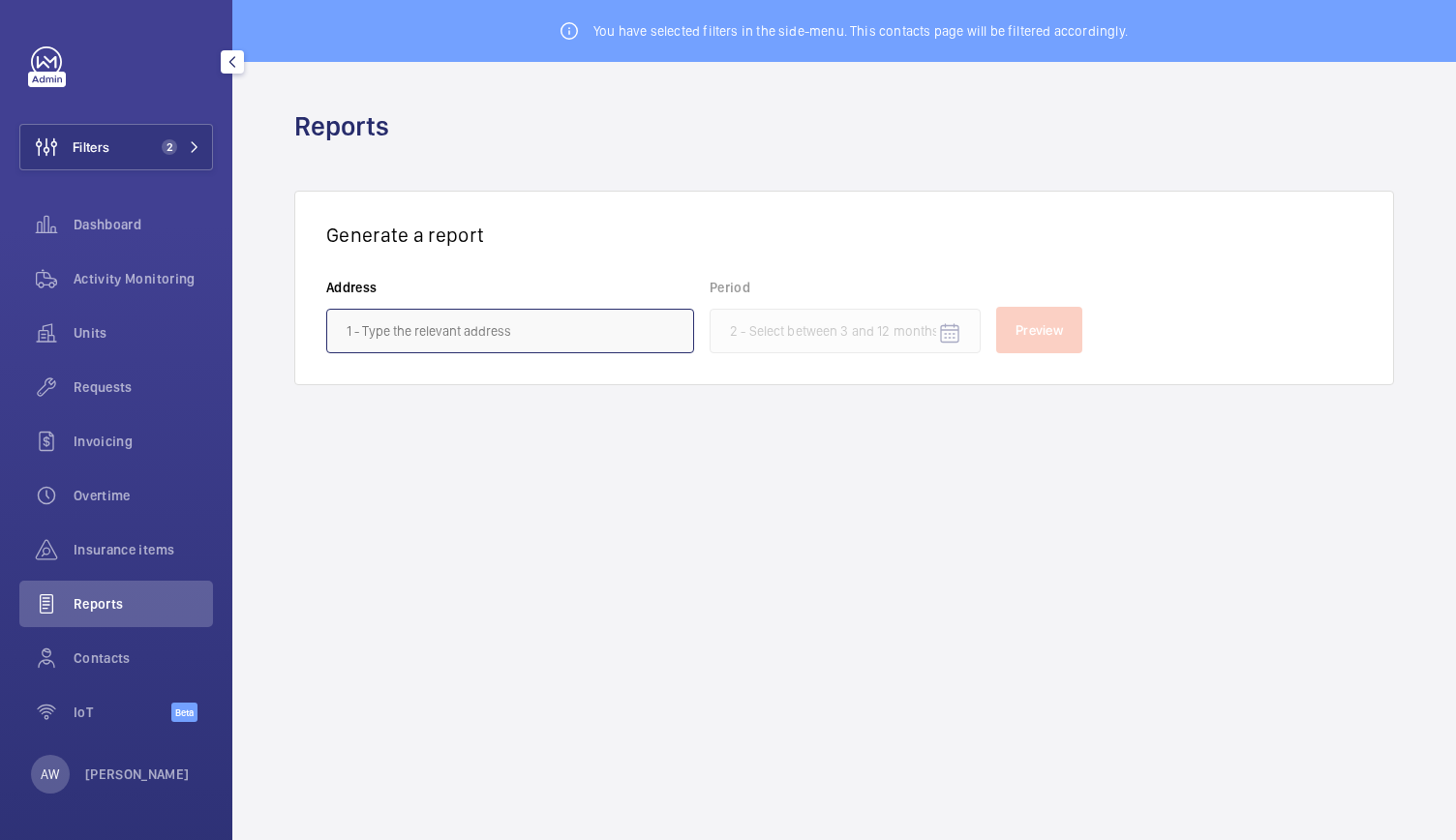
click at [460, 344] on input "text" at bounding box center [510, 331] width 367 height 45
click at [754, 346] on wm-front-input-datepicker "Period" at bounding box center [844, 316] width 271 height 76
drag, startPoint x: 357, startPoint y: 289, endPoint x: 367, endPoint y: 306, distance: 19.7
click at [367, 306] on wm-front-autocomplete-dropdown-select "Address" at bounding box center [510, 316] width 367 height 76
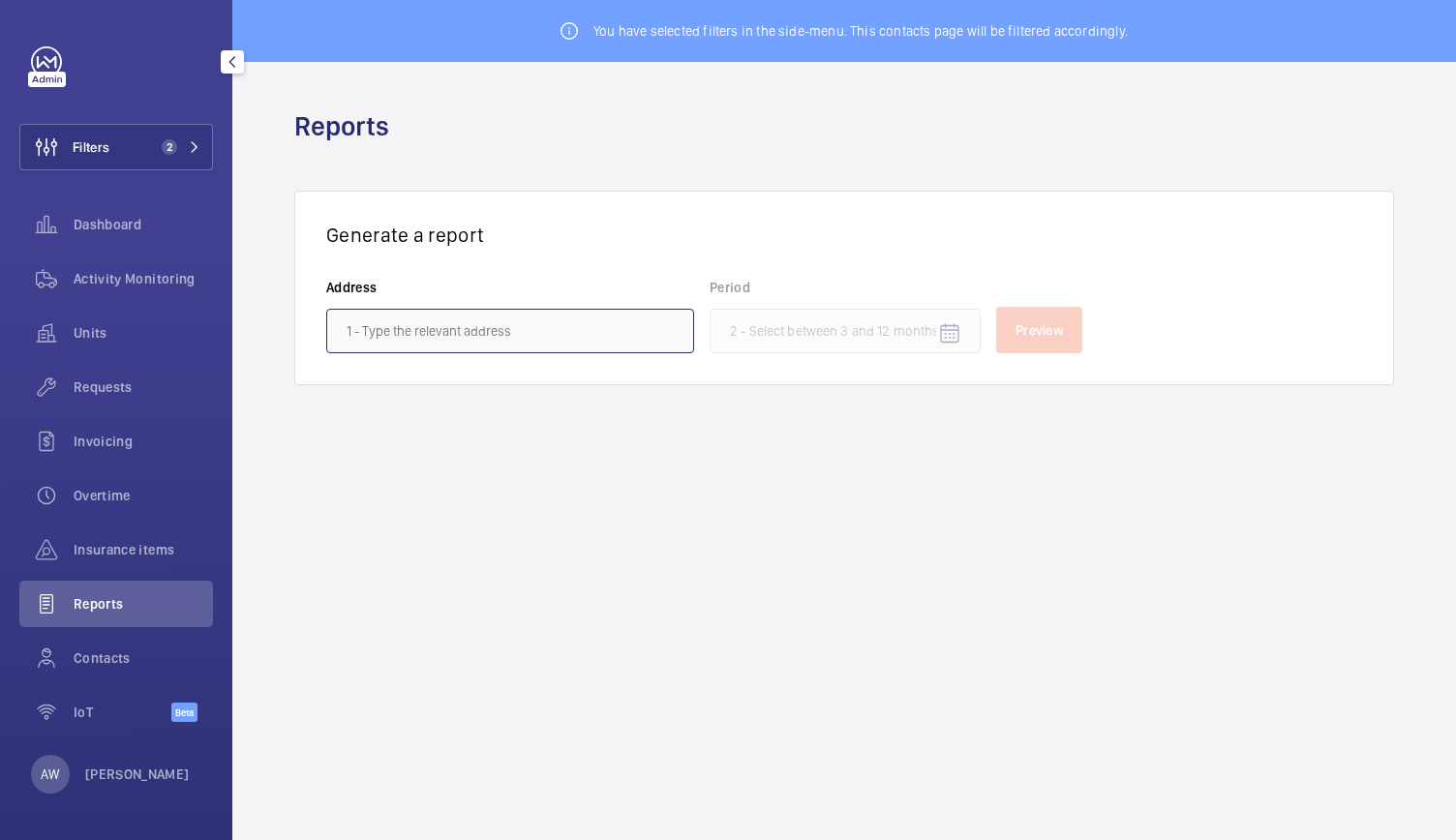
click at [368, 322] on input "text" at bounding box center [510, 331] width 367 height 45
click at [192, 157] on button "Filters 2" at bounding box center [116, 147] width 194 height 47
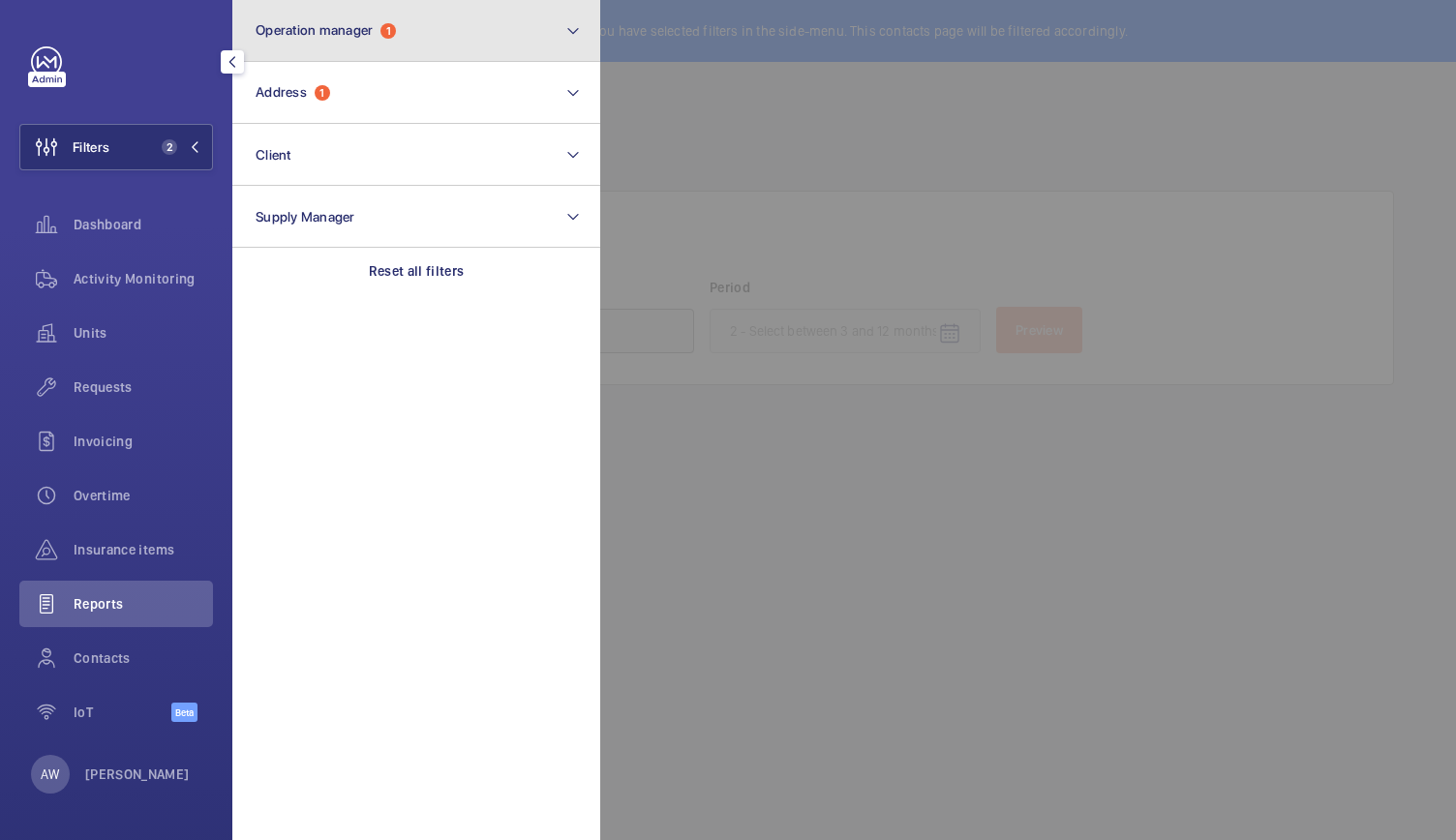
click at [424, 43] on button "Operation manager 1" at bounding box center [416, 31] width 367 height 62
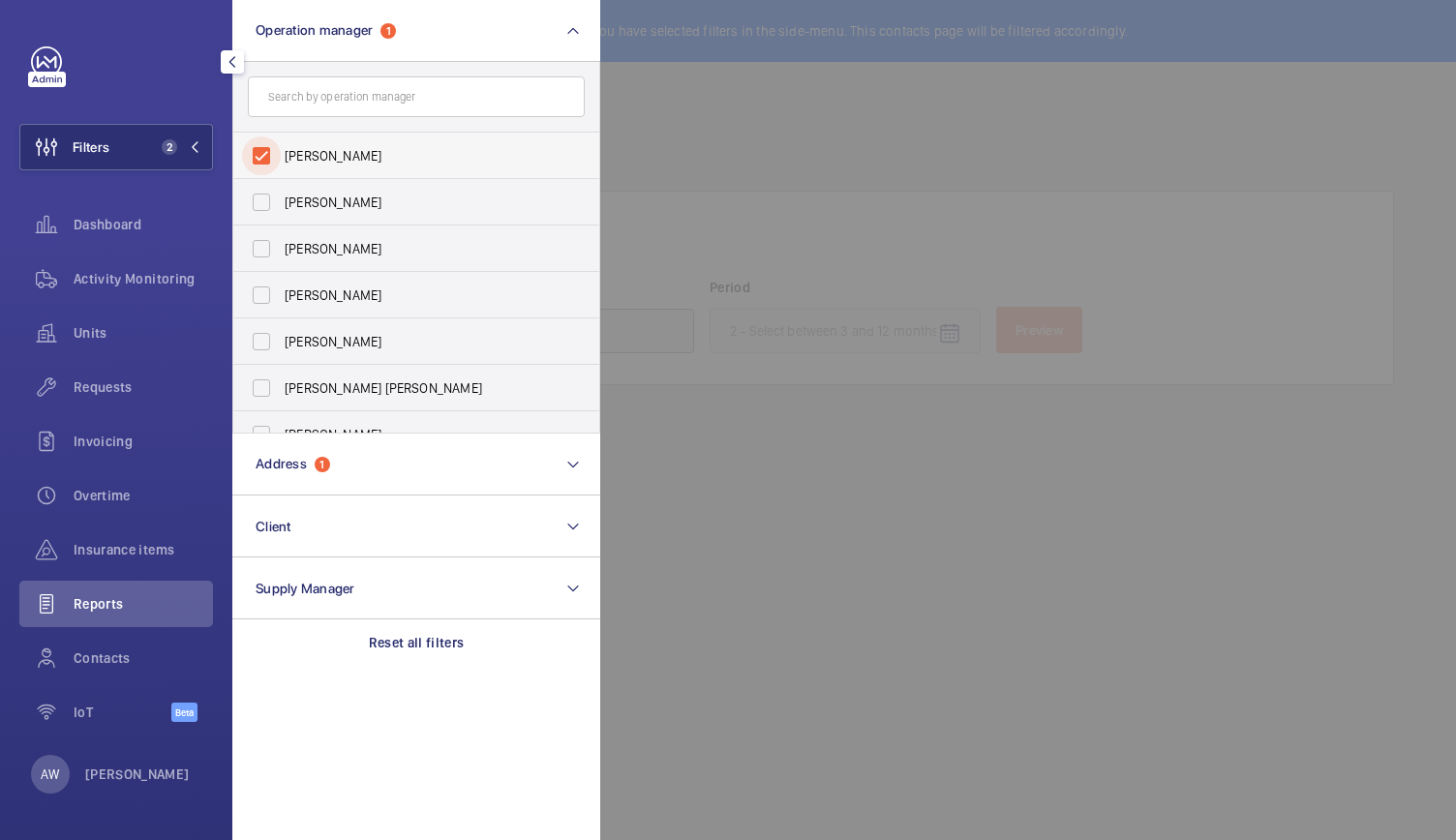
click at [265, 153] on input "[PERSON_NAME]" at bounding box center [261, 156] width 39 height 39
checkbox input "false"
click at [705, 142] on div at bounding box center [1328, 420] width 1456 height 840
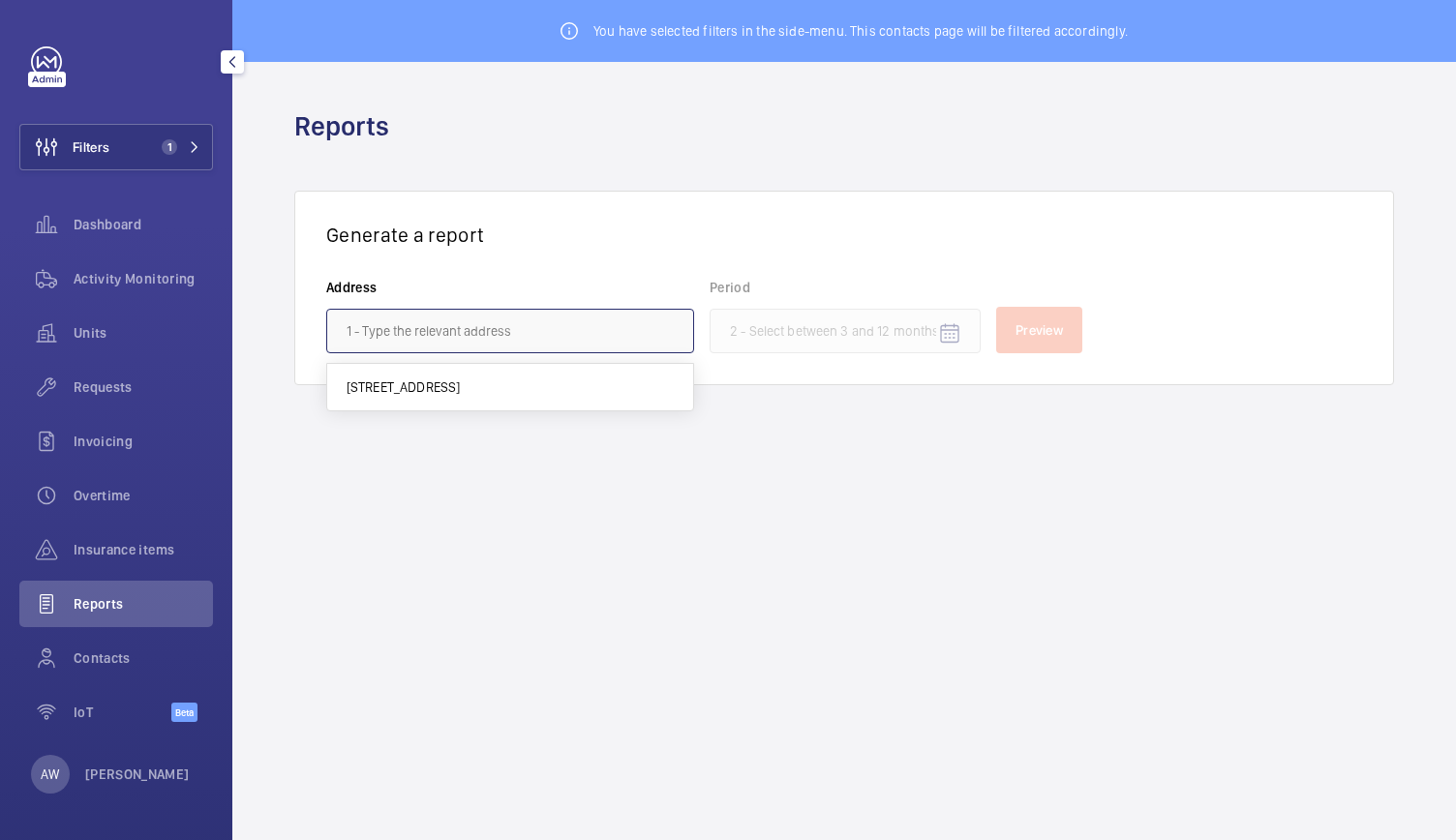
click at [402, 324] on input "text" at bounding box center [510, 331] width 367 height 45
click at [415, 396] on mat-option "[STREET_ADDRESS]" at bounding box center [510, 387] width 365 height 47
type input "[STREET_ADDRESS]"
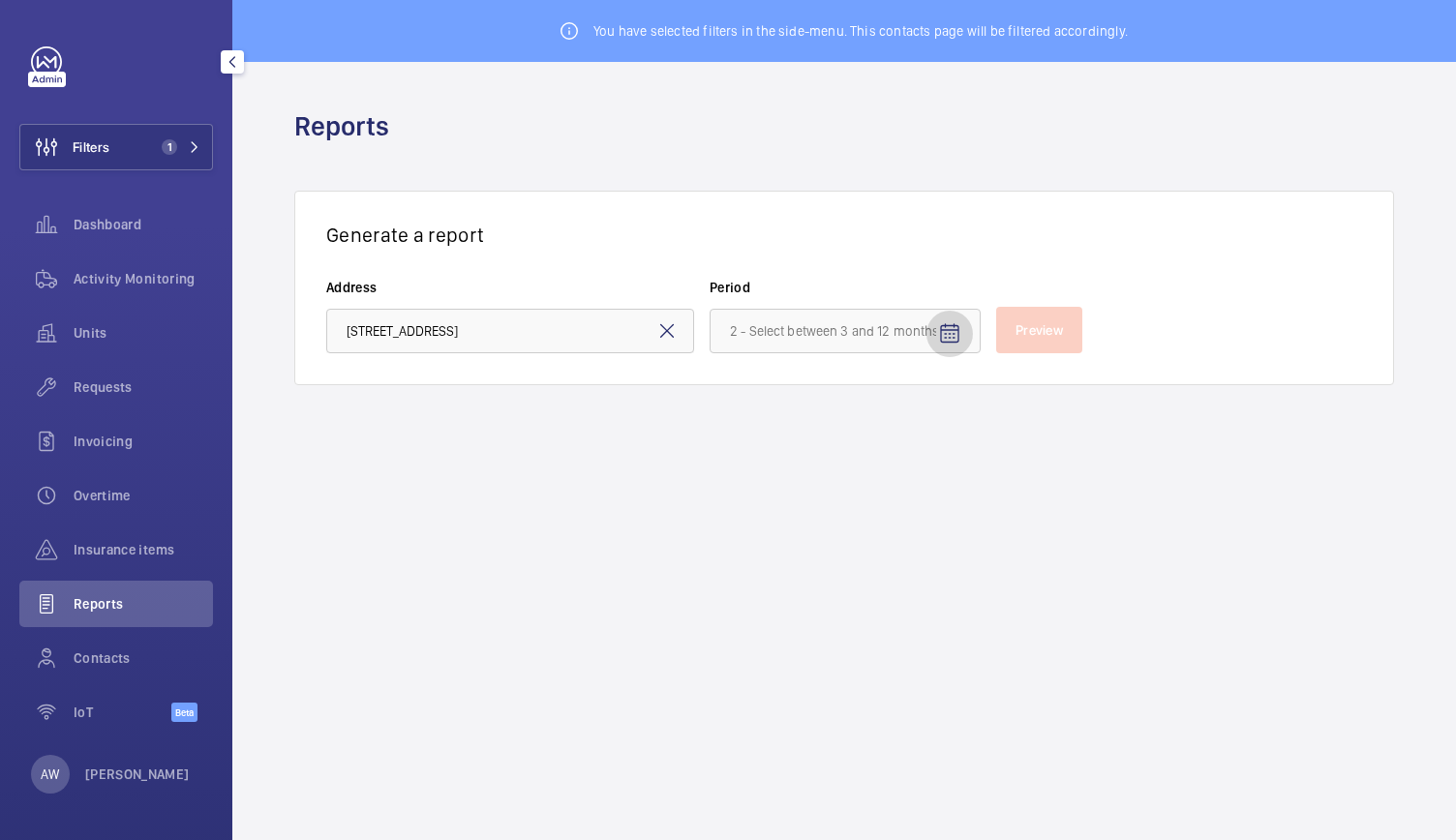
click at [955, 337] on mat-icon "Open calendar" at bounding box center [949, 334] width 23 height 23
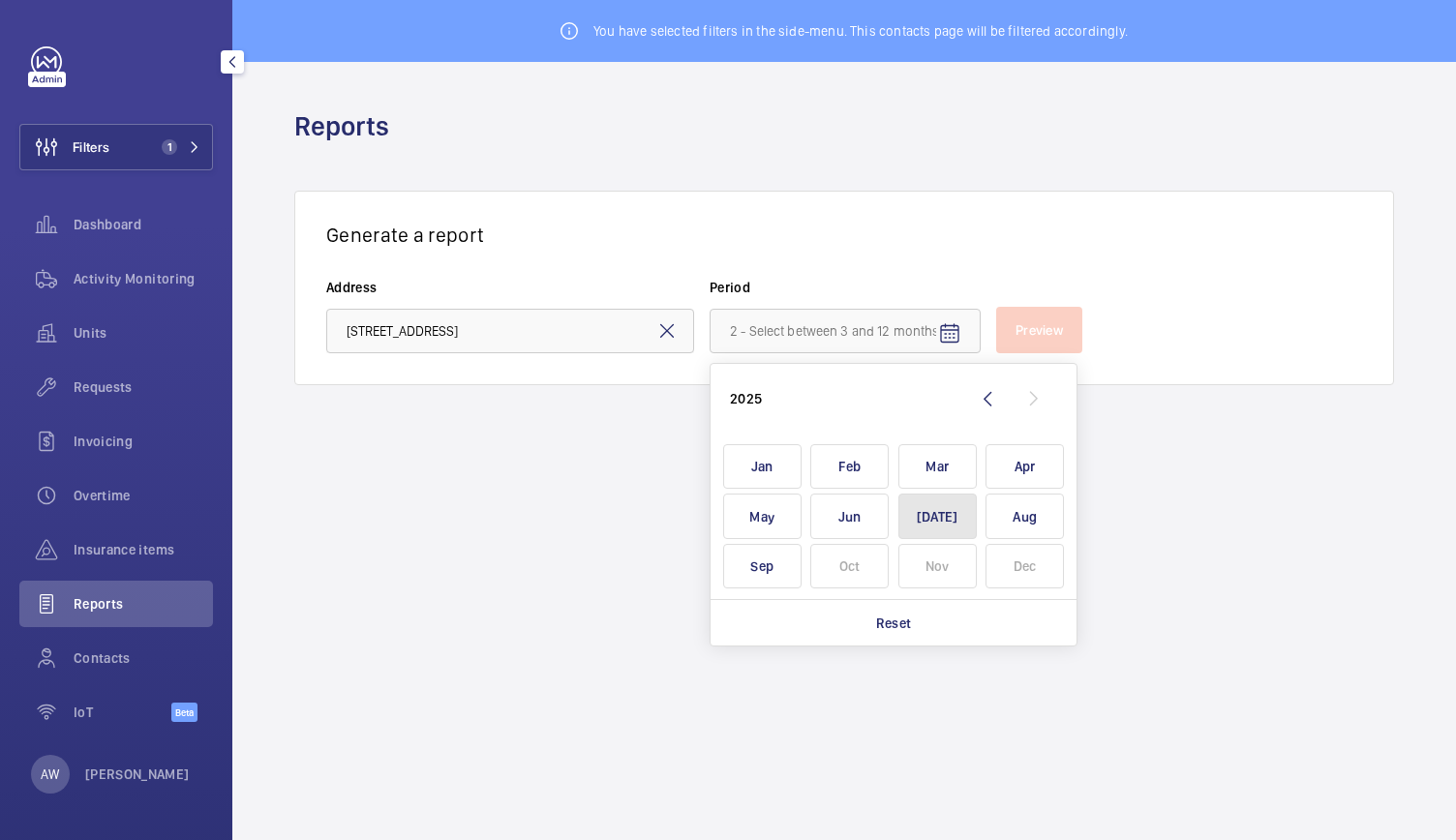
click at [968, 513] on span "[DATE]" at bounding box center [938, 516] width 79 height 46
click at [774, 587] on span "Sep" at bounding box center [762, 567] width 79 height 46
type input "[DATE] - [DATE]"
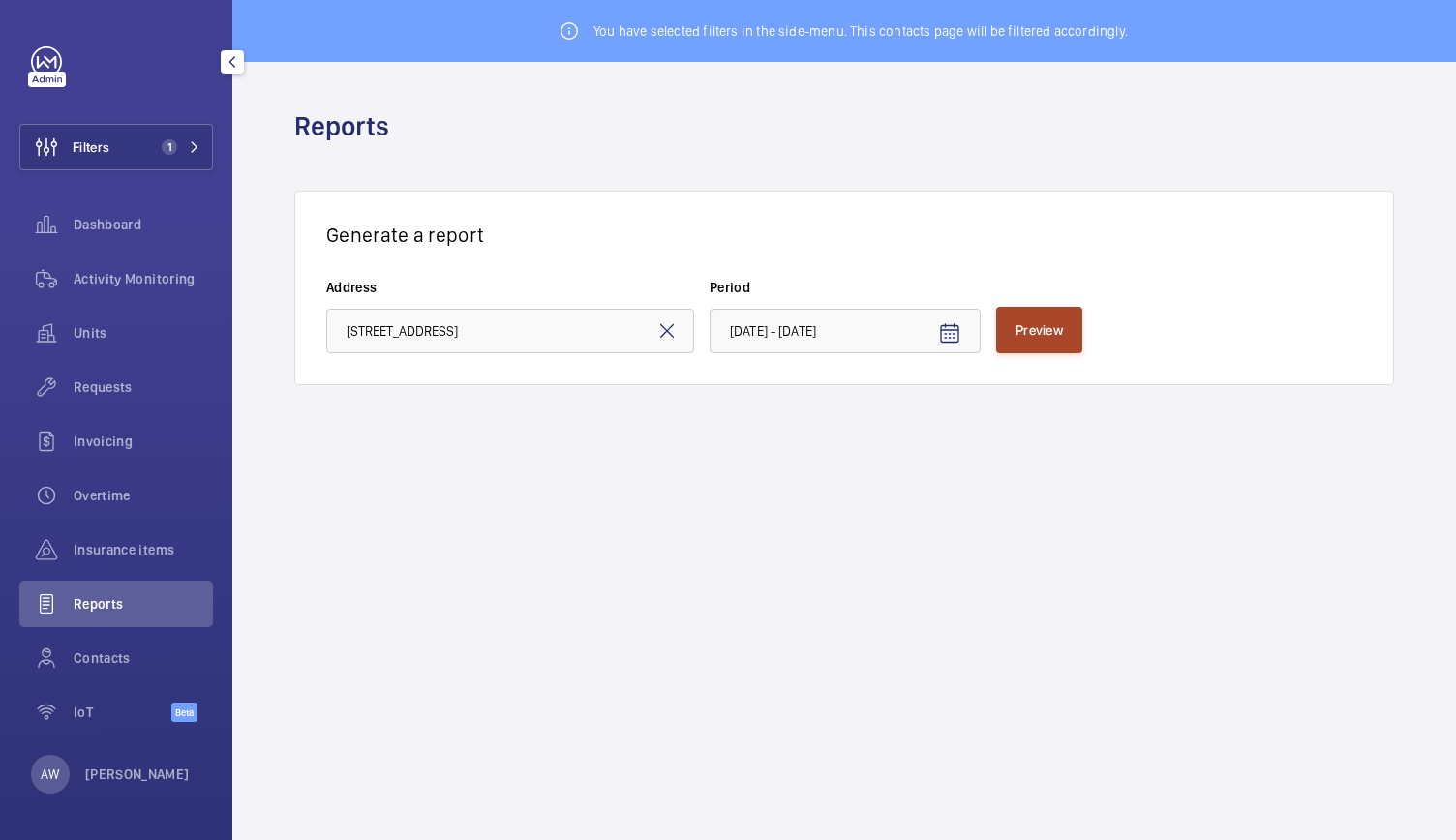
click at [1044, 338] on button "Preview" at bounding box center [1039, 330] width 86 height 47
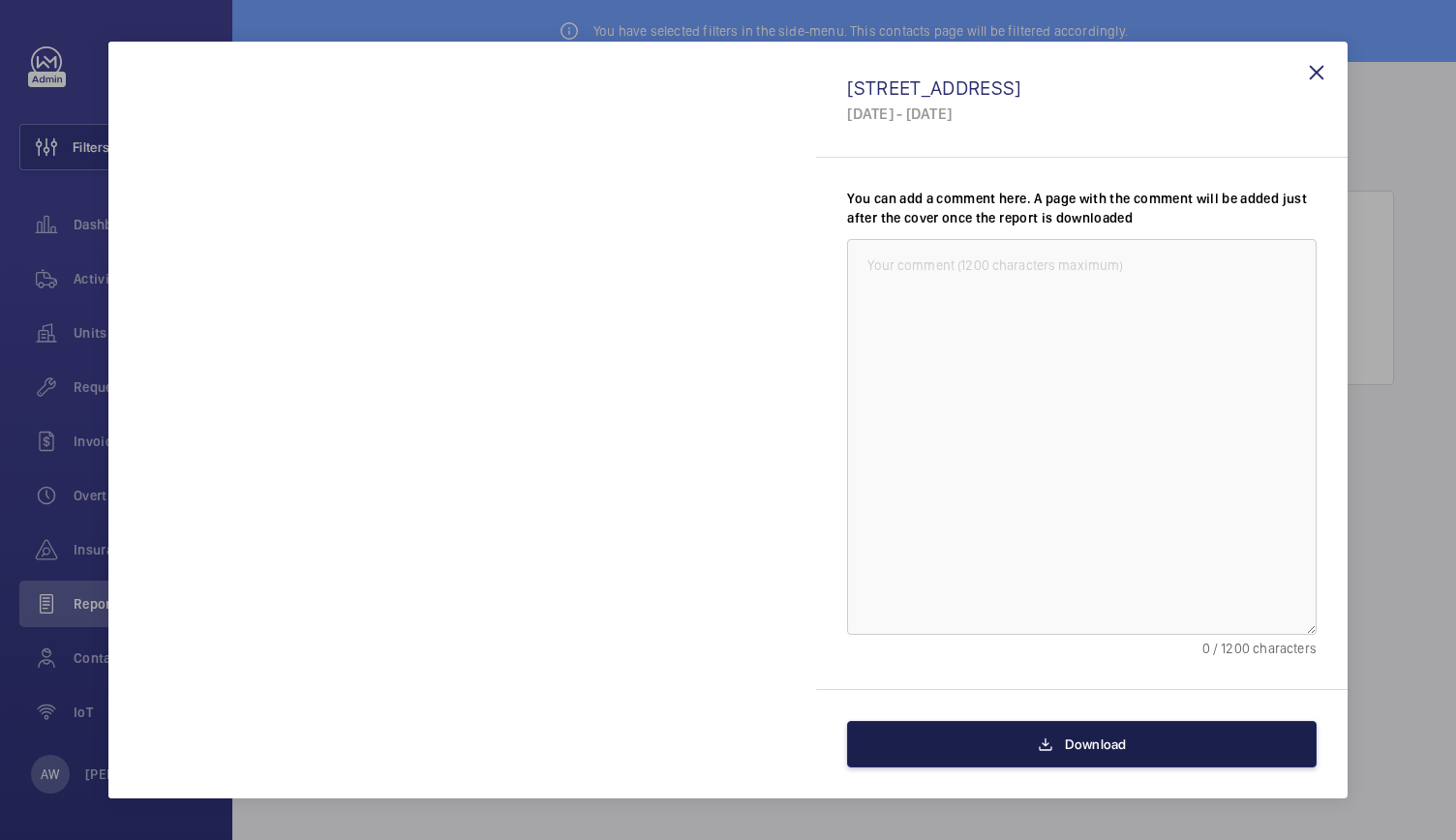
click at [1093, 741] on span "Download" at bounding box center [1095, 745] width 62 height 16
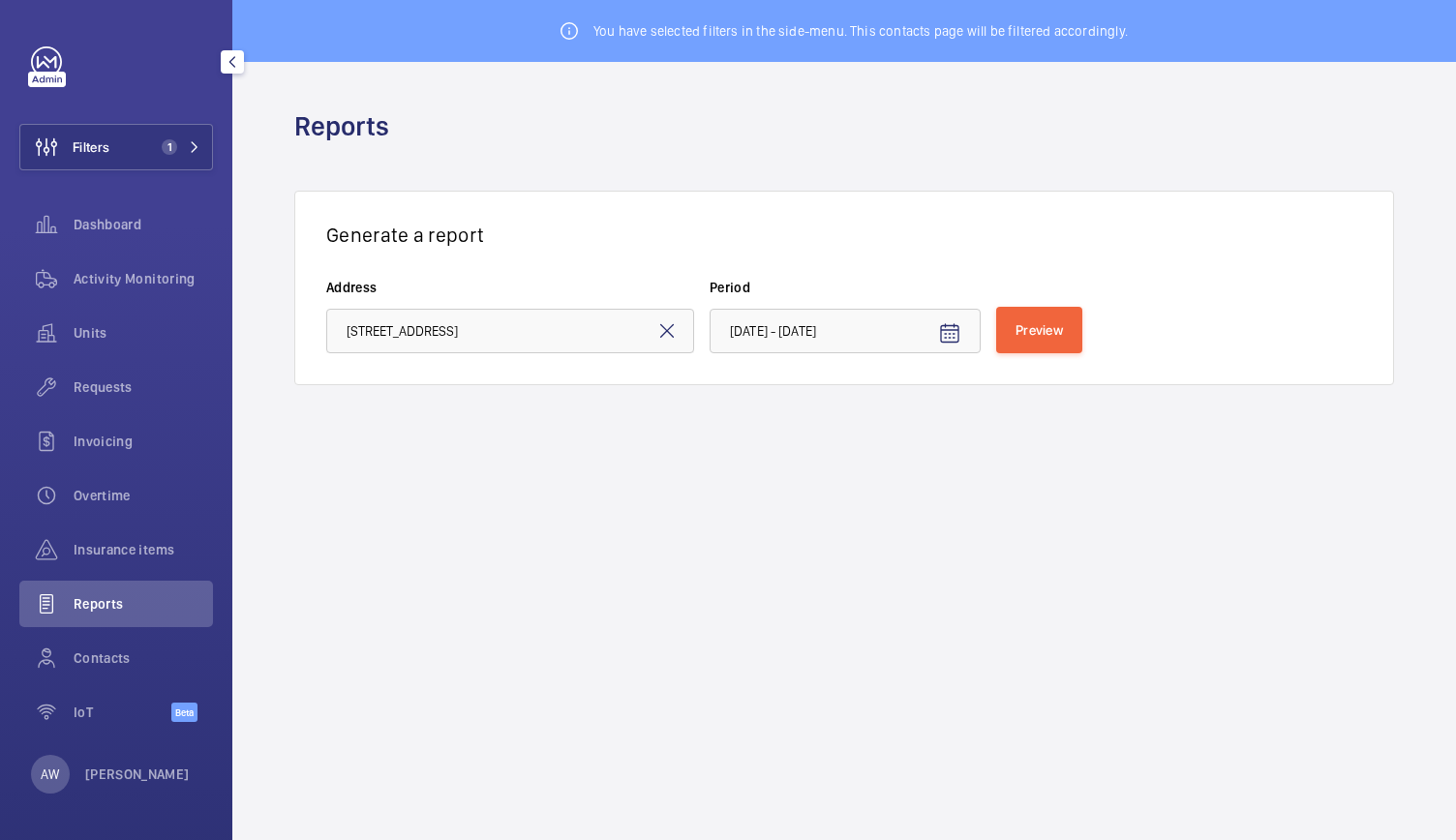
click at [659, 331] on mat-icon at bounding box center [666, 331] width 23 height 23
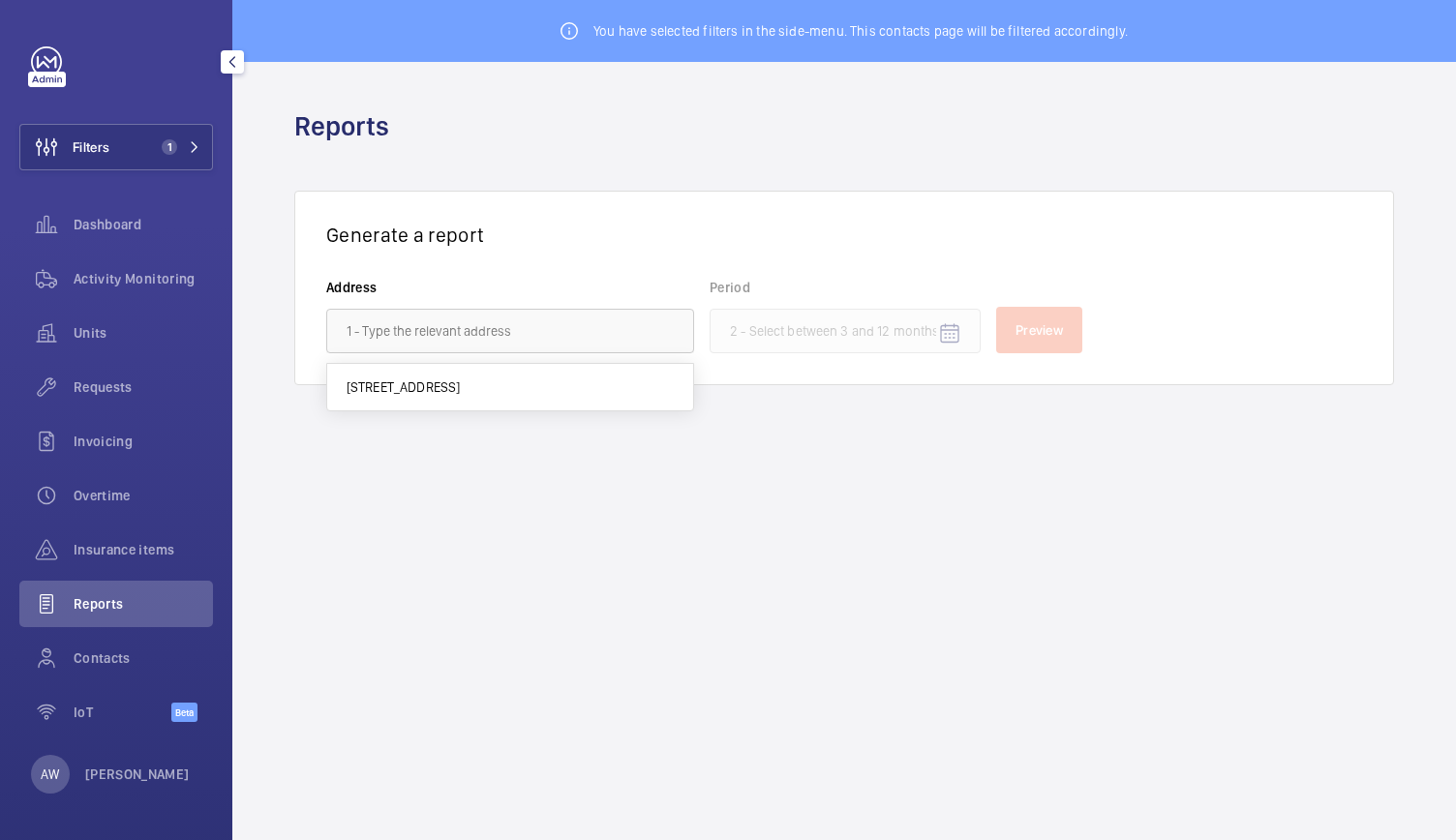
click at [608, 241] on h3 "Generate a report" at bounding box center [844, 235] width 1036 height 24
click at [147, 152] on button "Filters 1" at bounding box center [116, 147] width 194 height 47
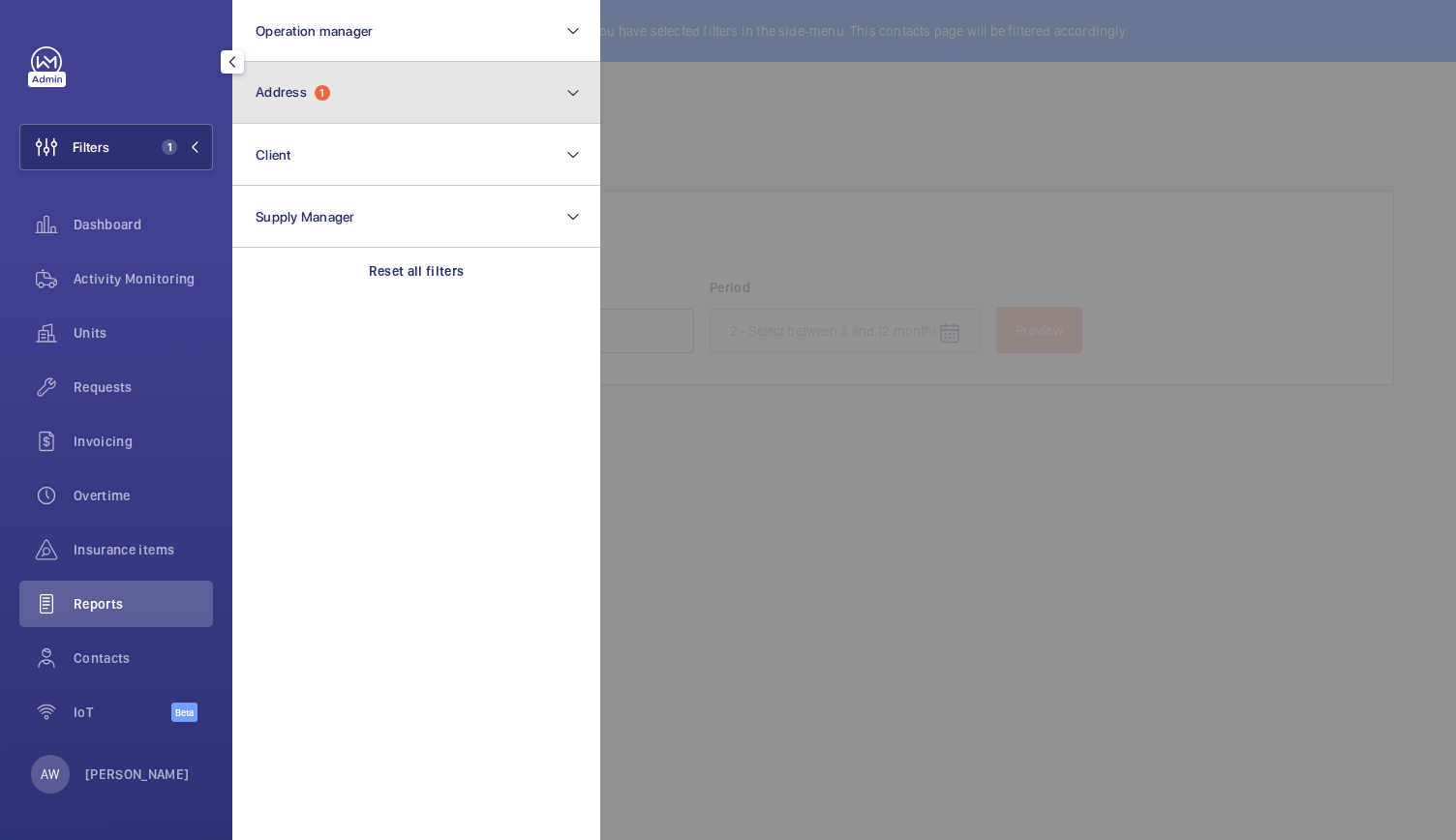
click at [299, 120] on button "Address 1" at bounding box center [416, 93] width 367 height 62
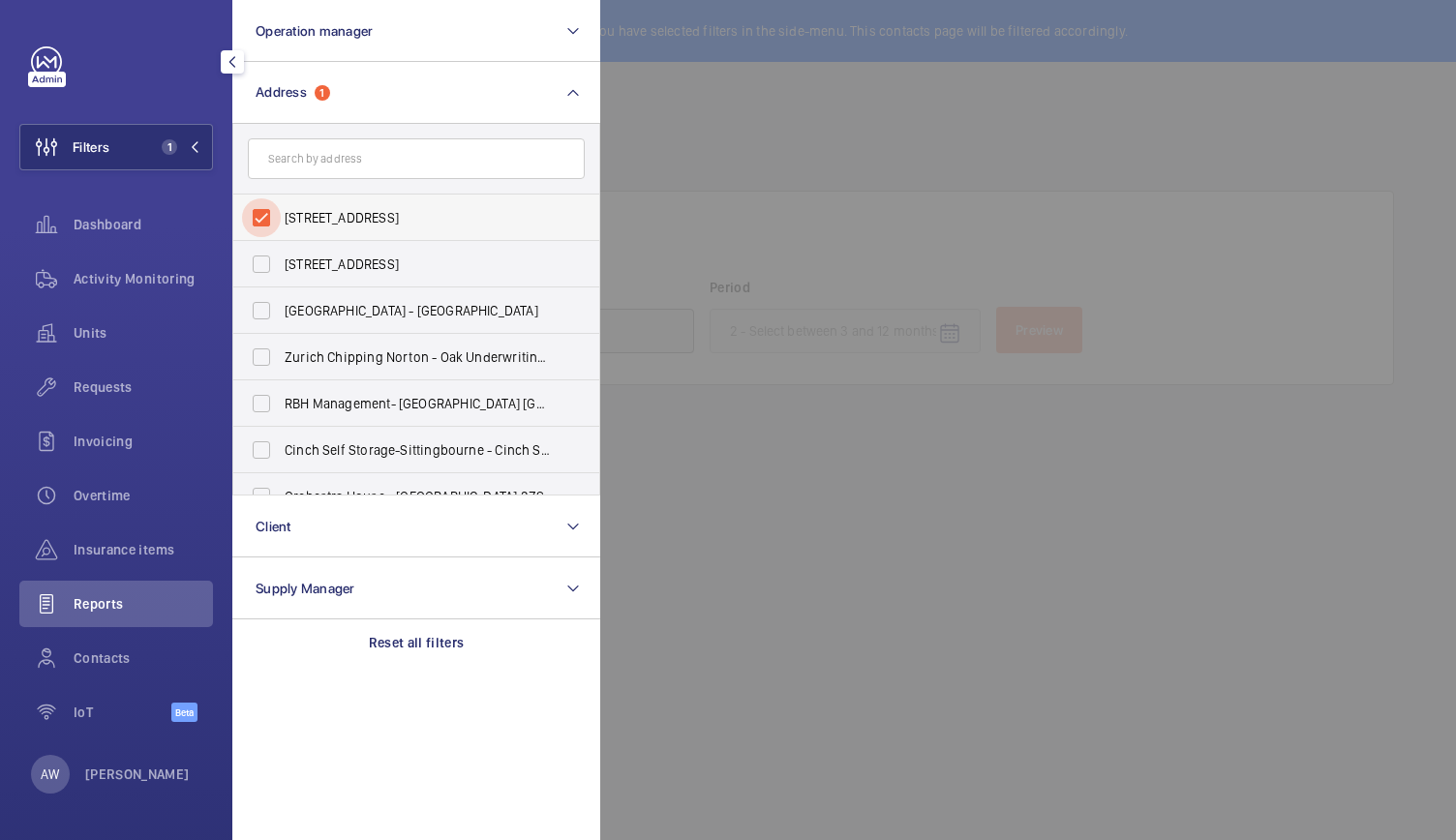
click at [259, 215] on input "[STREET_ADDRESS]" at bounding box center [261, 218] width 39 height 39
checkbox input "false"
